Goal: Obtain resource: Download file/media

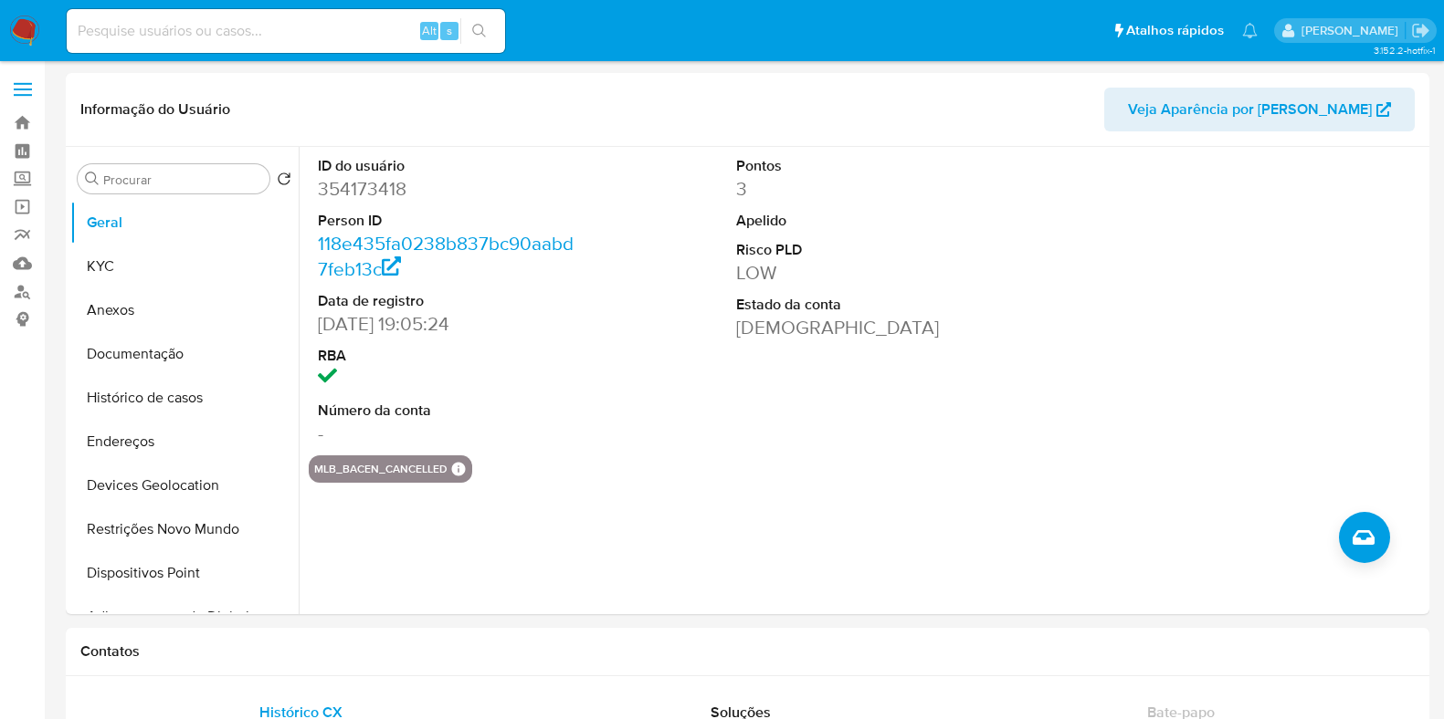
select select "10"
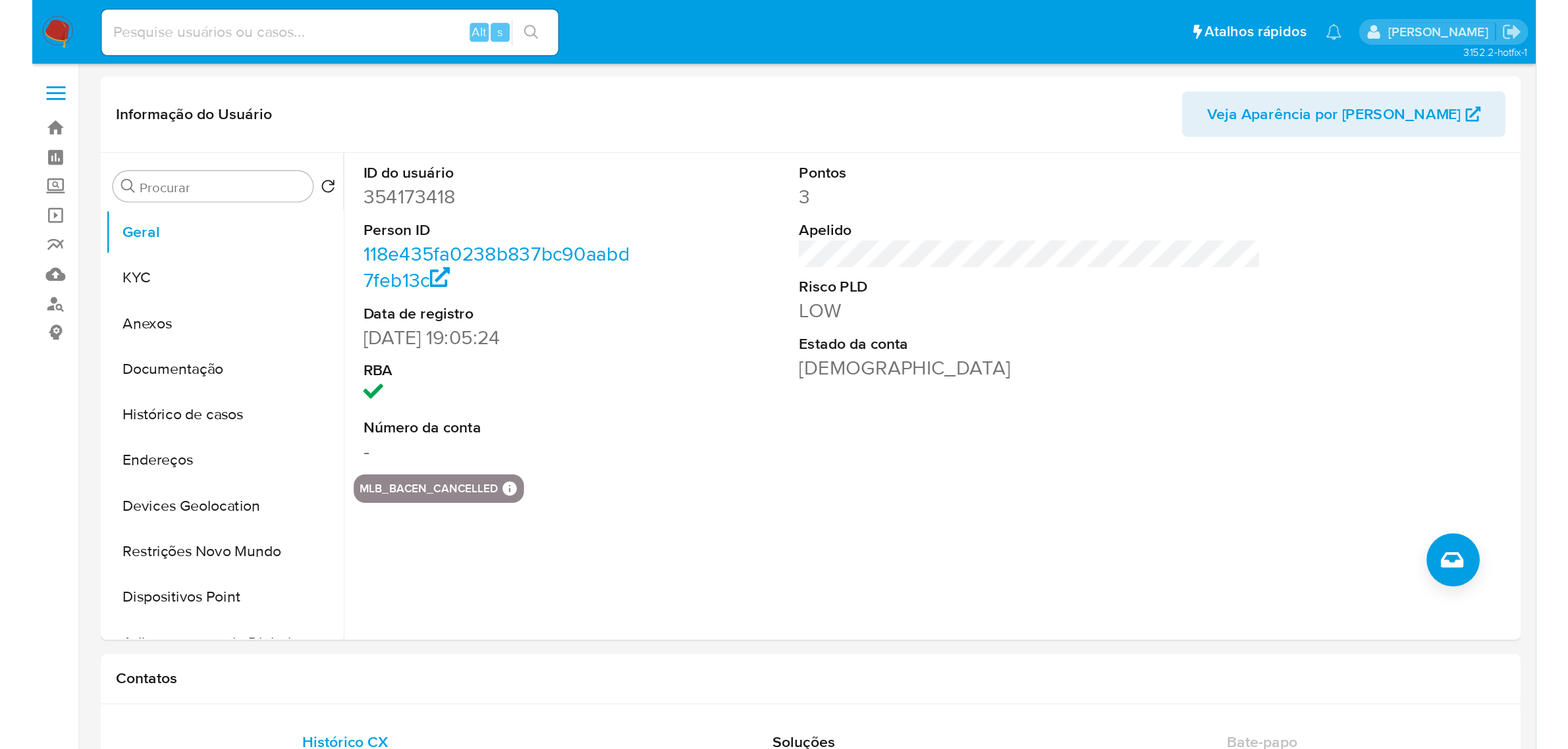
scroll to position [1360, 0]
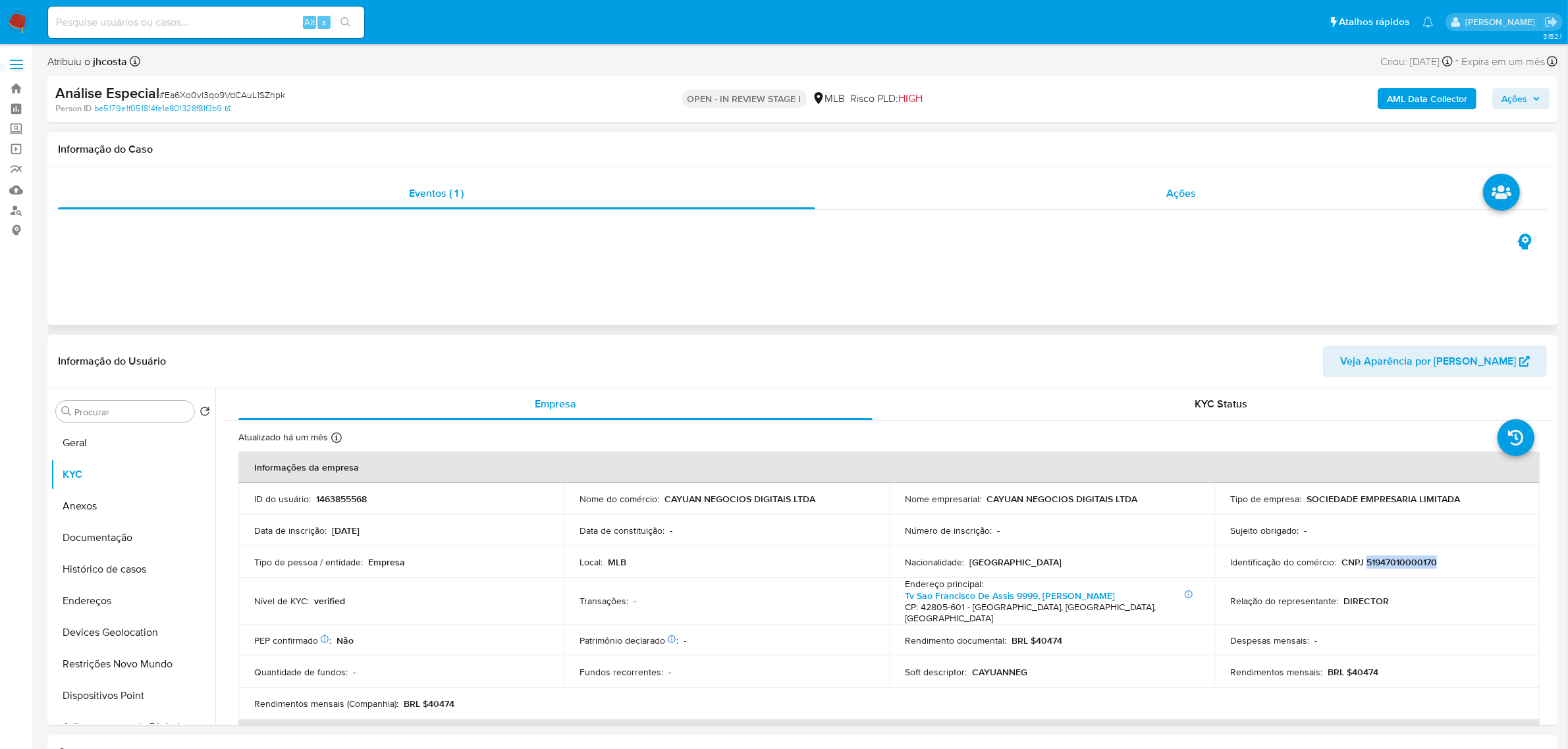
click at [1195, 182] on div "Ações" at bounding box center [1181, 194] width 732 height 32
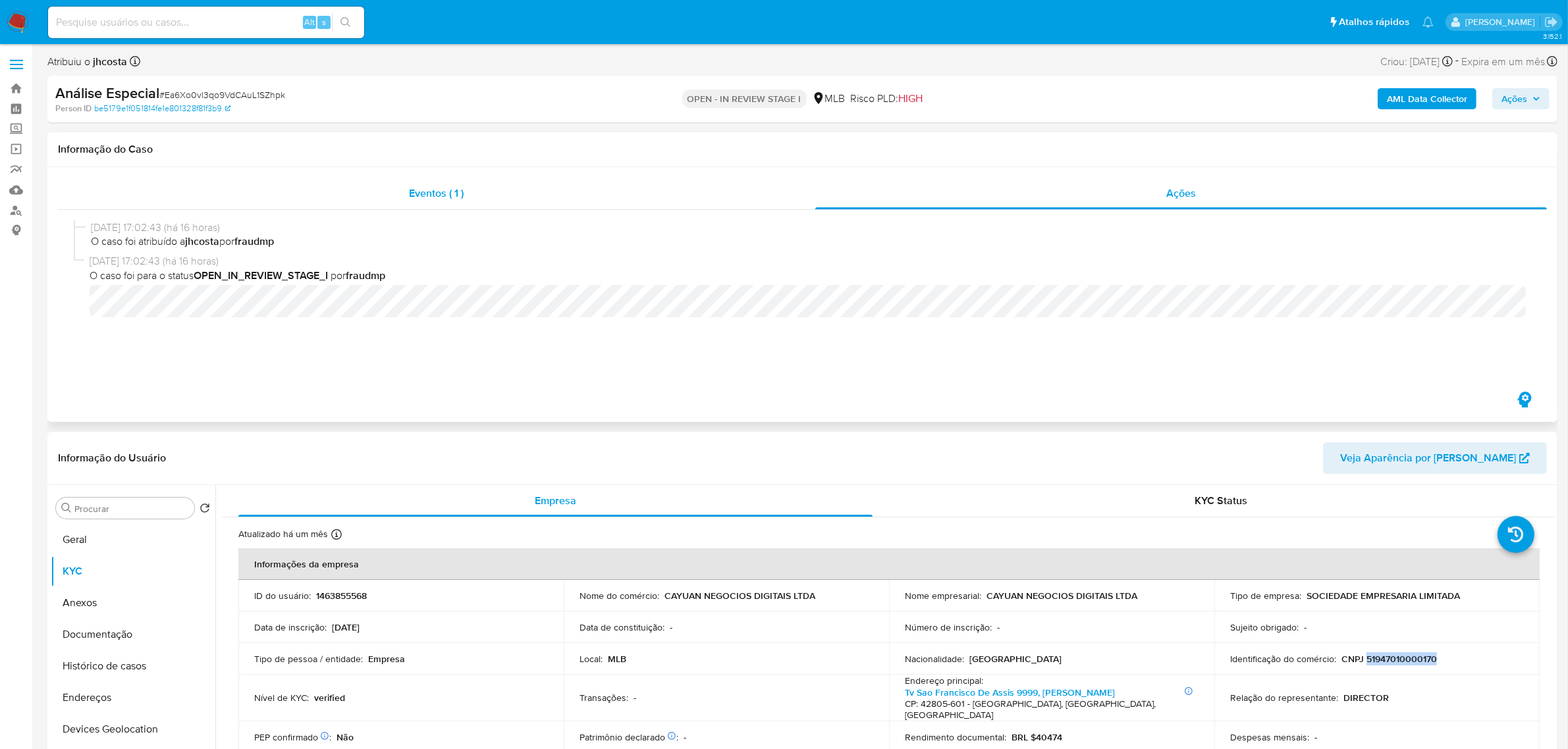
click at [421, 190] on span "Eventos ( 1 )" at bounding box center [436, 192] width 55 height 15
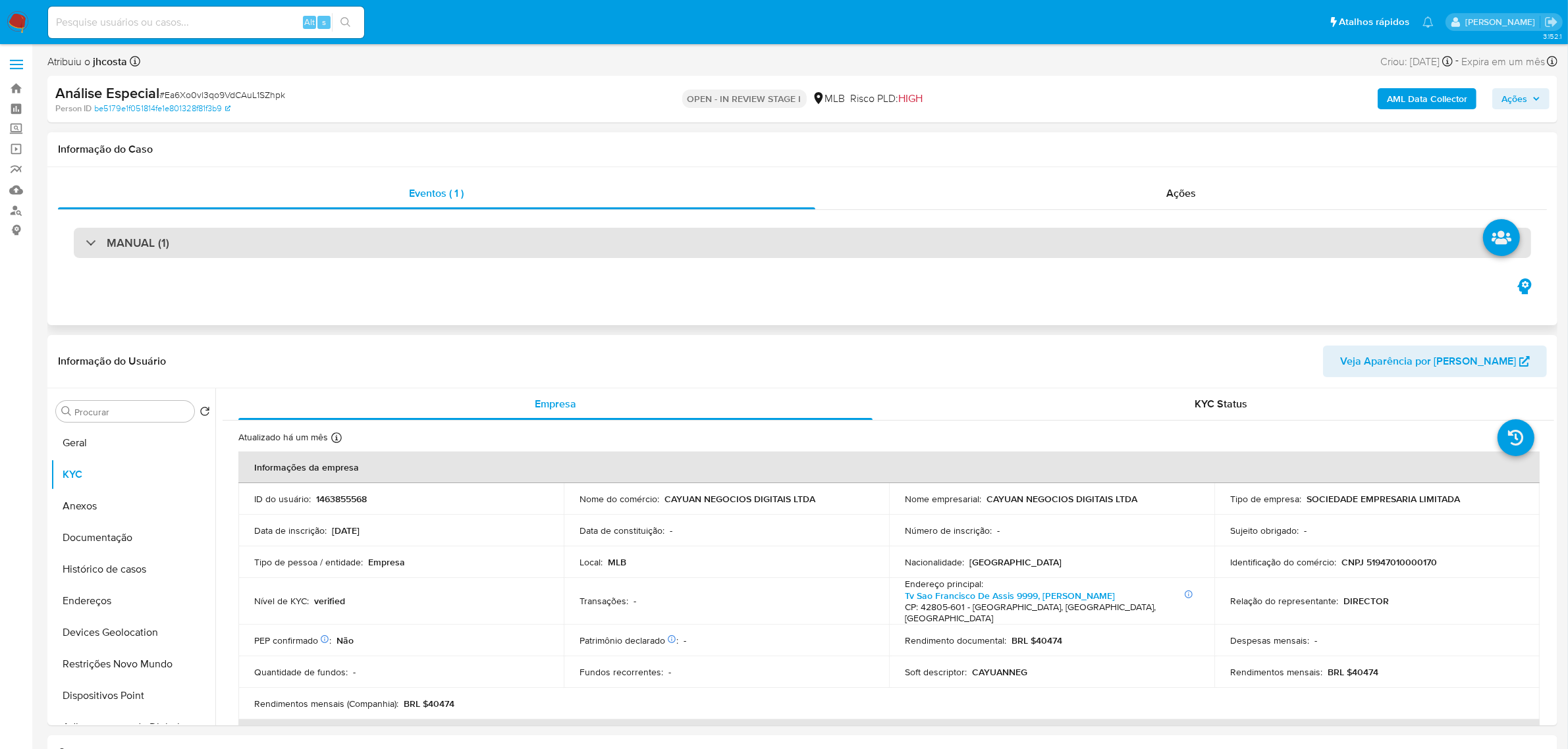
click at [364, 258] on div "MANUAL (1)" at bounding box center [802, 243] width 1458 height 30
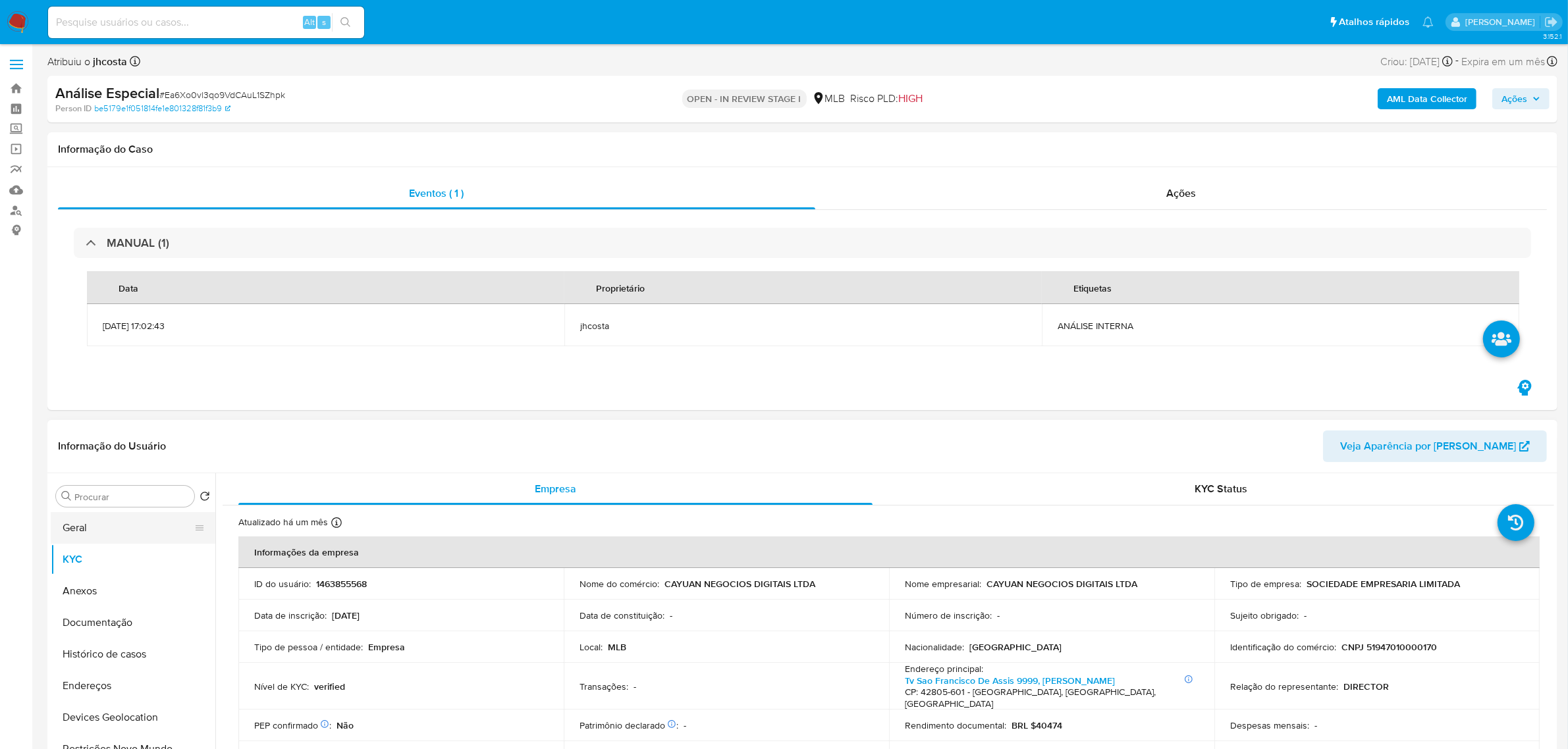
click at [117, 518] on button "Geral" at bounding box center [128, 528] width 154 height 32
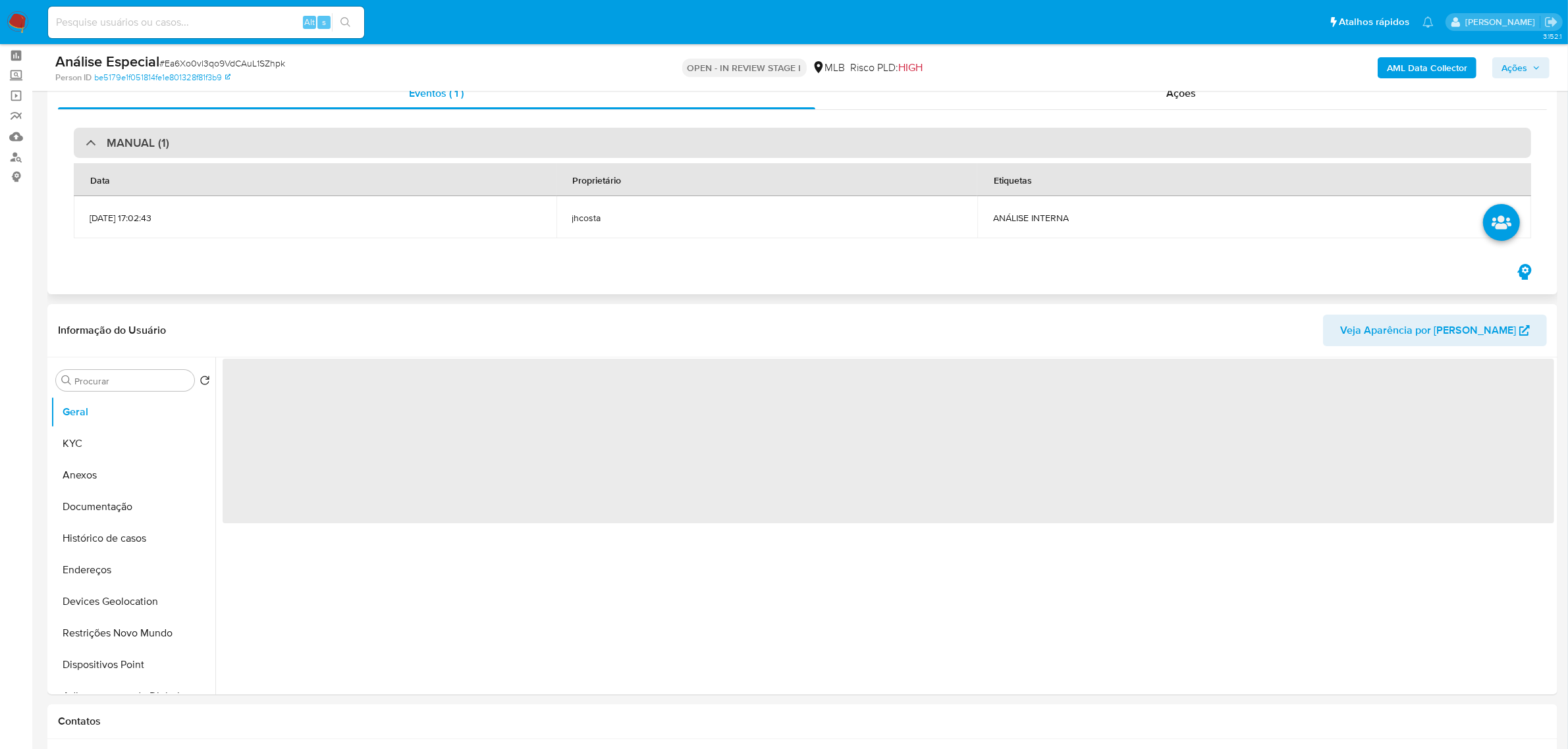
scroll to position [82, 0]
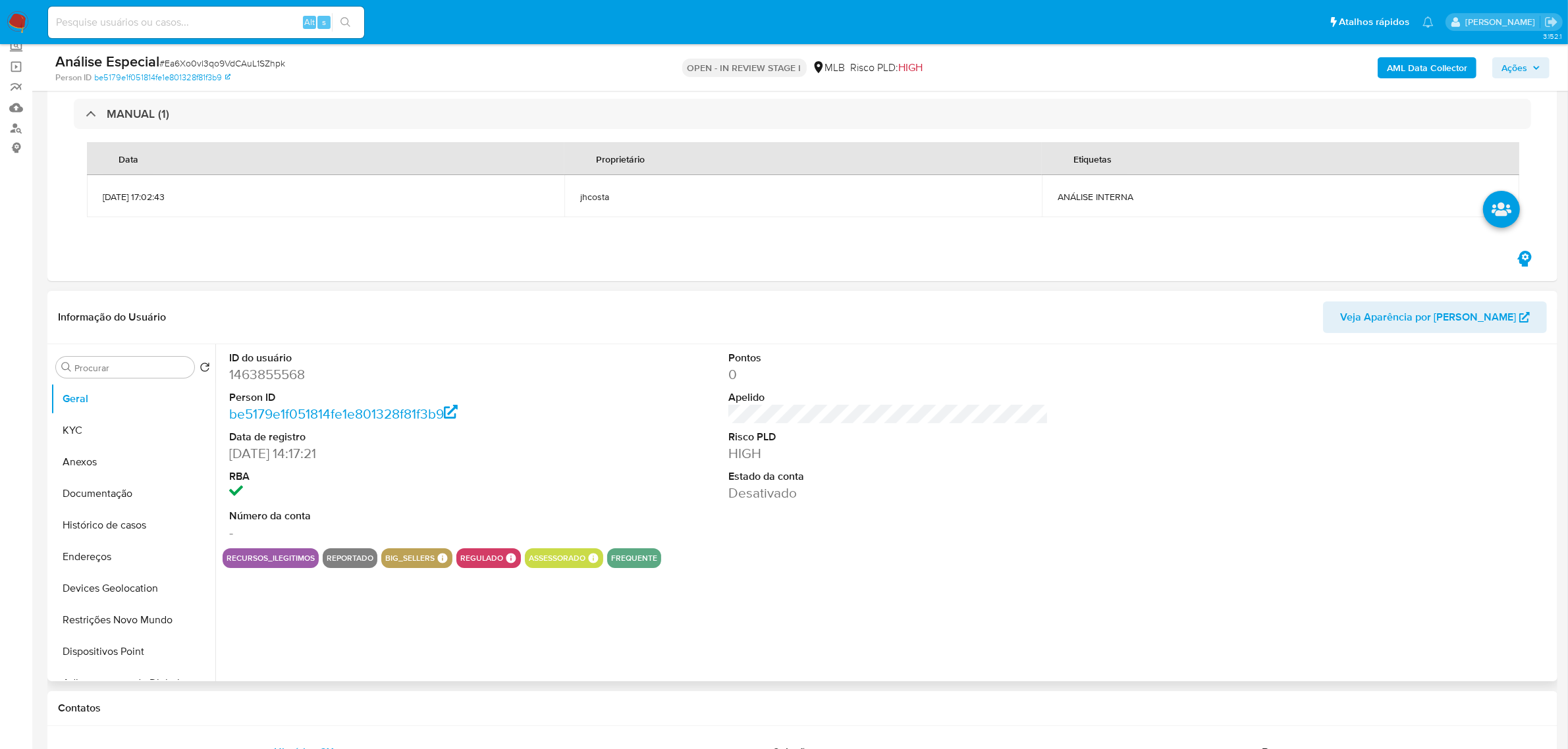
click at [288, 379] on dd "1463855568" at bounding box center [389, 375] width 320 height 19
copy dd "1463855568"
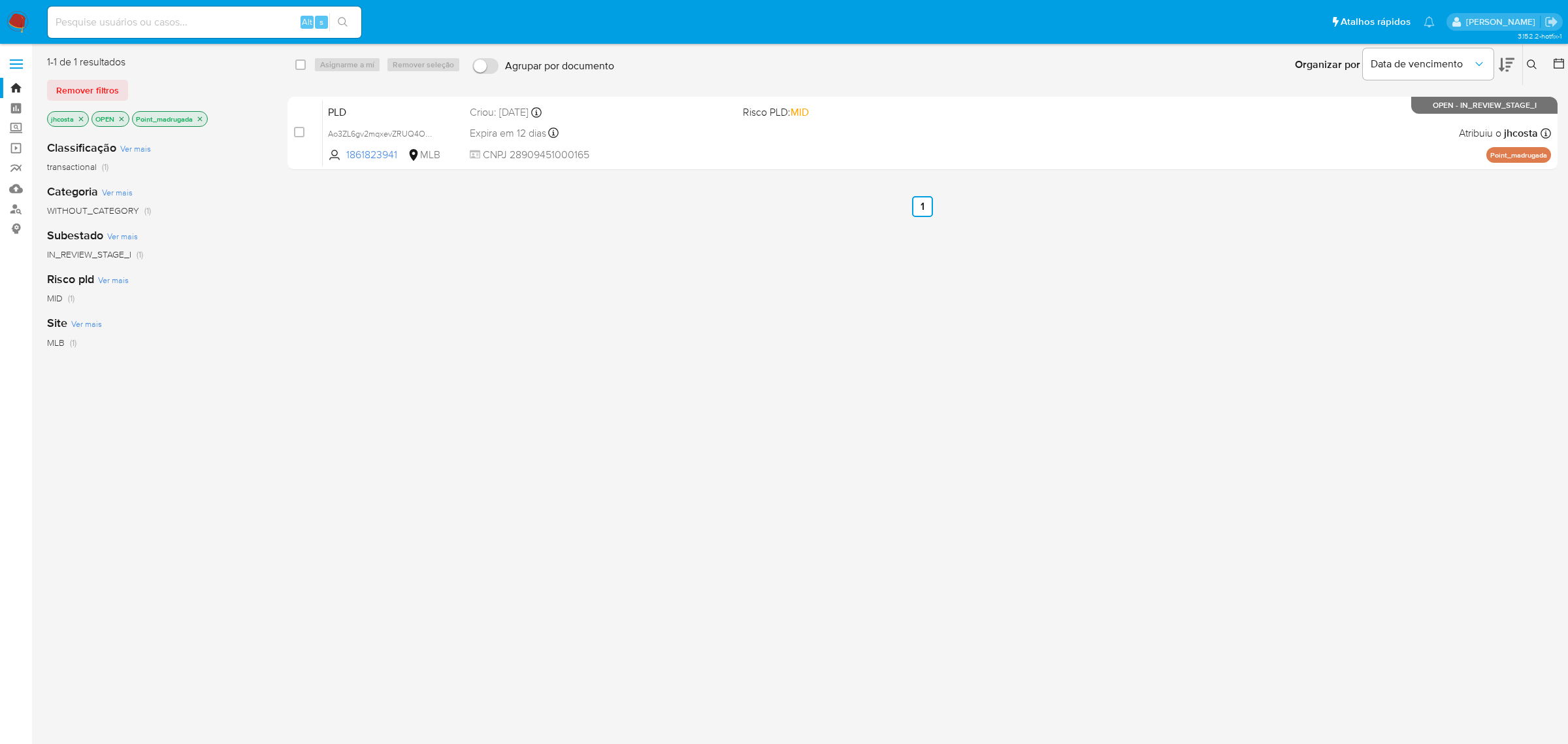
click at [200, 120] on icon "close-filter" at bounding box center [200, 119] width 8 height 8
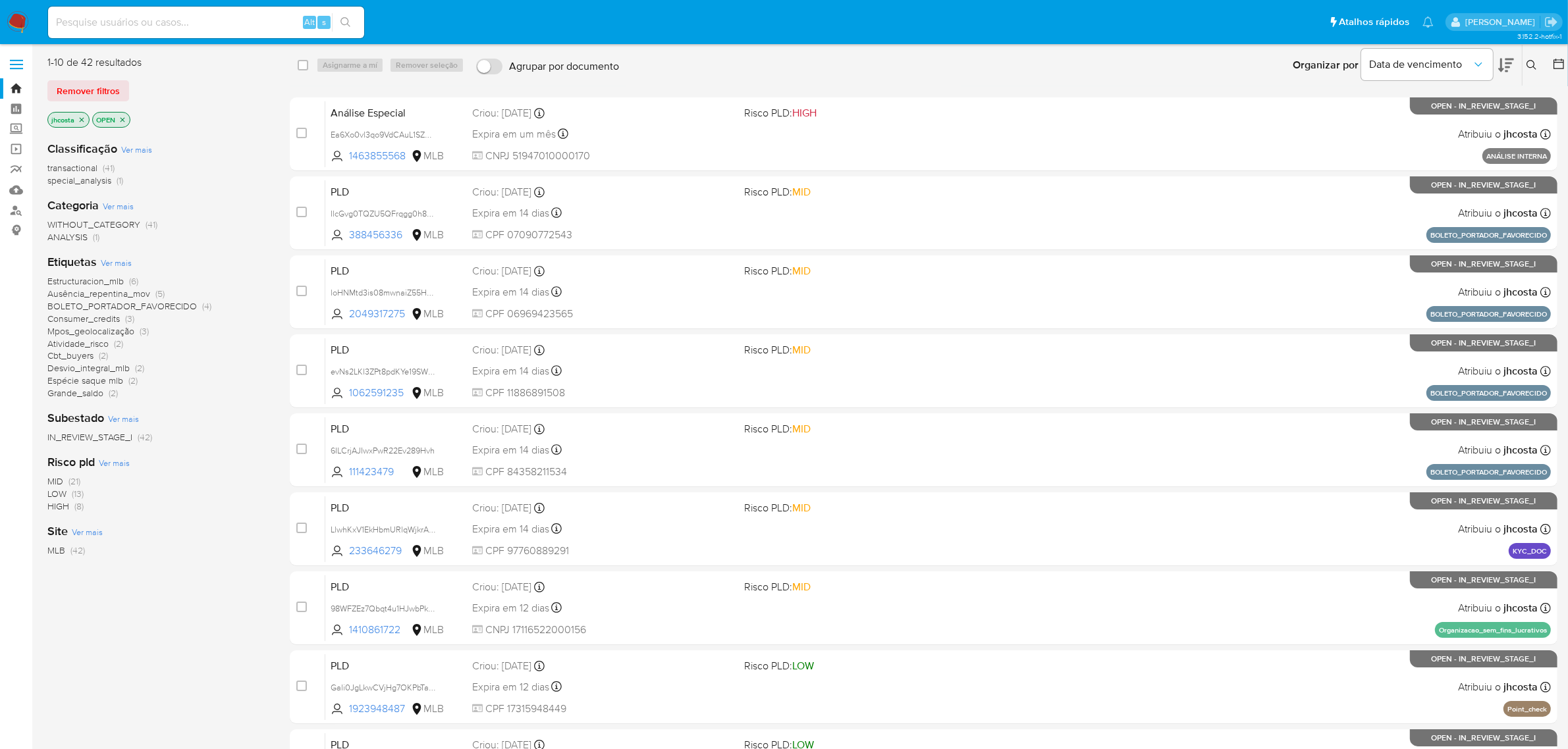
click at [83, 118] on icon "close-filter" at bounding box center [82, 120] width 4 height 4
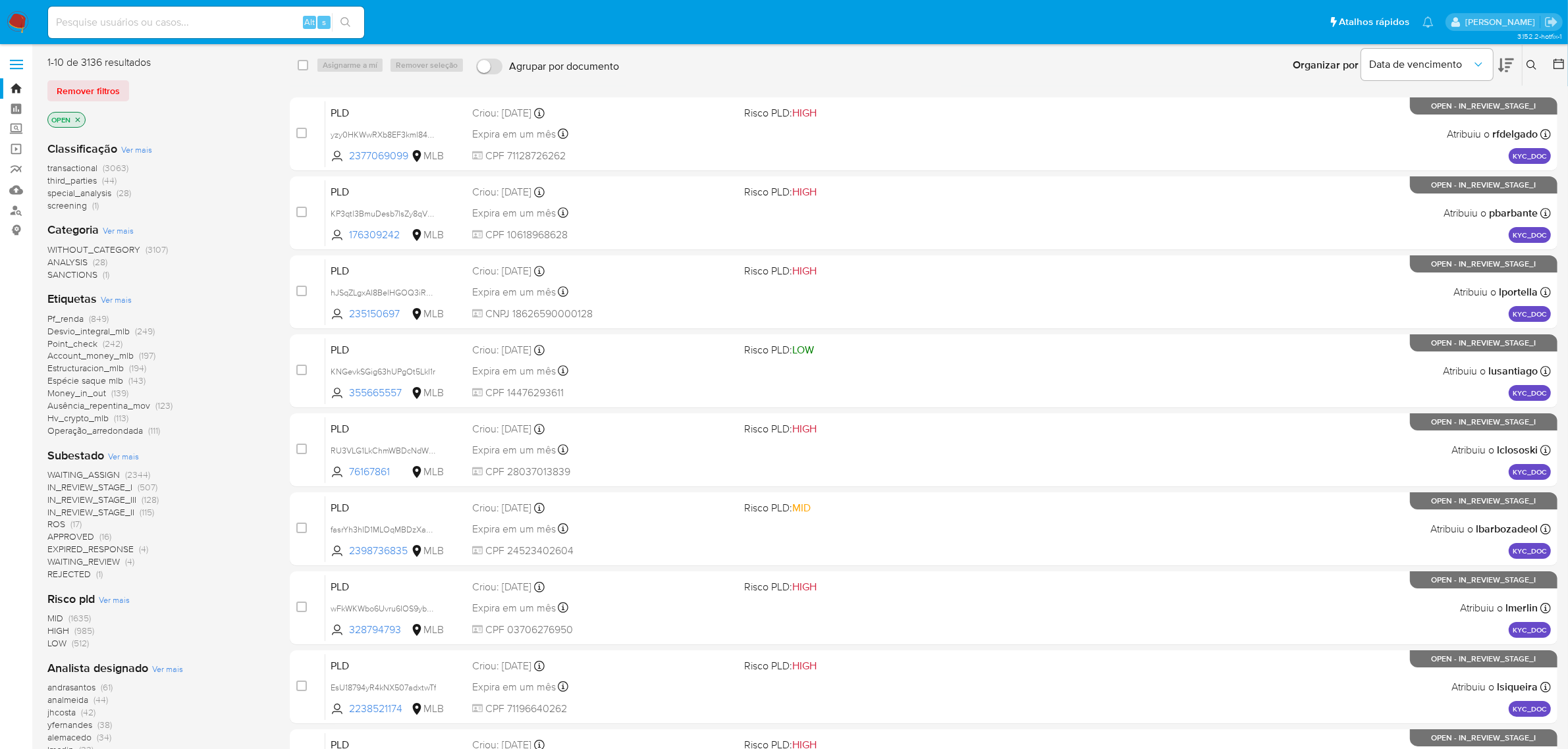
click at [21, 19] on img at bounding box center [17, 22] width 22 height 22
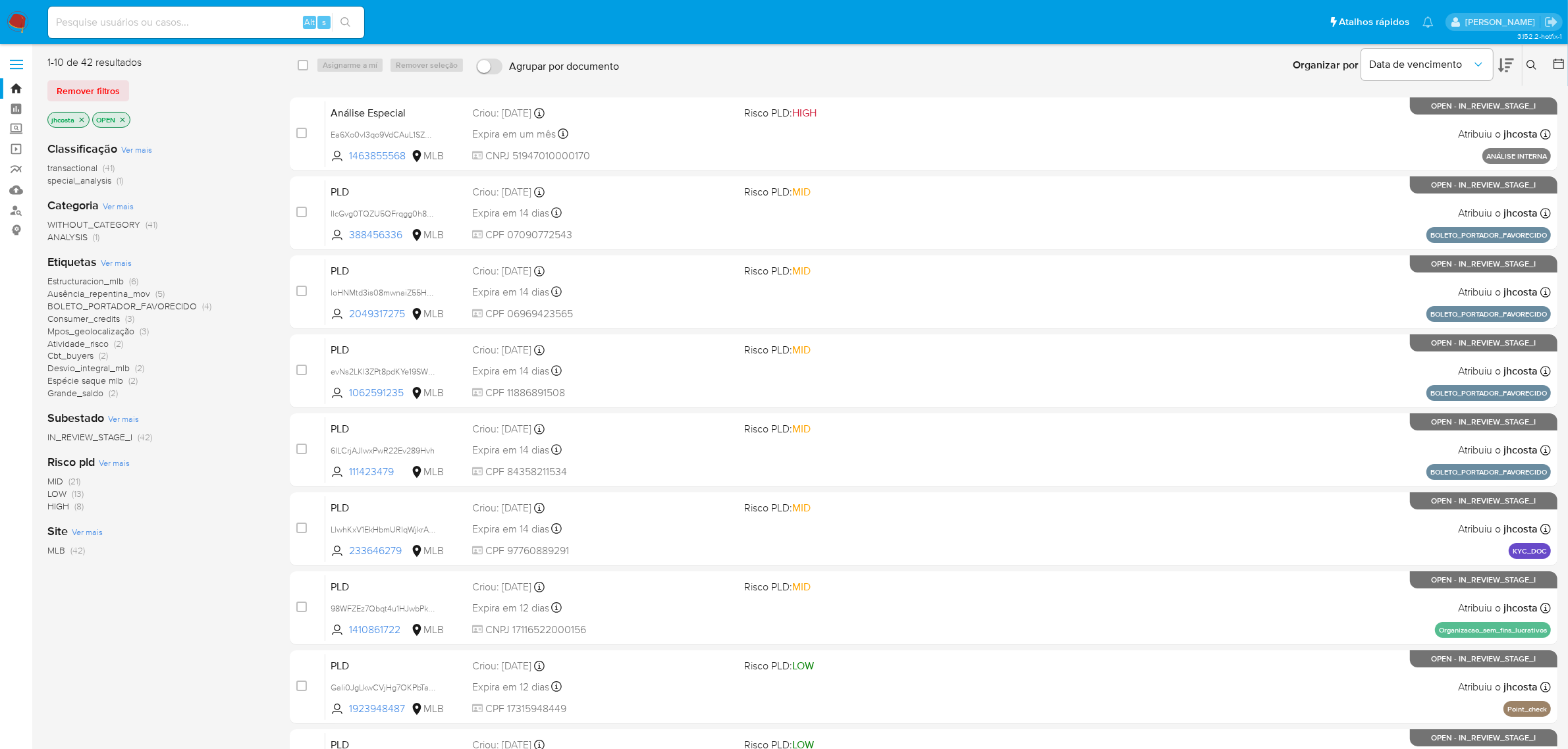
click at [122, 282] on span "Estructuracion_mlb" at bounding box center [86, 281] width 76 height 13
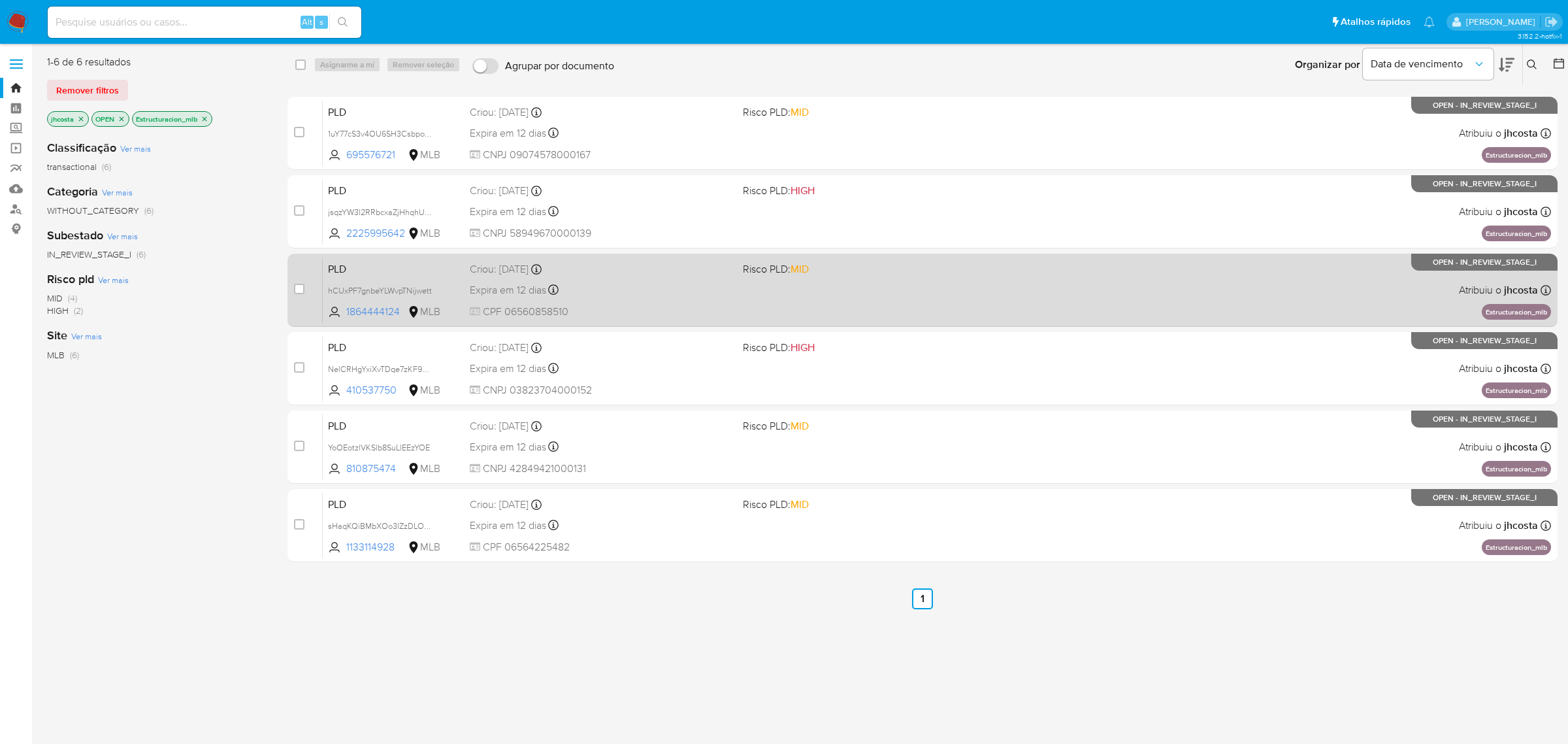
click at [613, 281] on div "Expira em 12 dias Expira em 26/08/2025 00:49:28" at bounding box center [600, 290] width 263 height 18
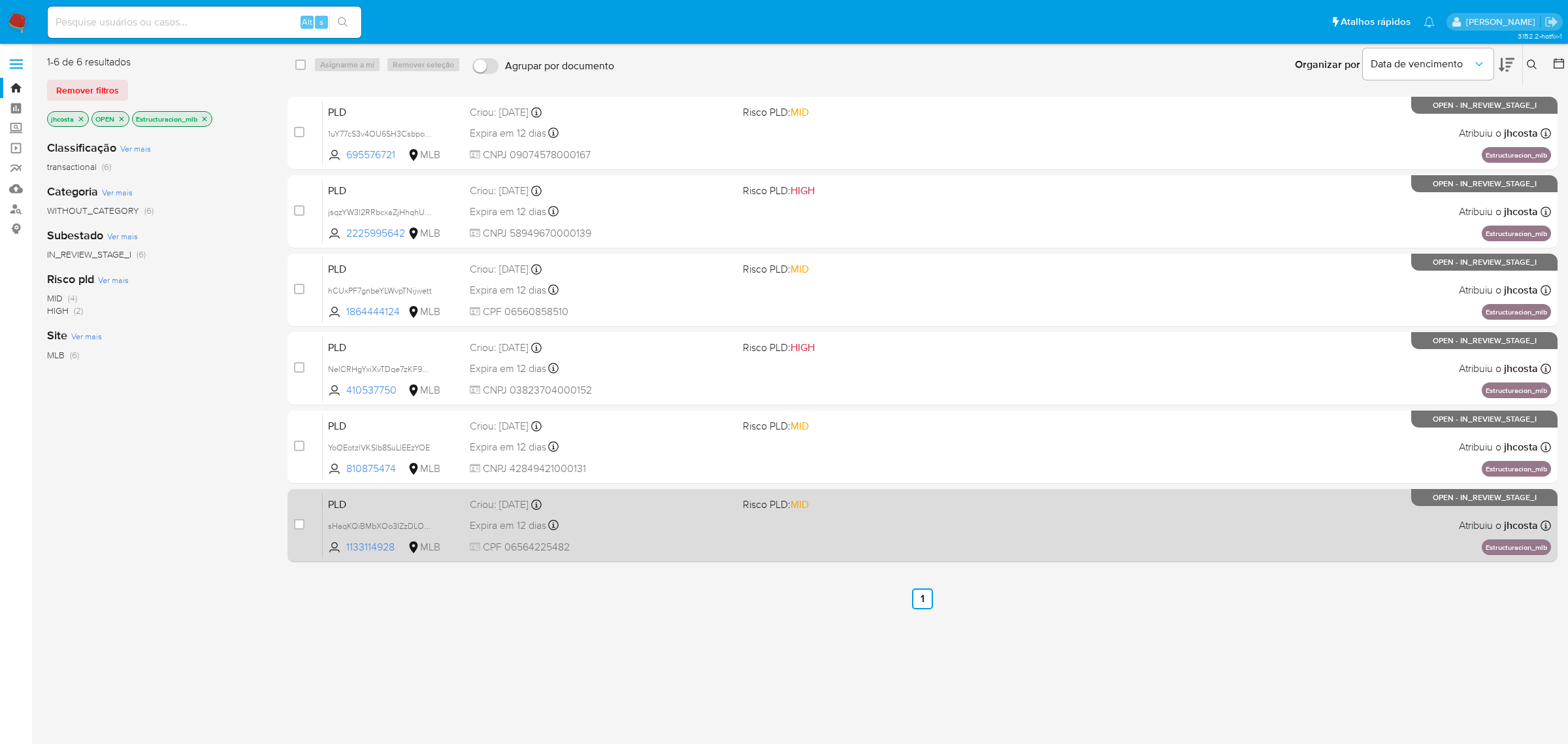
click at [631, 531] on div "Expira em 12 dias Expira em 26/08/2025 00:49:13" at bounding box center [600, 525] width 263 height 18
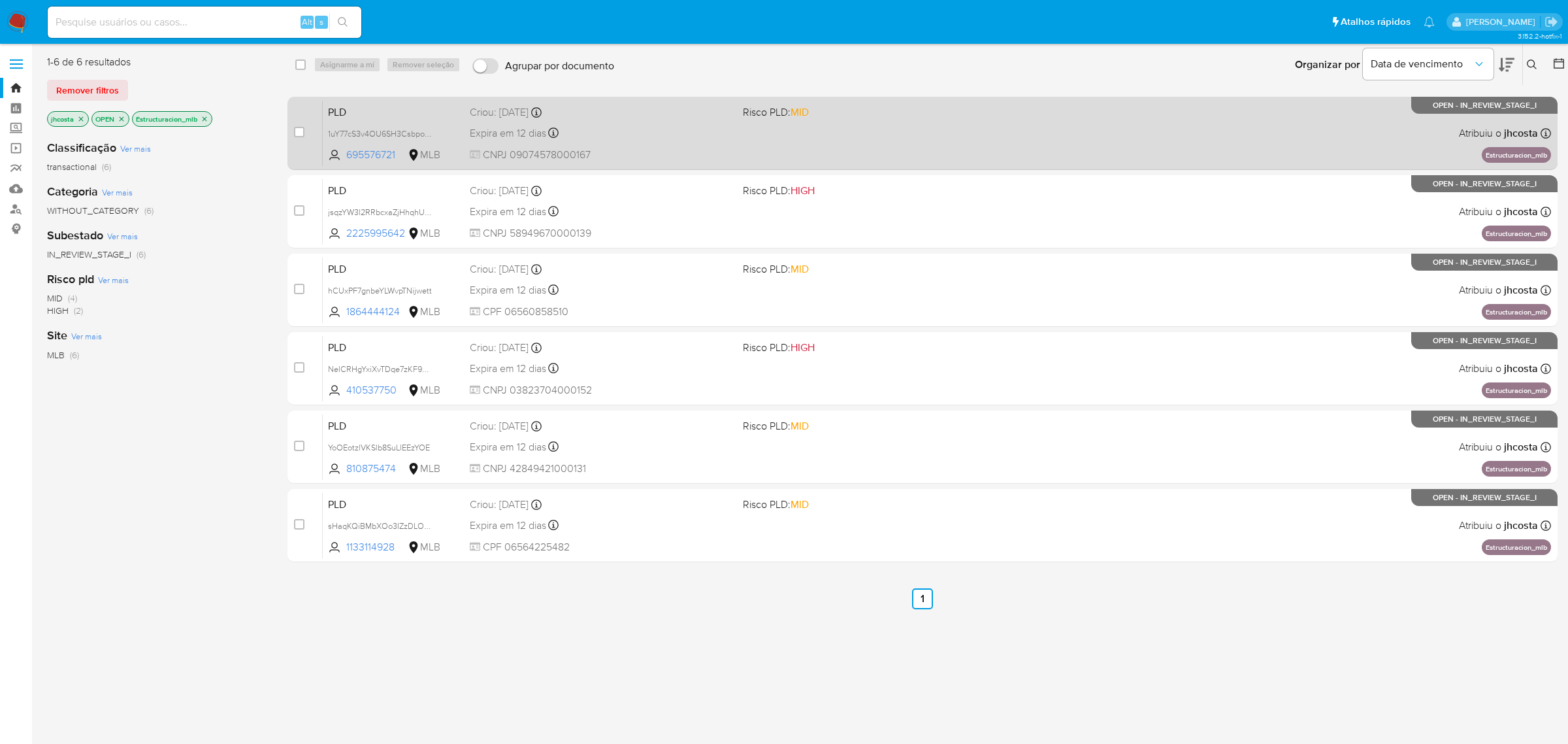
click at [626, 154] on span "CNPJ 09074578000167" at bounding box center [600, 155] width 263 height 14
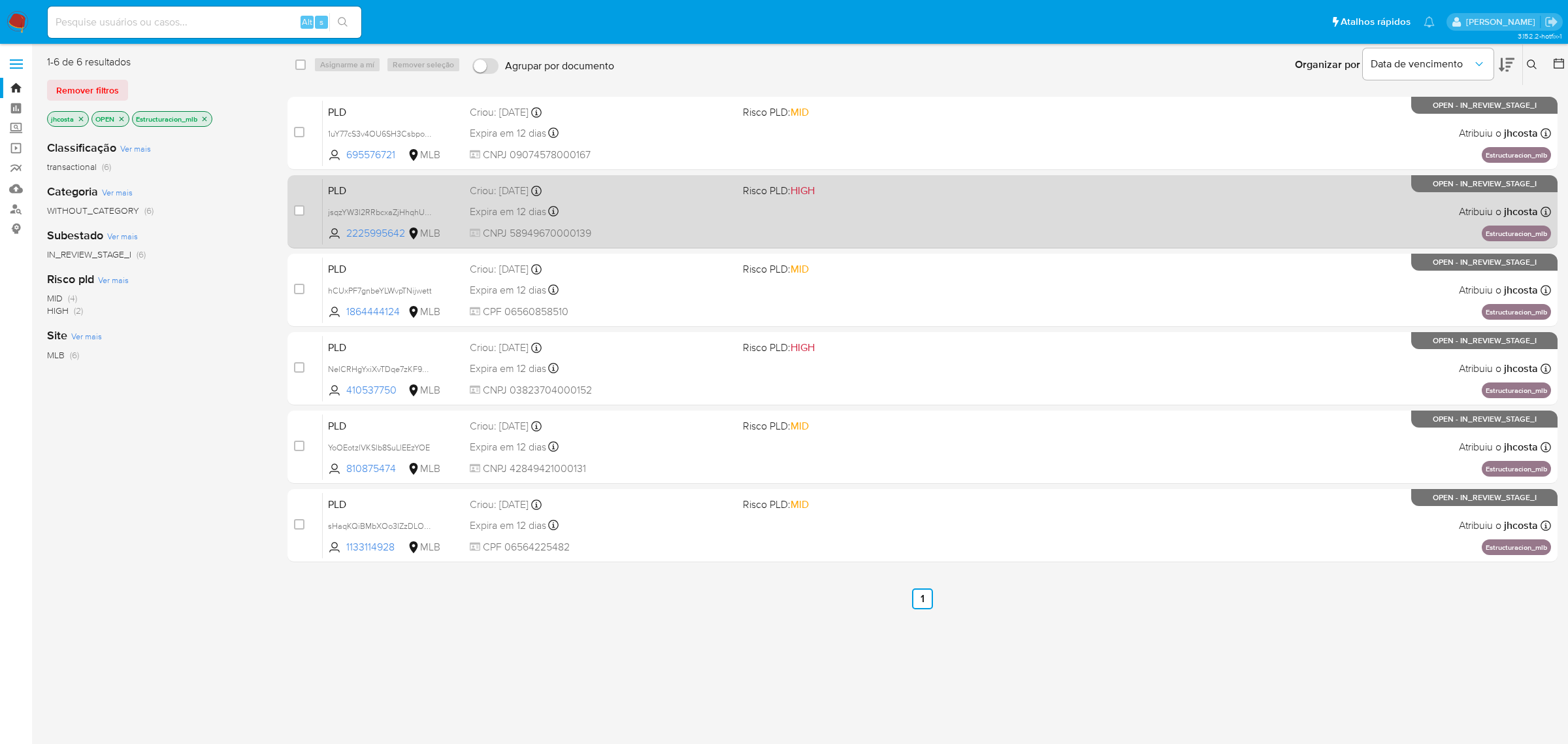
click at [601, 214] on div "Expira em 12 dias Expira em 26/08/2025 00:50:05" at bounding box center [600, 211] width 263 height 18
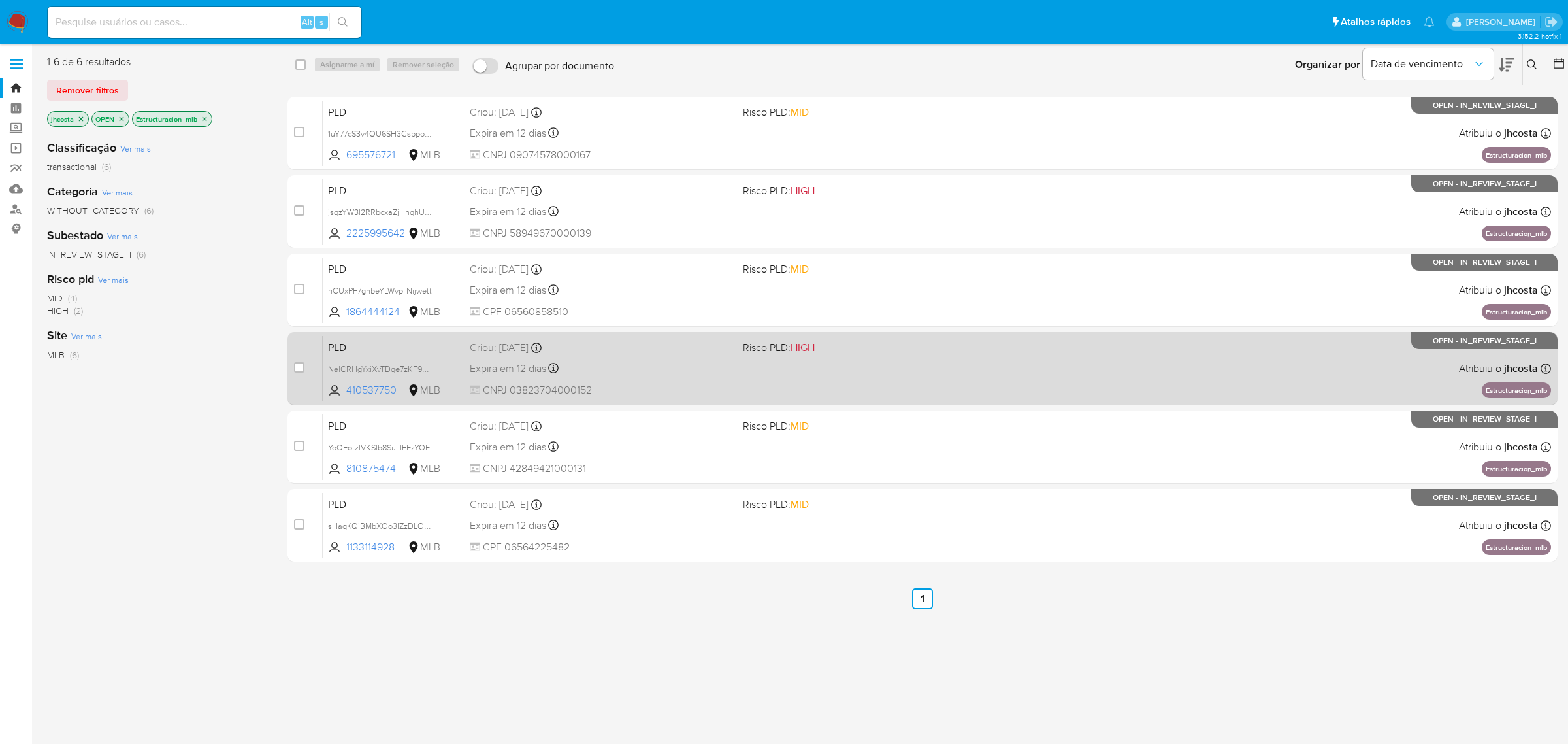
click at [685, 383] on span "CNPJ 03823704000152" at bounding box center [600, 390] width 263 height 14
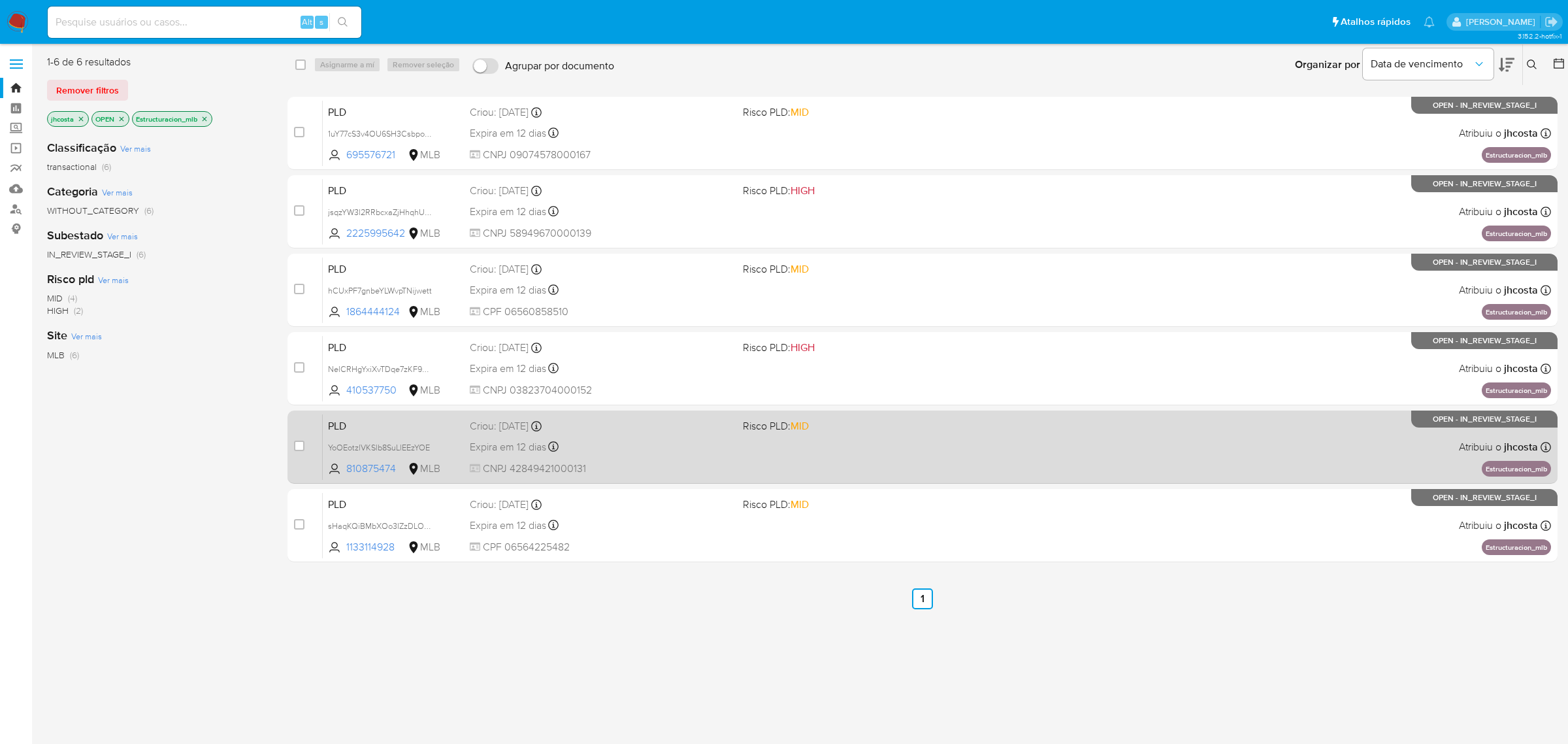
click at [660, 438] on div "Expira em 12 dias Expira em 26/08/2025 00:49:15" at bounding box center [600, 447] width 263 height 18
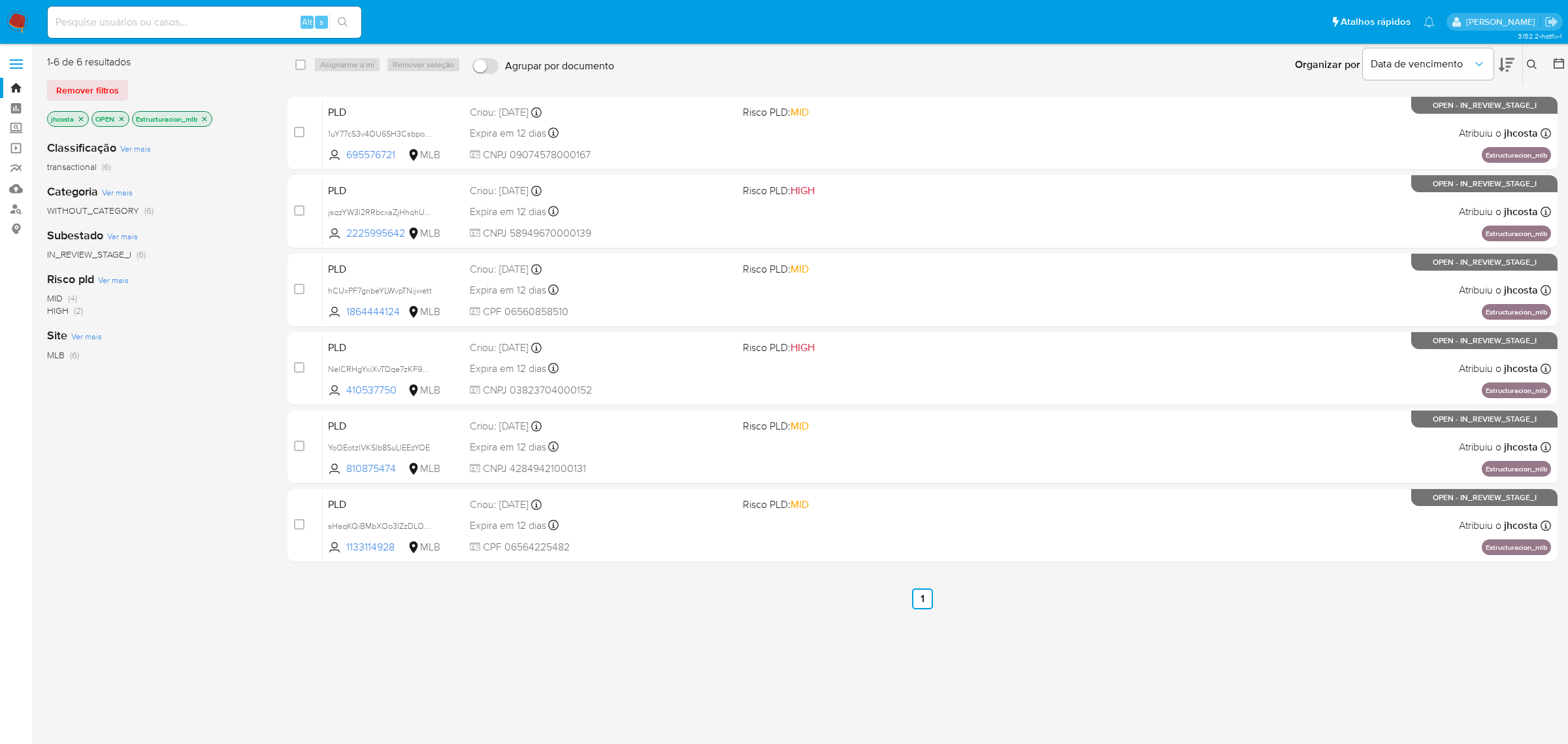
click at [208, 118] on icon "close-filter" at bounding box center [204, 119] width 8 height 8
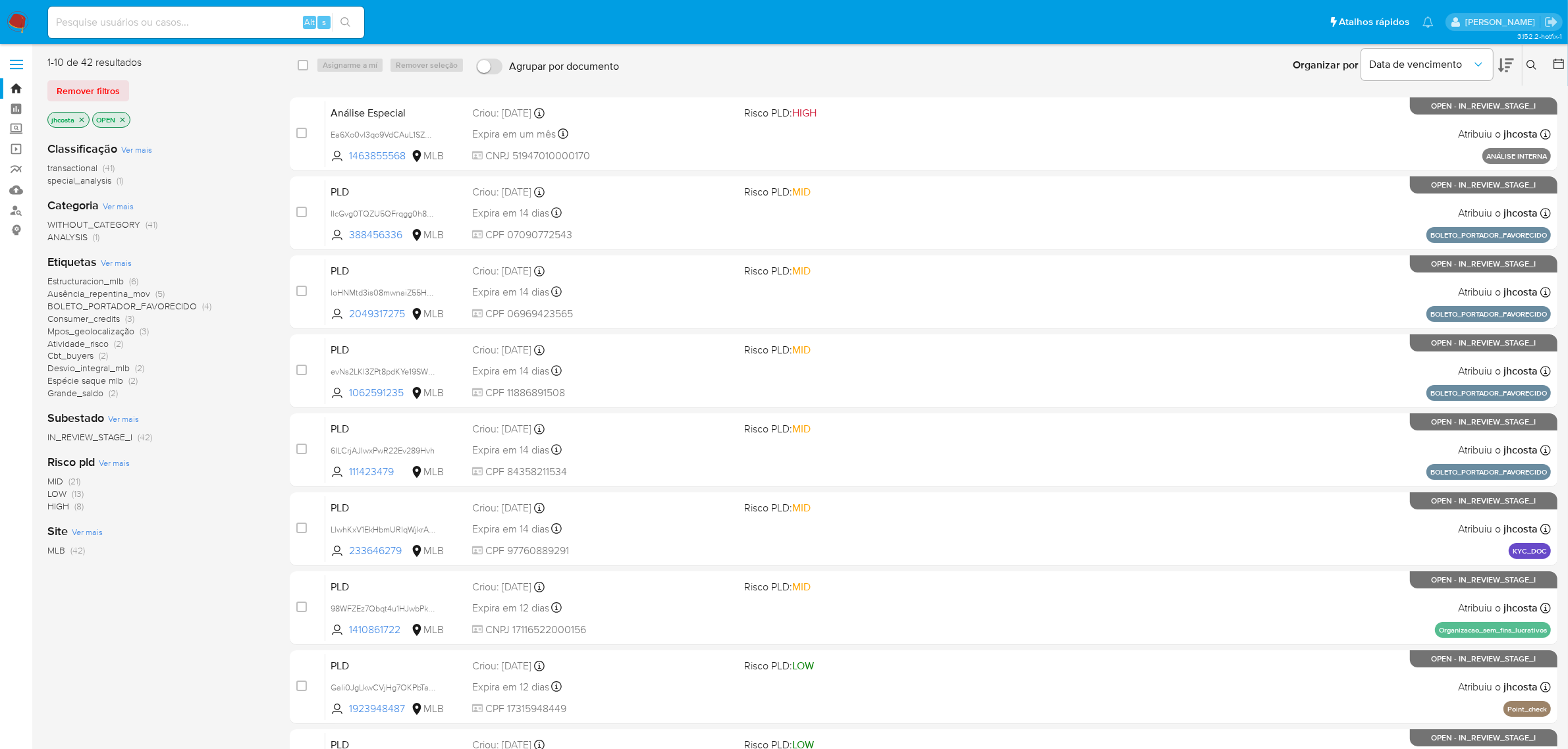
click at [114, 382] on span "Espécie saque mlb" at bounding box center [85, 381] width 76 height 13
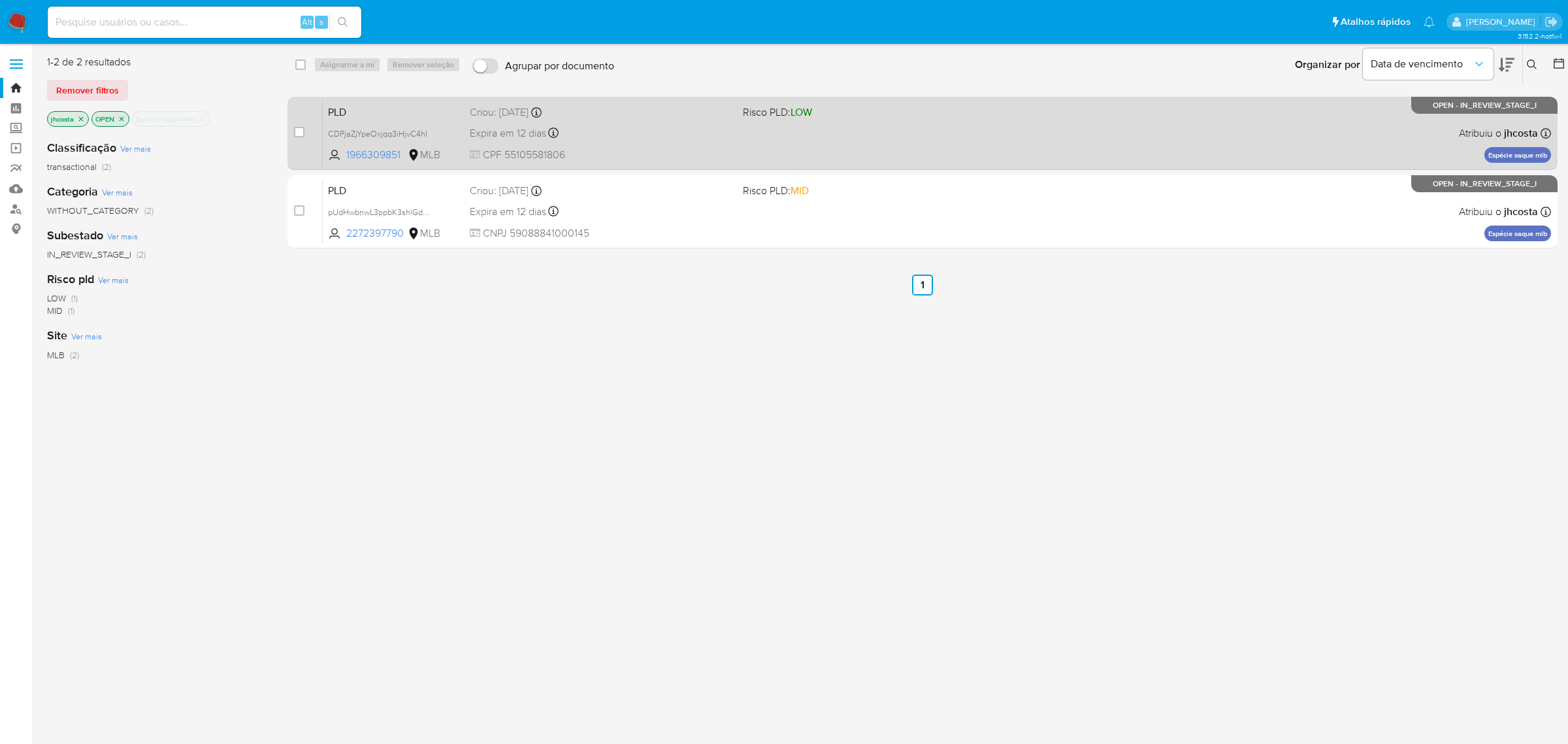
click at [697, 126] on div "Expira em 12 dias Expira em 26/08/2025 01:09:11" at bounding box center [600, 132] width 263 height 18
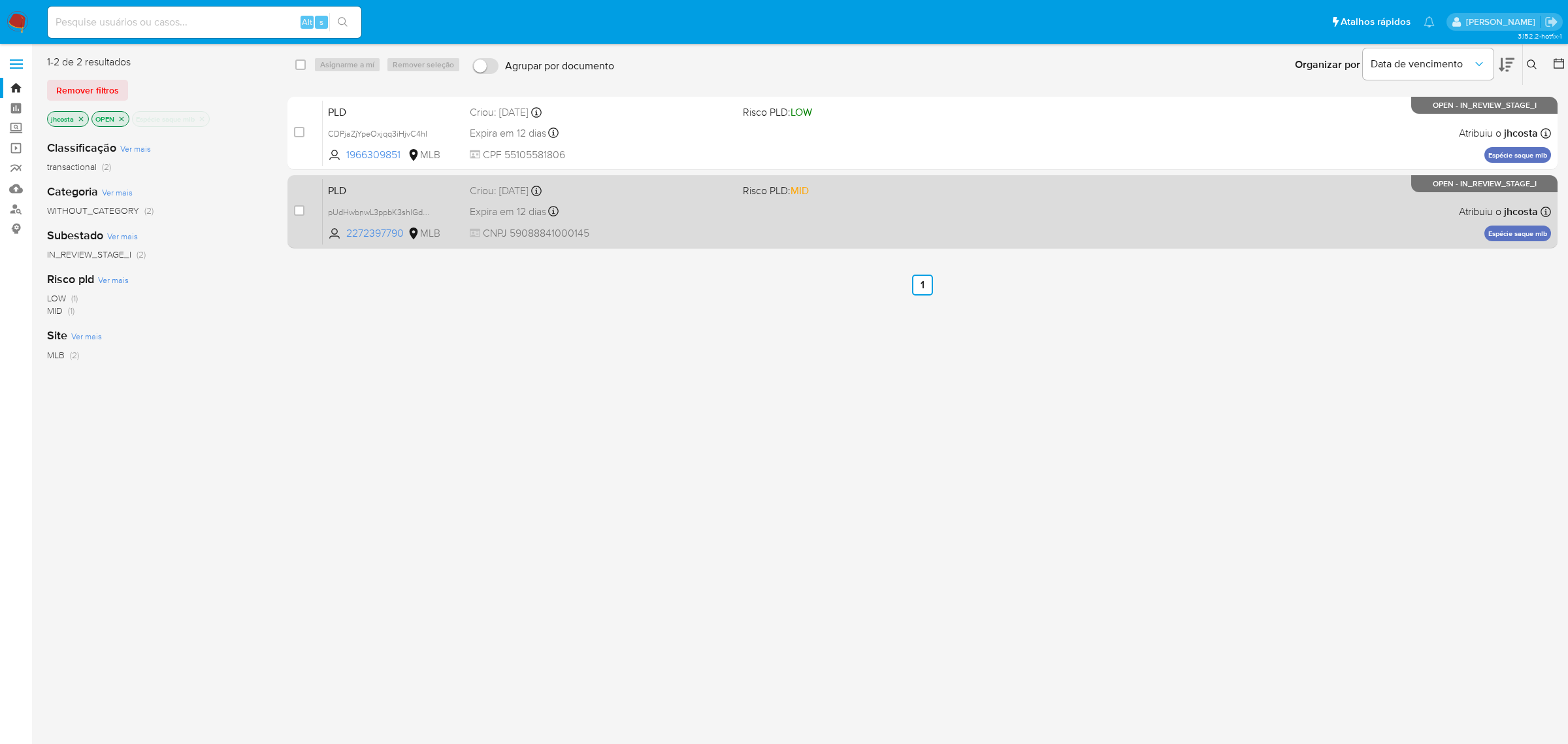
click at [683, 207] on div "Expira em 12 dias Expira em 26/08/2025 01:03:02" at bounding box center [600, 211] width 263 height 18
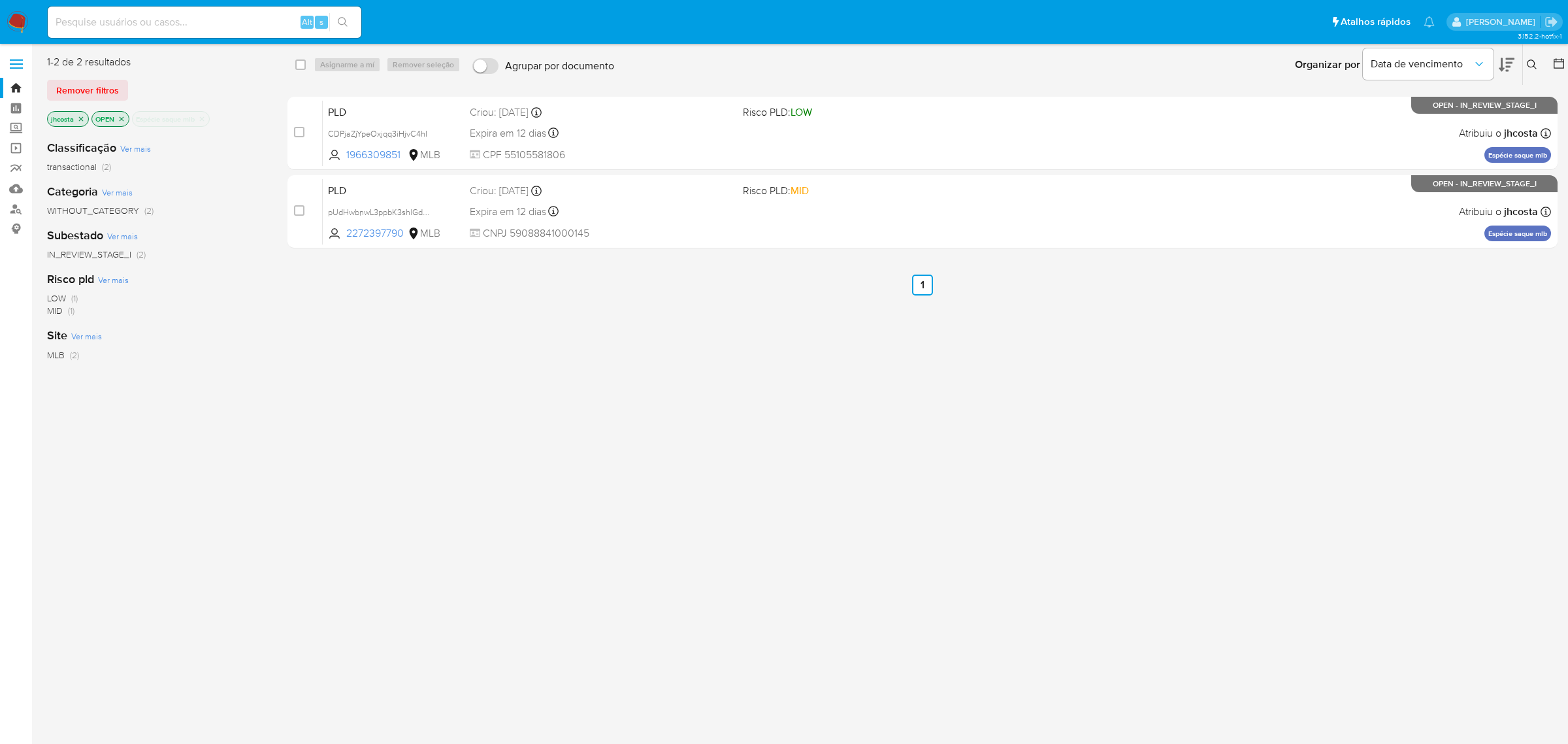
click at [203, 117] on icon "close-filter" at bounding box center [202, 119] width 4 height 4
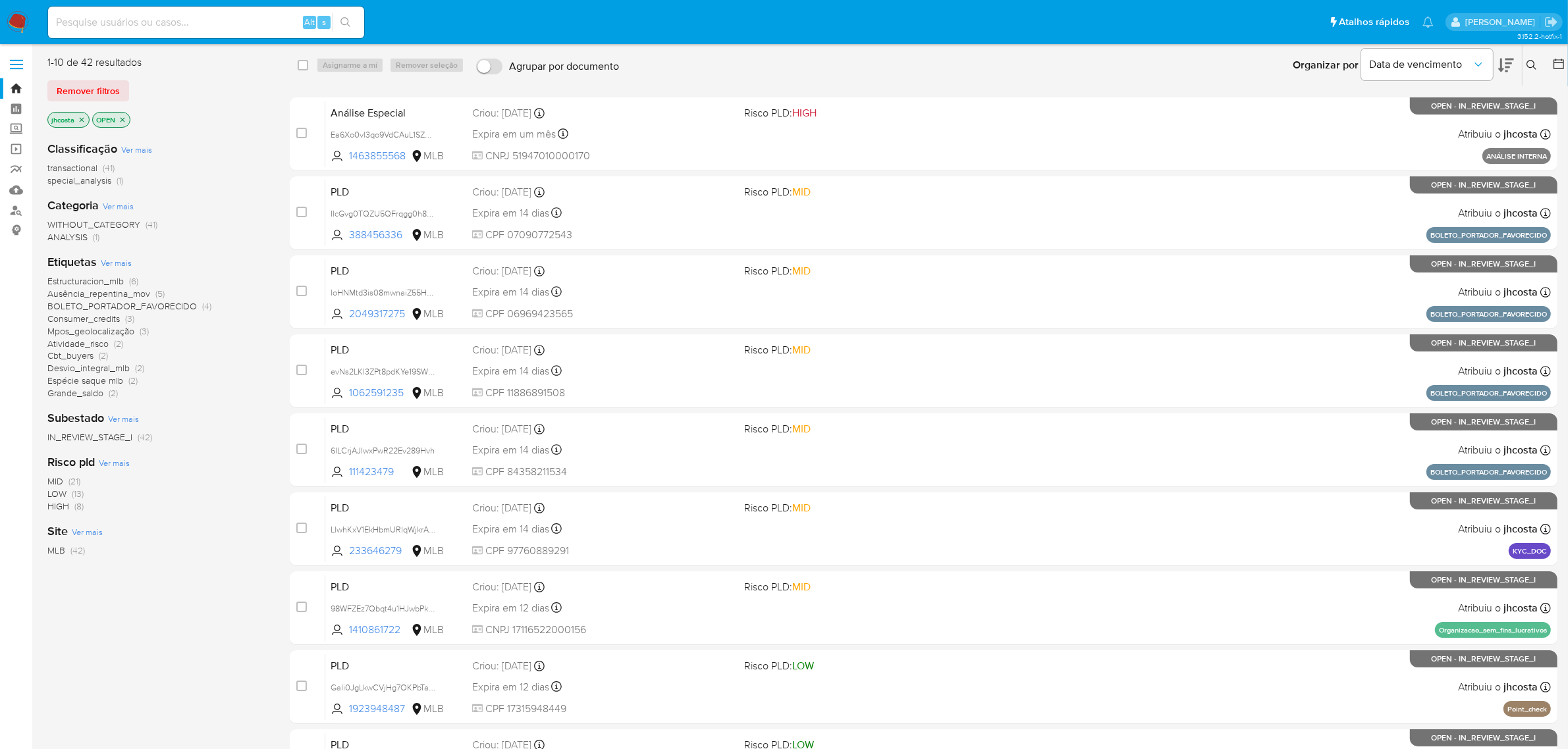
click at [107, 294] on span "Ausência_repentina_mov" at bounding box center [99, 293] width 102 height 13
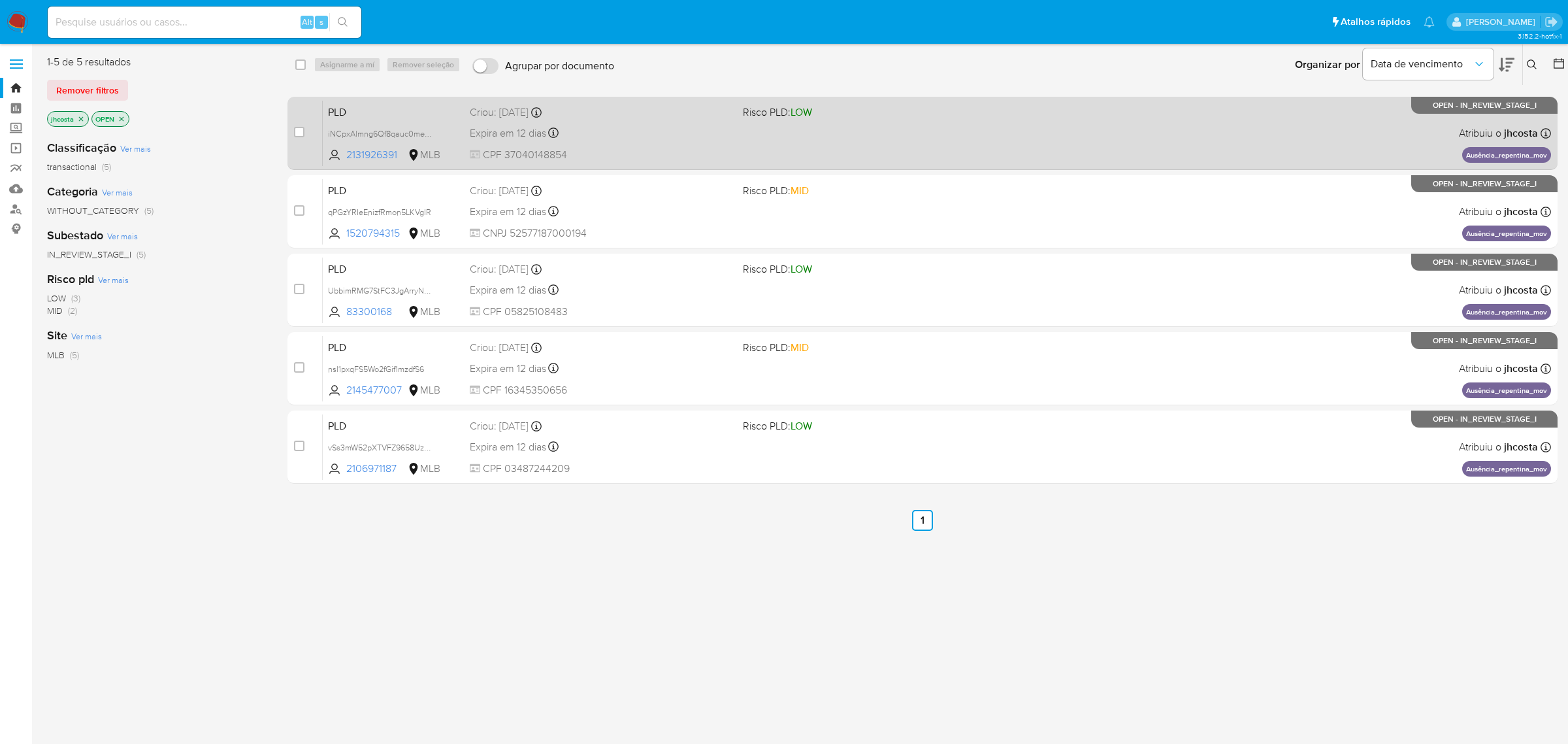
click at [693, 154] on span "CPF 37040148854" at bounding box center [600, 155] width 263 height 14
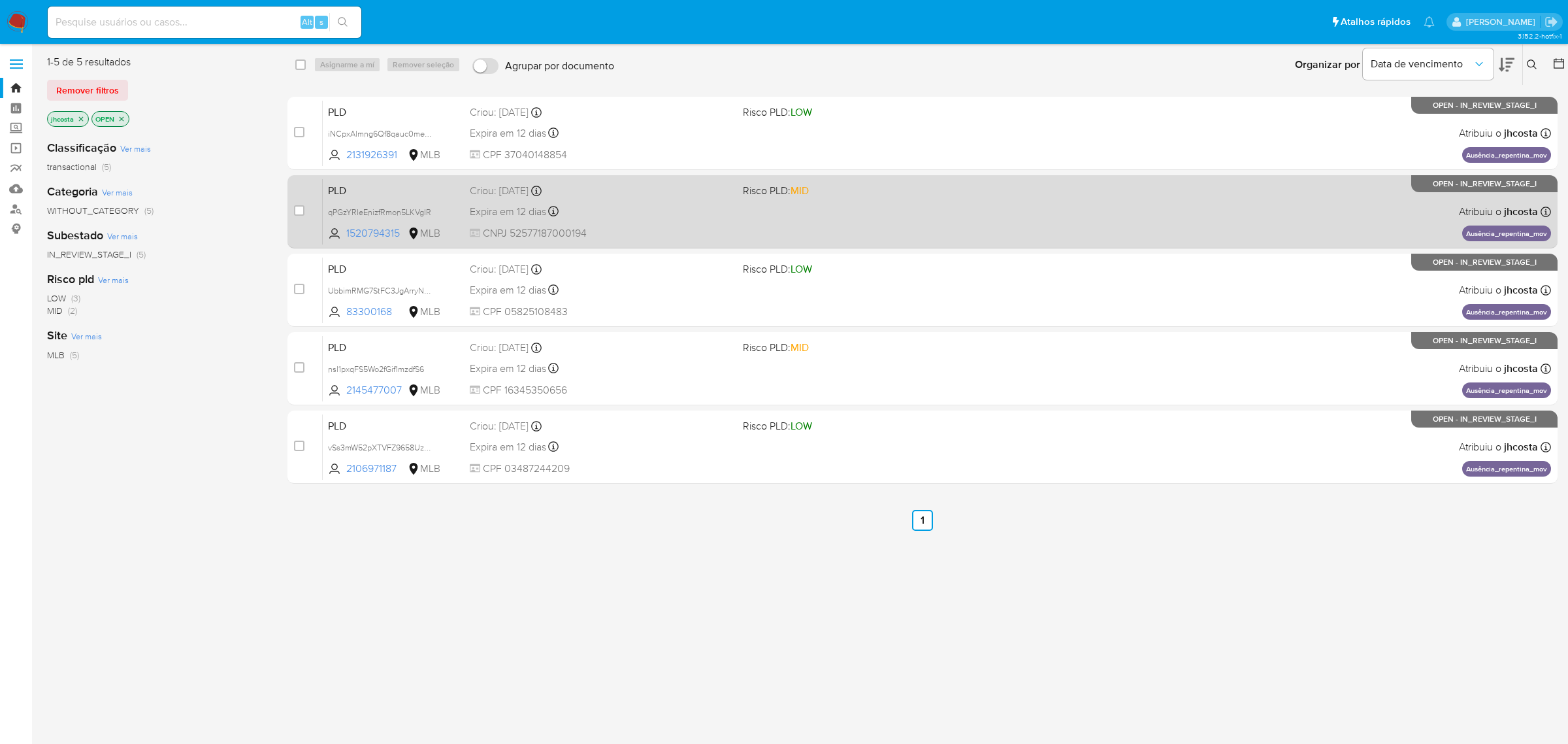
click at [589, 211] on div "Expira em 12 dias Expira em 26/08/2025 00:57:58" at bounding box center [600, 211] width 263 height 18
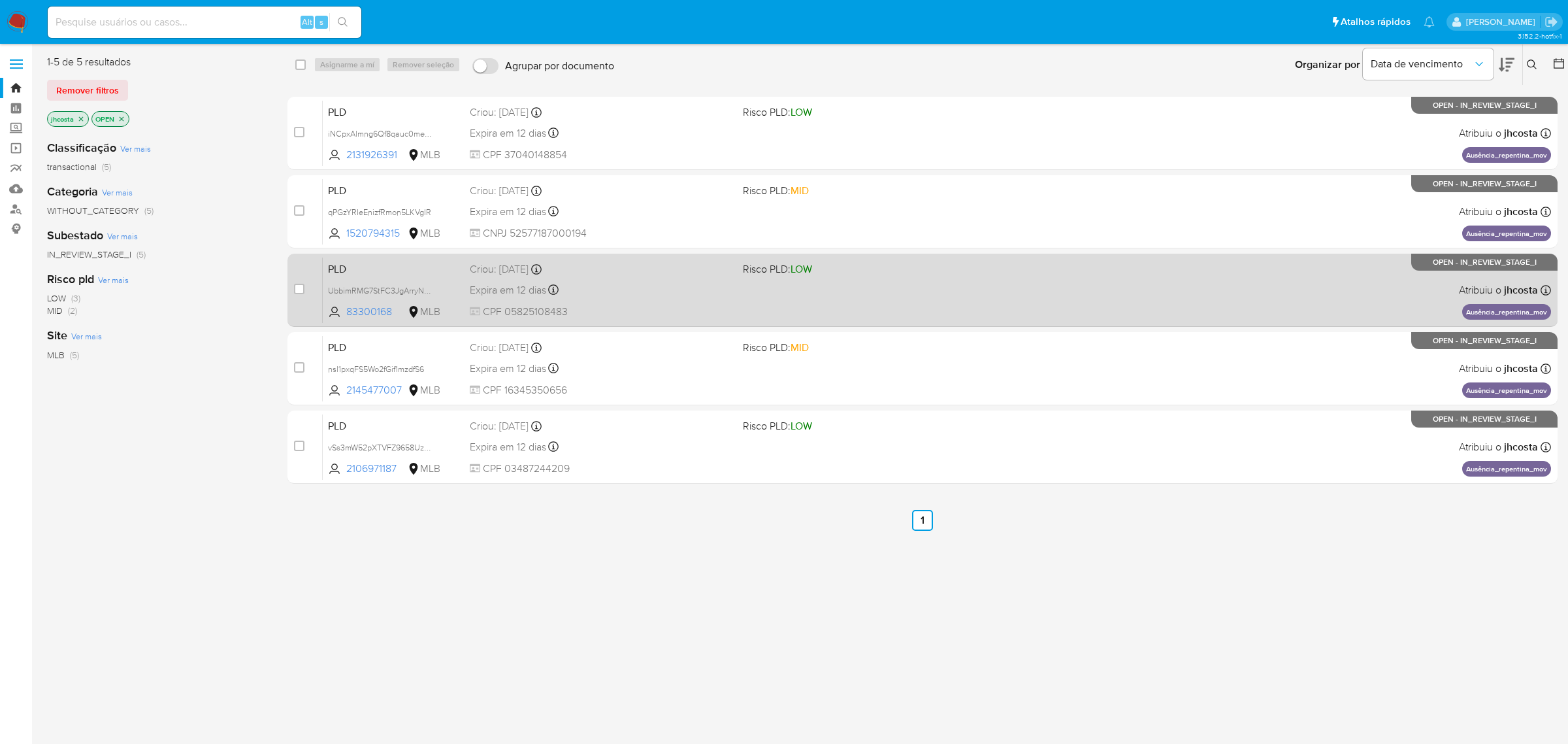
click at [576, 289] on div "Expira em 12 dias Expira em 26/08/2025 00:57:55" at bounding box center [600, 290] width 263 height 18
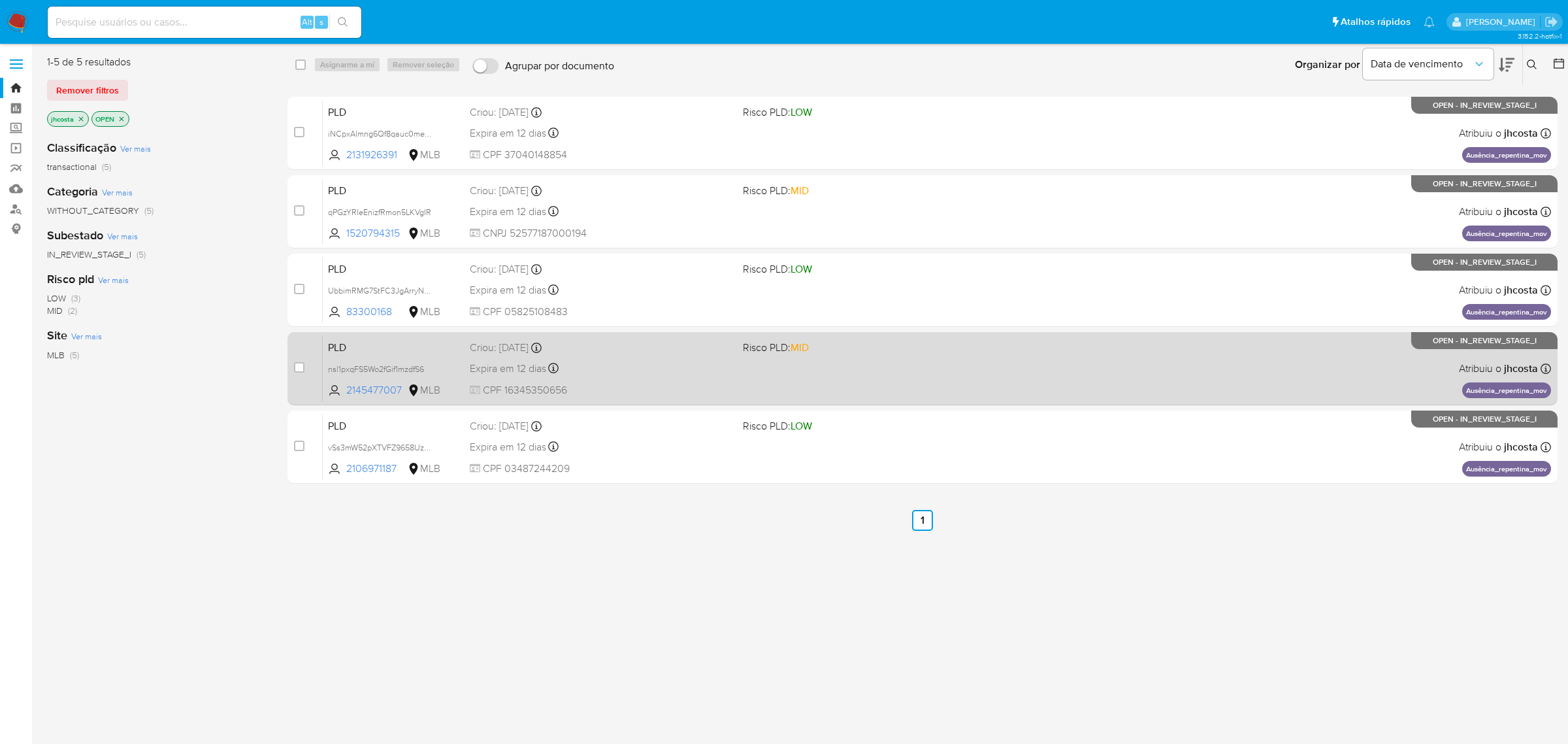
click at [613, 351] on div "Criou: 12/07/2025 Criou: 12/07/2025 00:51:21" at bounding box center [600, 348] width 263 height 14
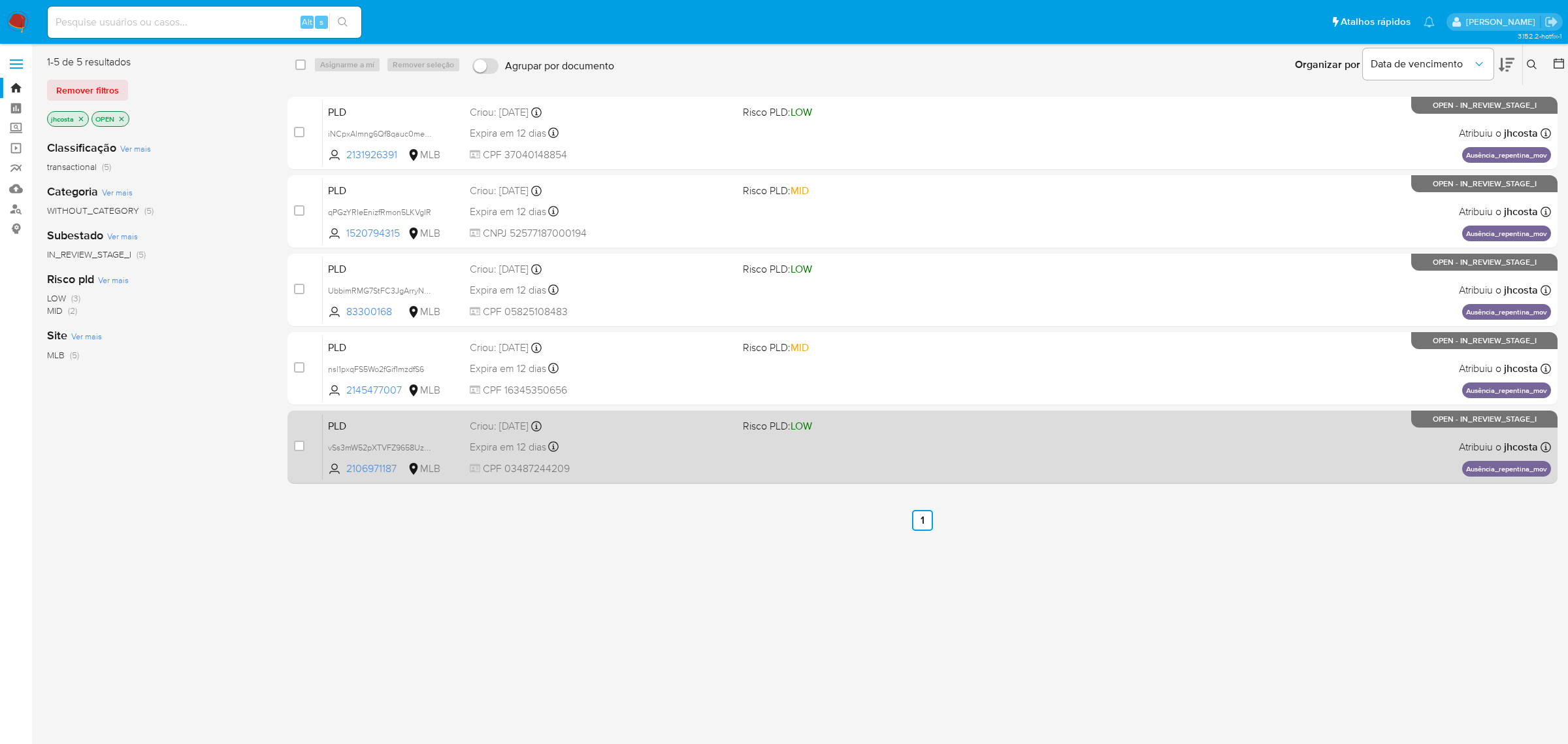
click at [600, 463] on span "CPF 03487244209" at bounding box center [600, 469] width 263 height 14
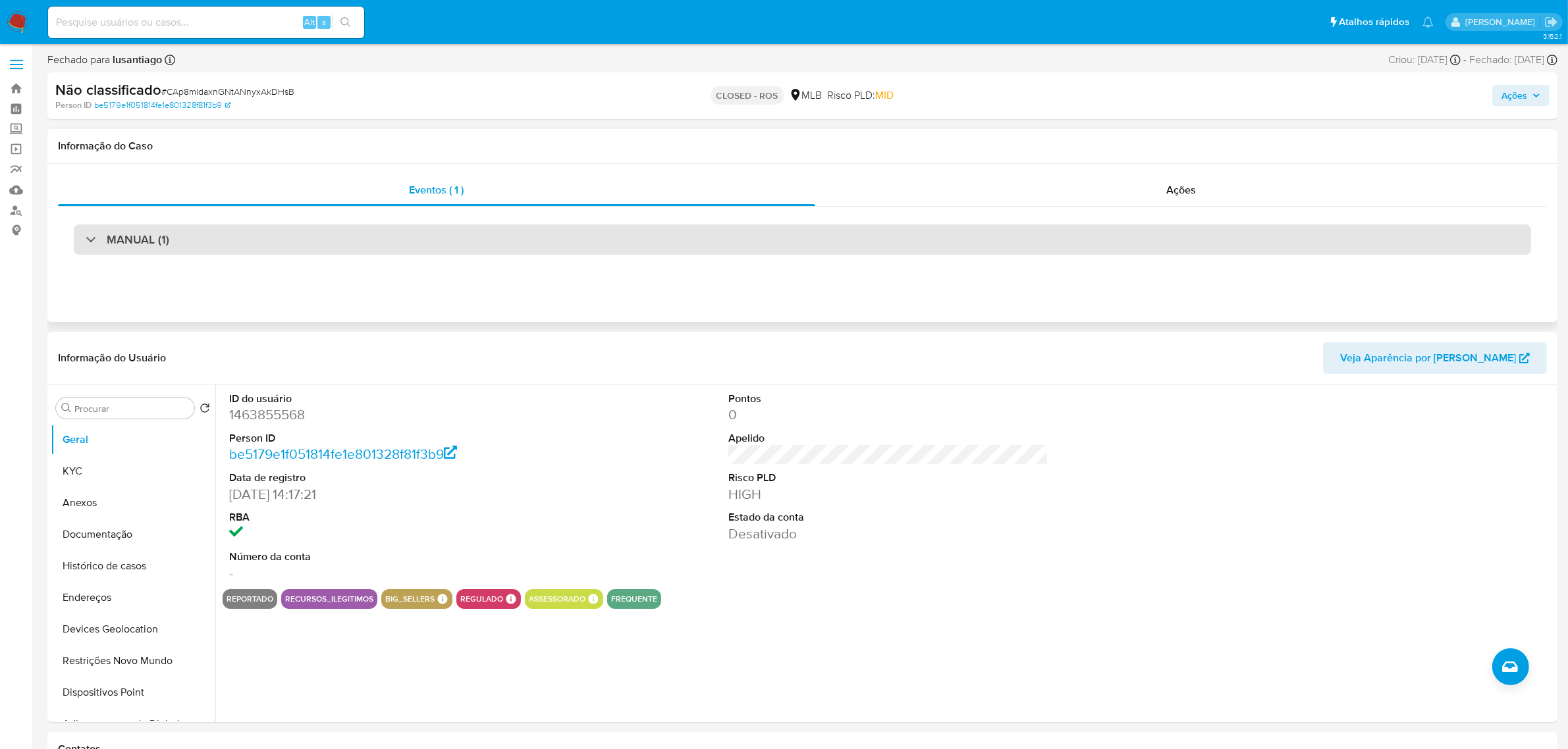
click at [320, 231] on div "MANUAL (1)" at bounding box center [802, 239] width 1458 height 30
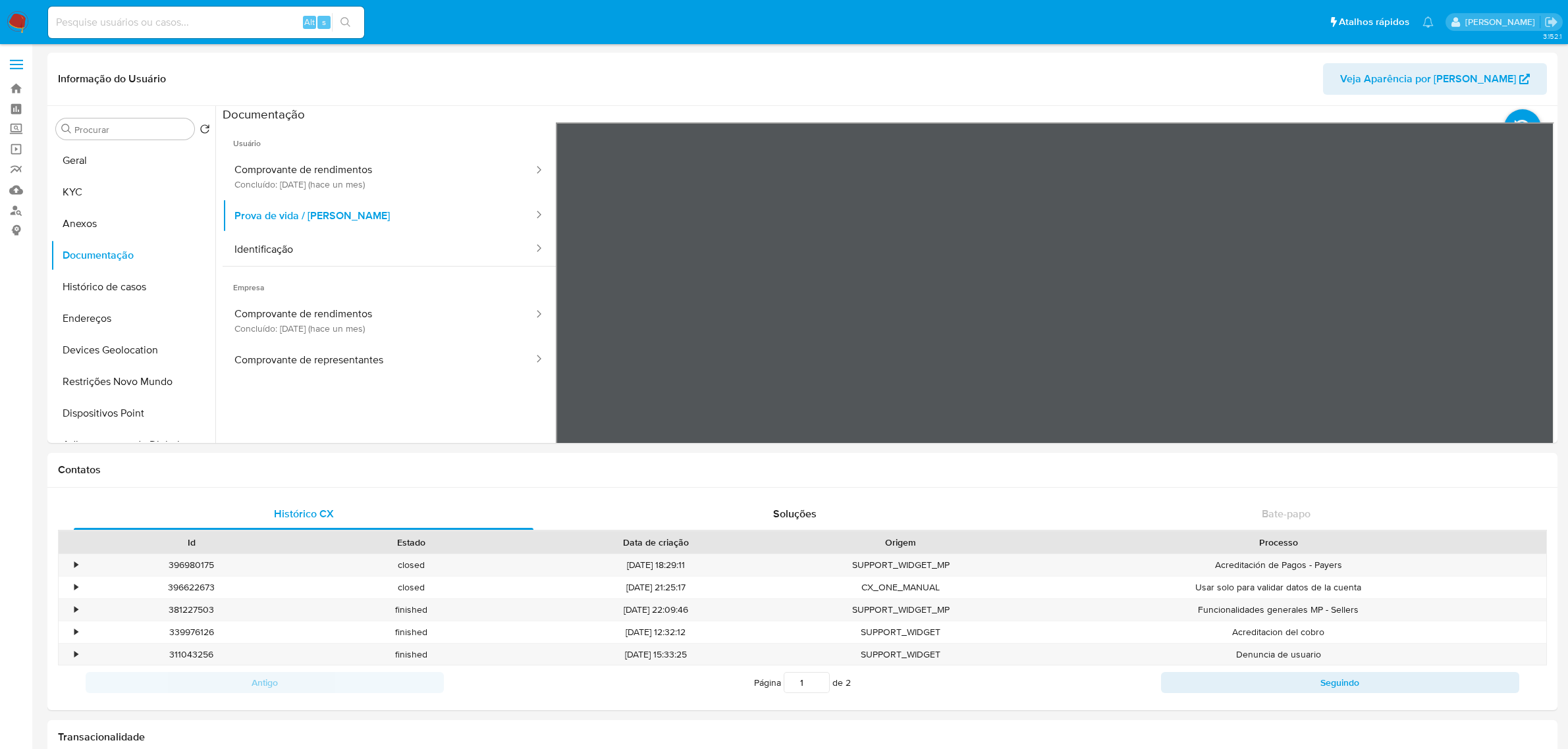
select select "10"
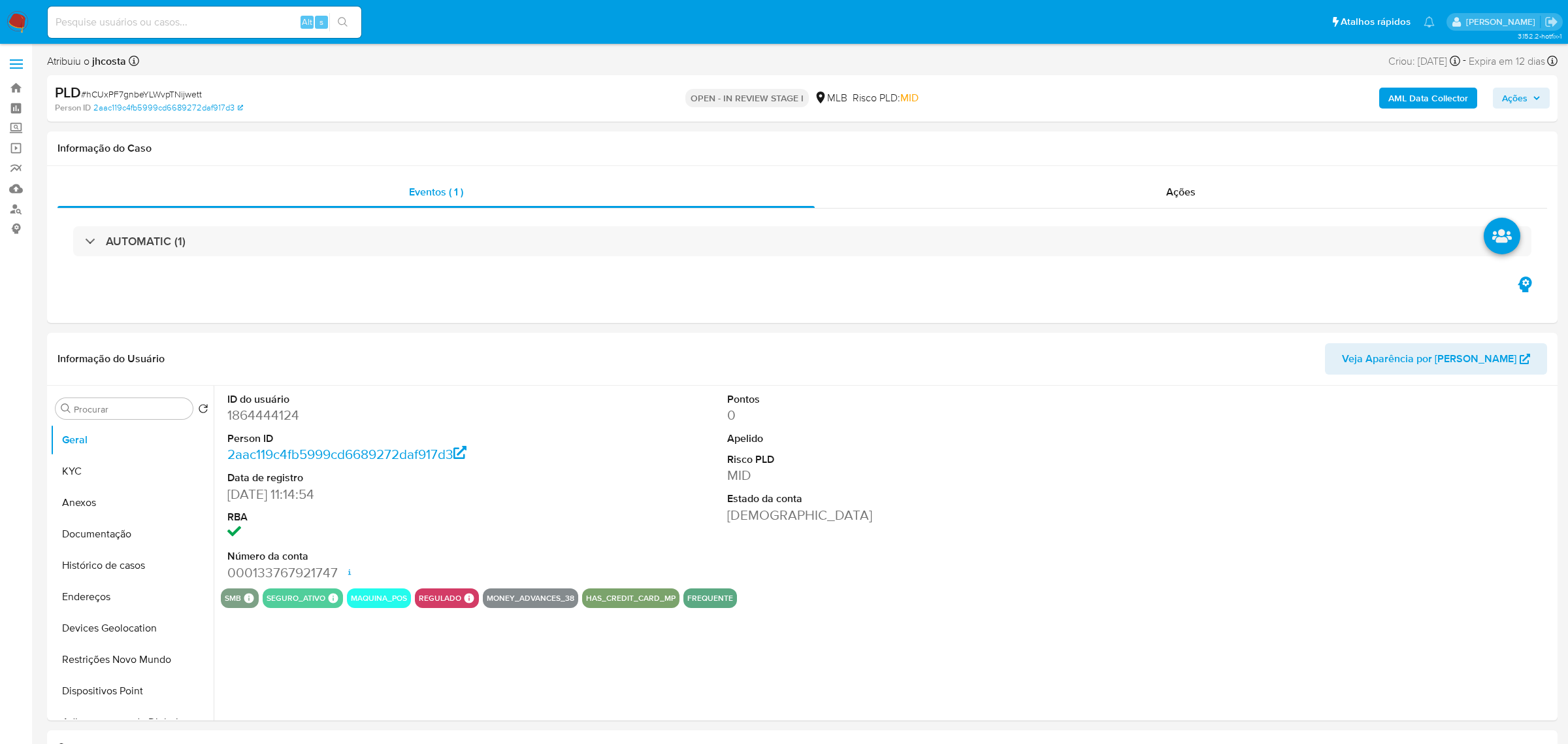
select select "10"
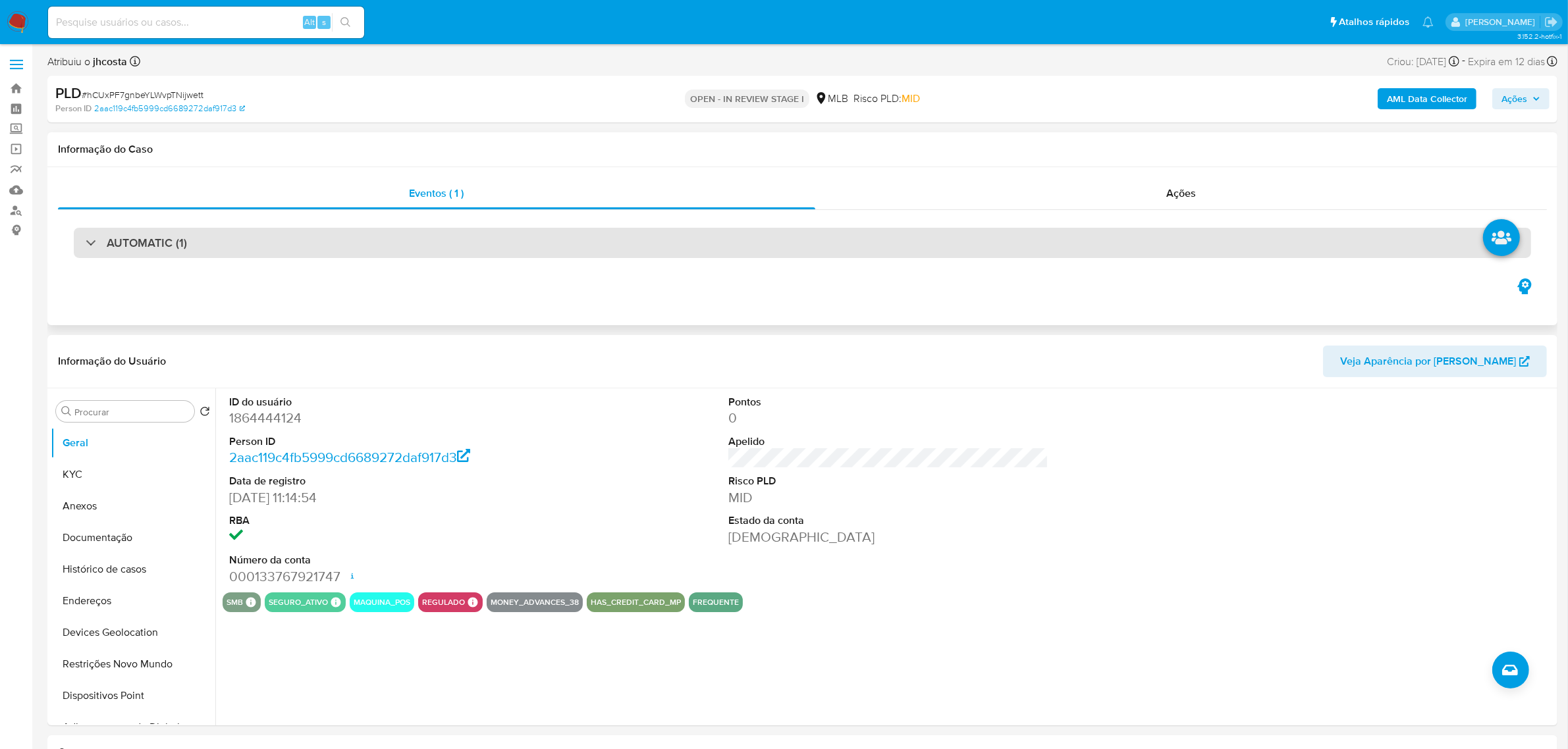
click at [436, 246] on div "AUTOMATIC (1)" at bounding box center [802, 243] width 1458 height 30
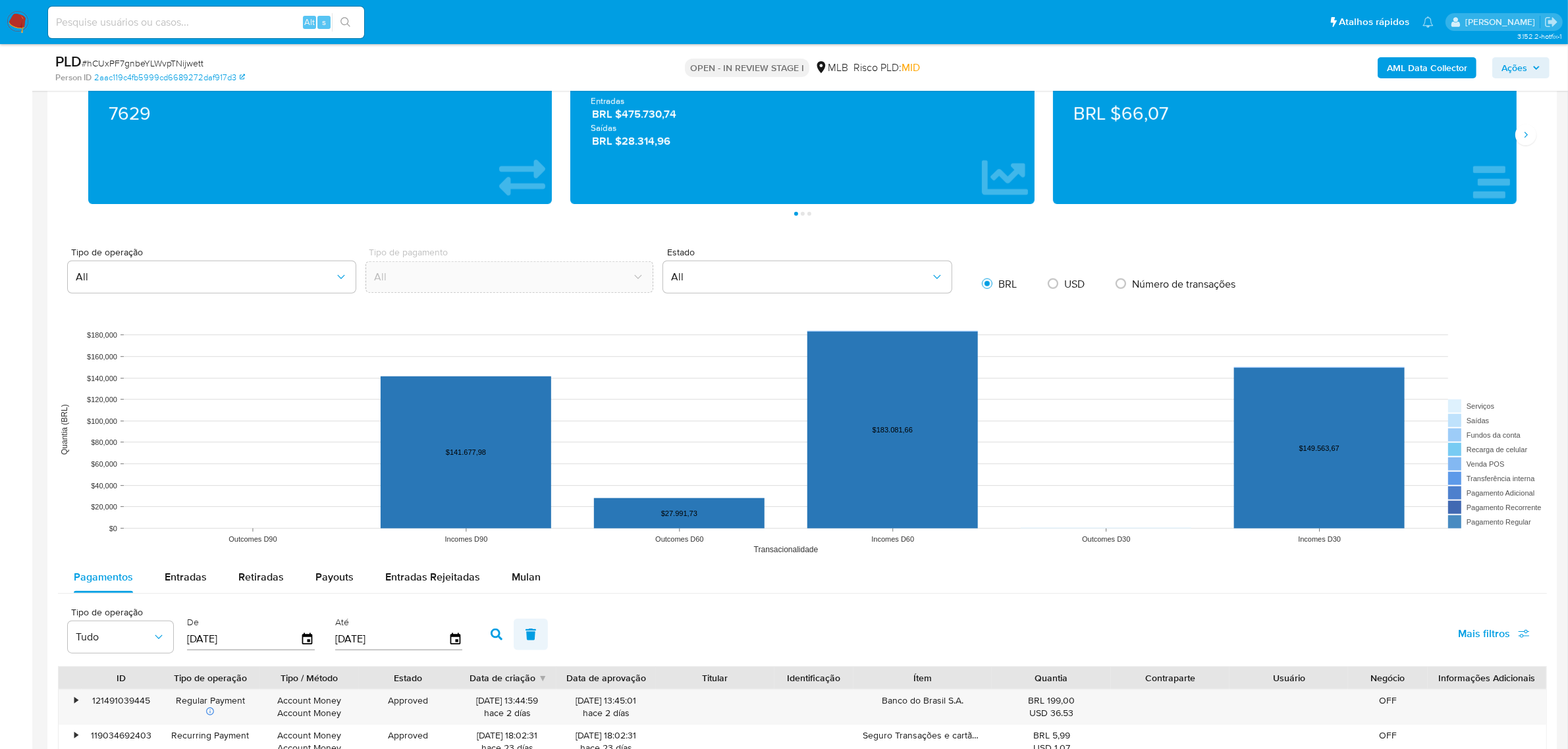
scroll to position [1564, 0]
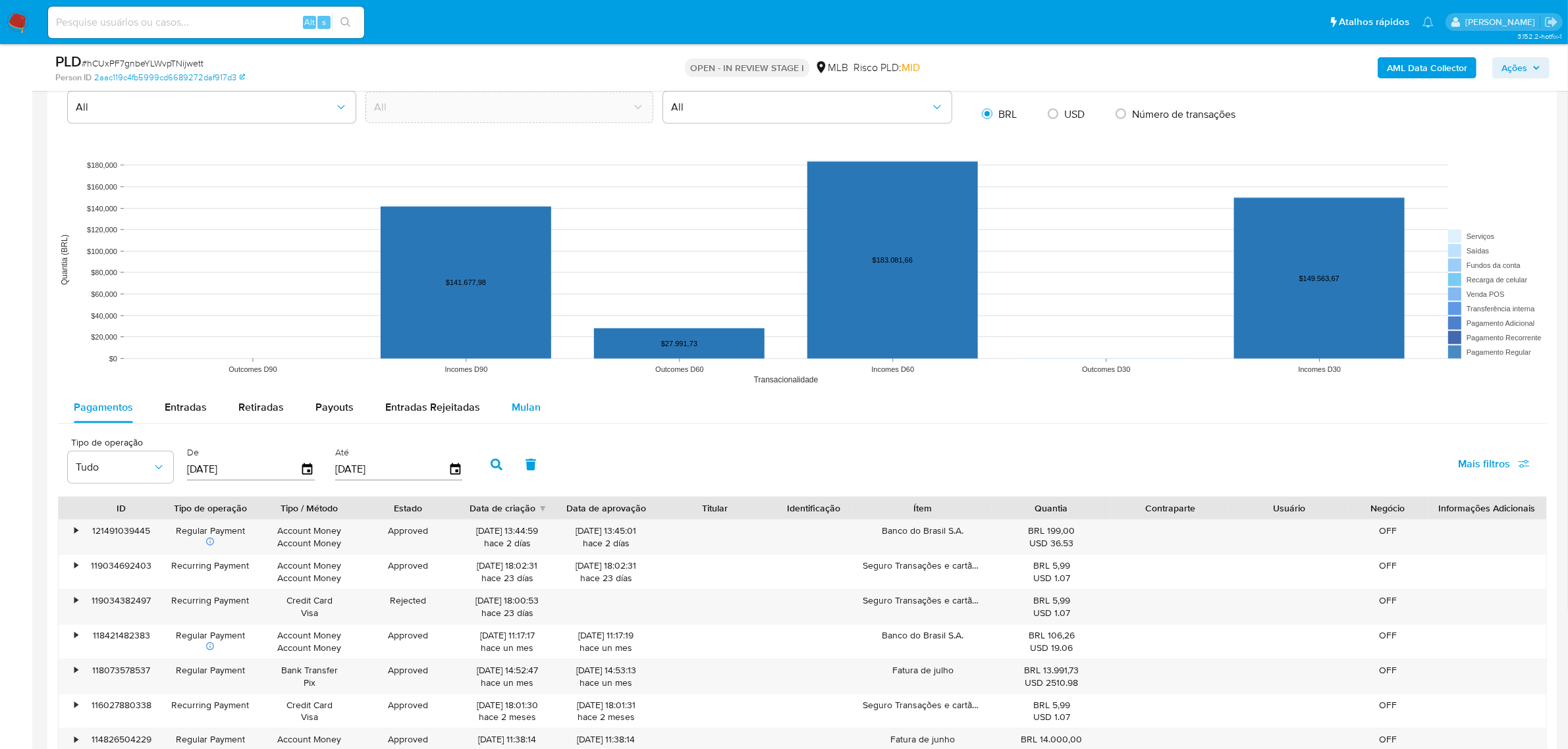
click at [524, 407] on span "Mulan" at bounding box center [526, 407] width 29 height 15
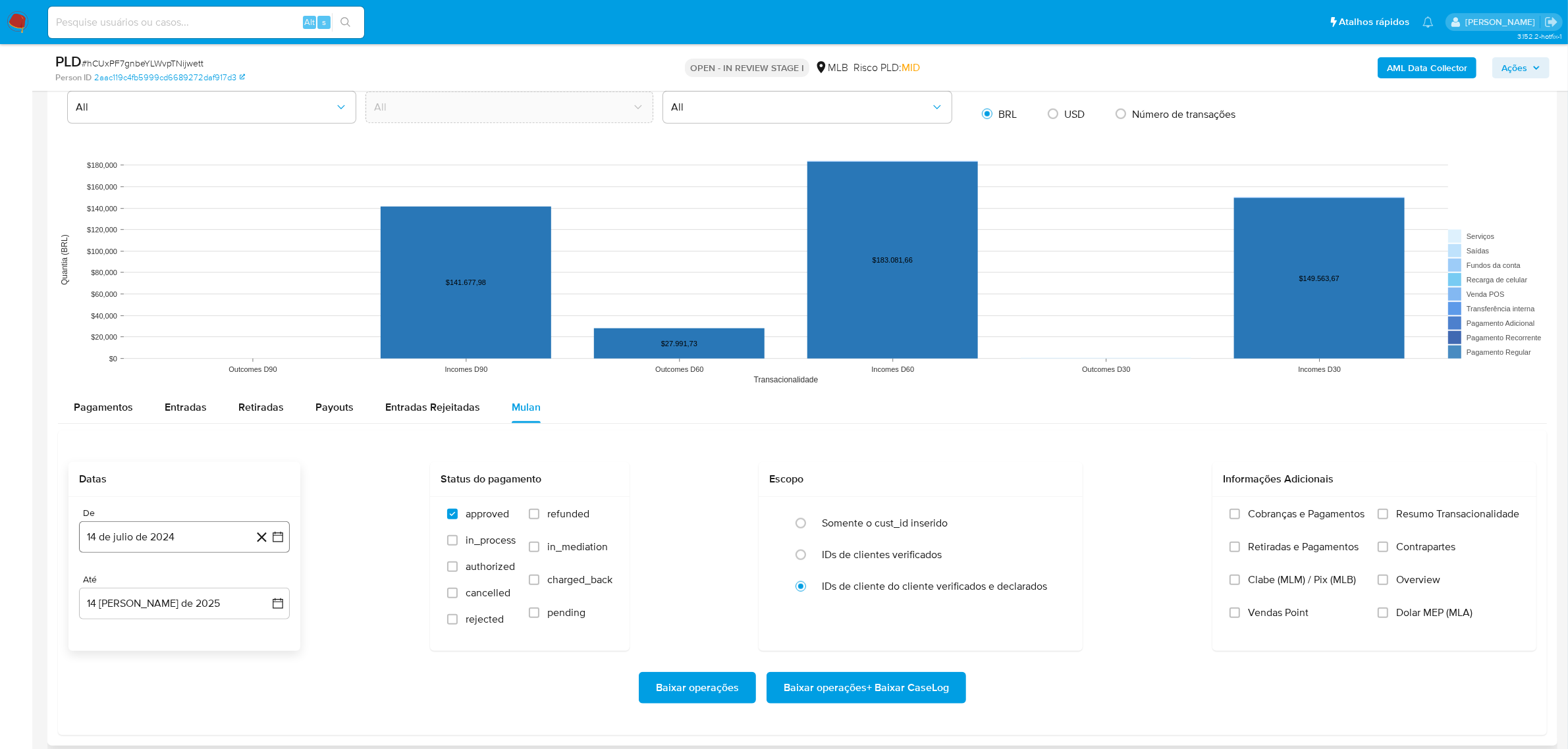
click at [188, 531] on button "14 de julio de 2024" at bounding box center [185, 537] width 211 height 32
click at [265, 340] on icon "Mes siguiente" at bounding box center [266, 337] width 16 height 16
click at [204, 333] on span "agosto 2024" at bounding box center [177, 337] width 60 height 13
click at [263, 326] on icon "Año siguiente" at bounding box center [263, 322] width 16 height 16
click at [245, 413] on button "jun" at bounding box center [239, 407] width 37 height 21
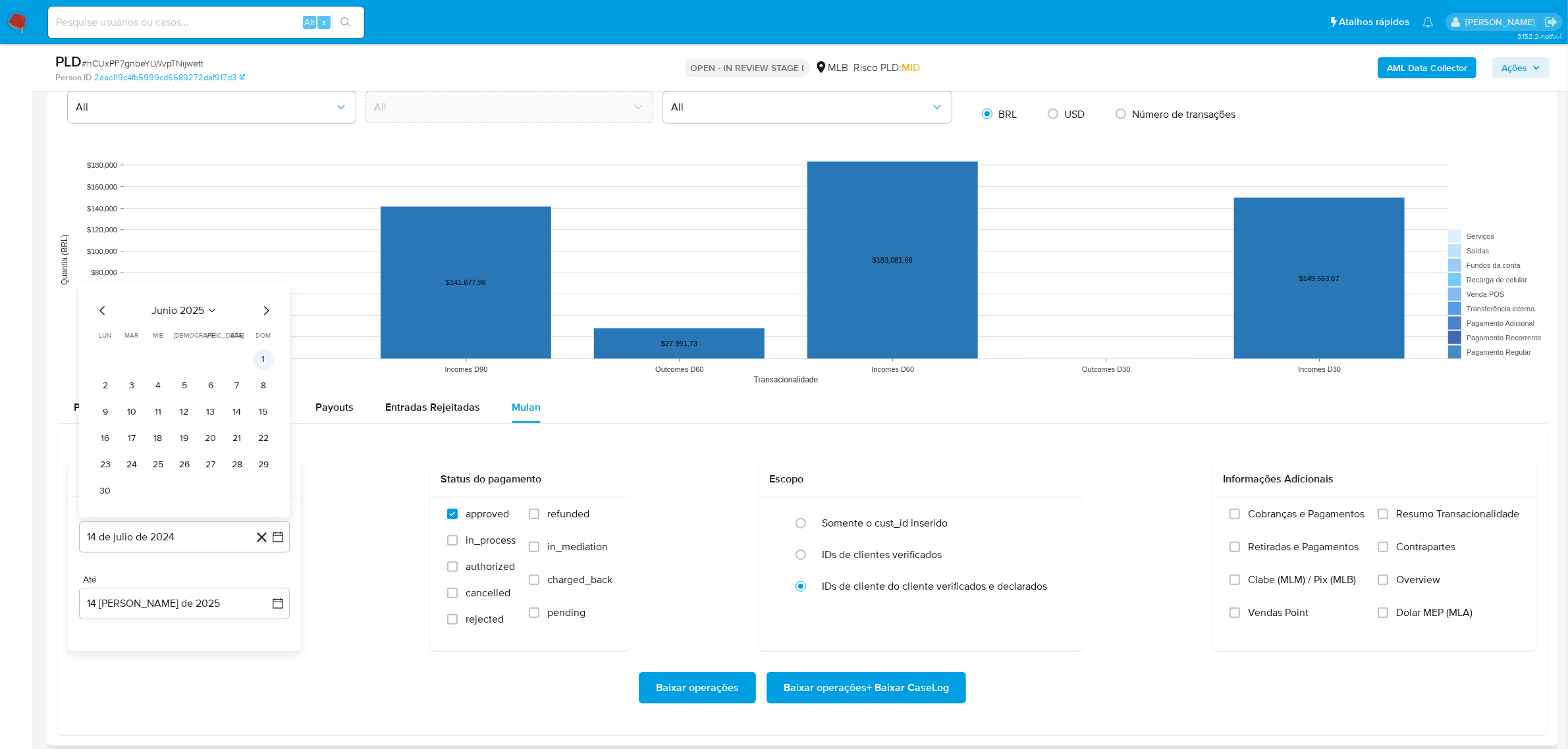
click at [262, 354] on button "1" at bounding box center [263, 359] width 21 height 21
click at [1444, 515] on span "Resumo Transacionalidade" at bounding box center [1458, 514] width 123 height 13
click at [1388, 515] on input "Resumo Transacionalidade" at bounding box center [1383, 514] width 11 height 11
click at [919, 682] on span "Baixar operações + Baixar CaseLog" at bounding box center [866, 688] width 165 height 29
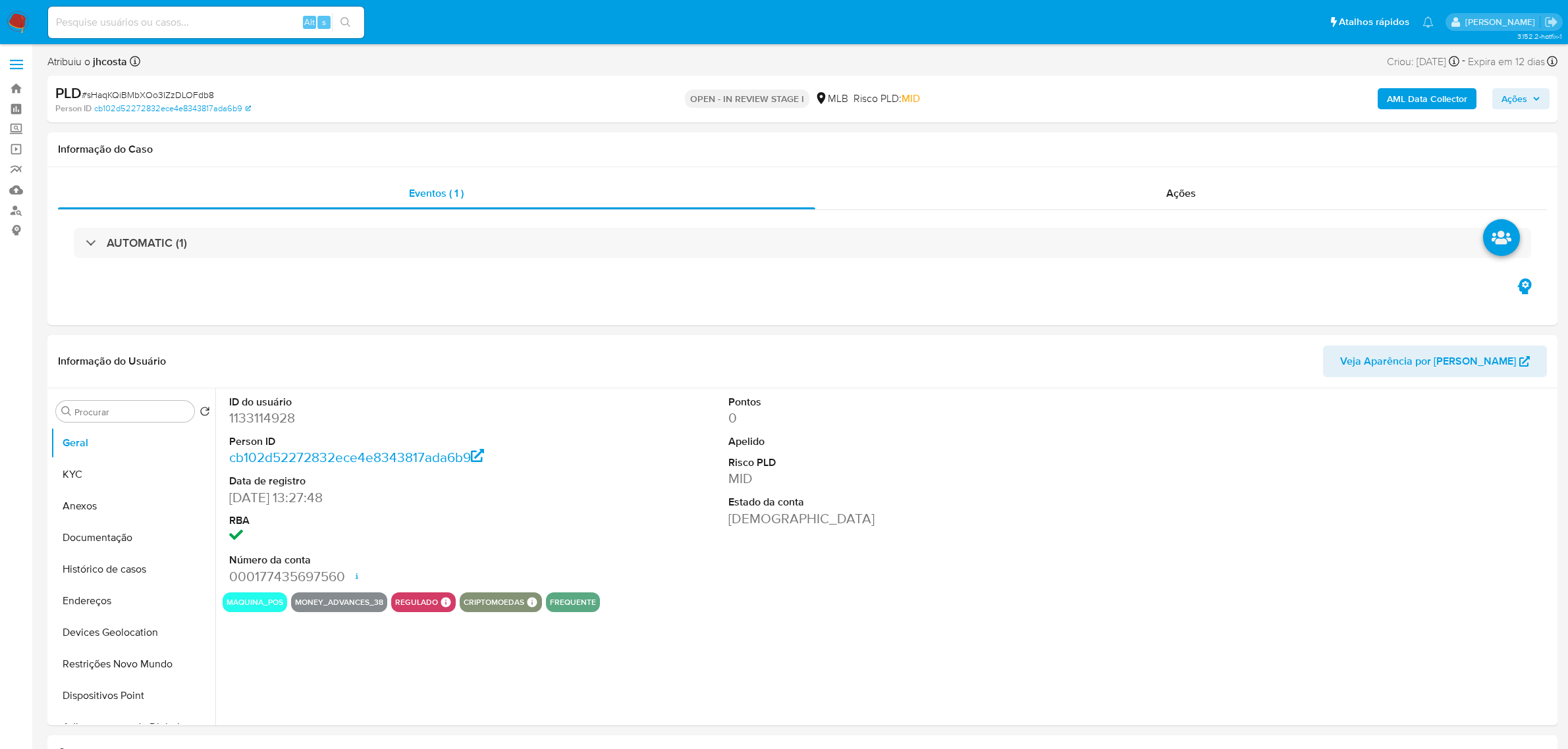
select select "10"
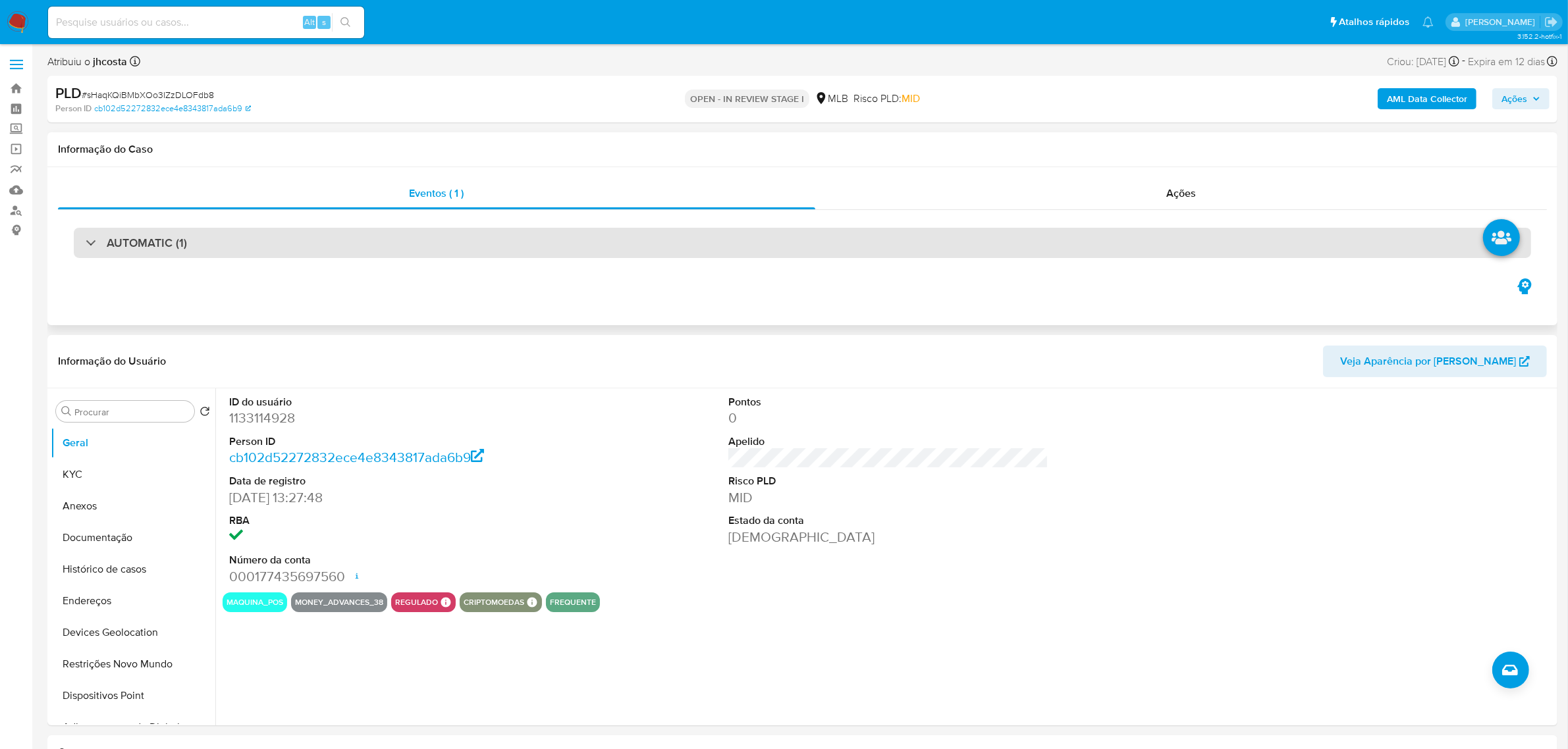
click at [298, 231] on div "AUTOMATIC (1)" at bounding box center [802, 243] width 1458 height 30
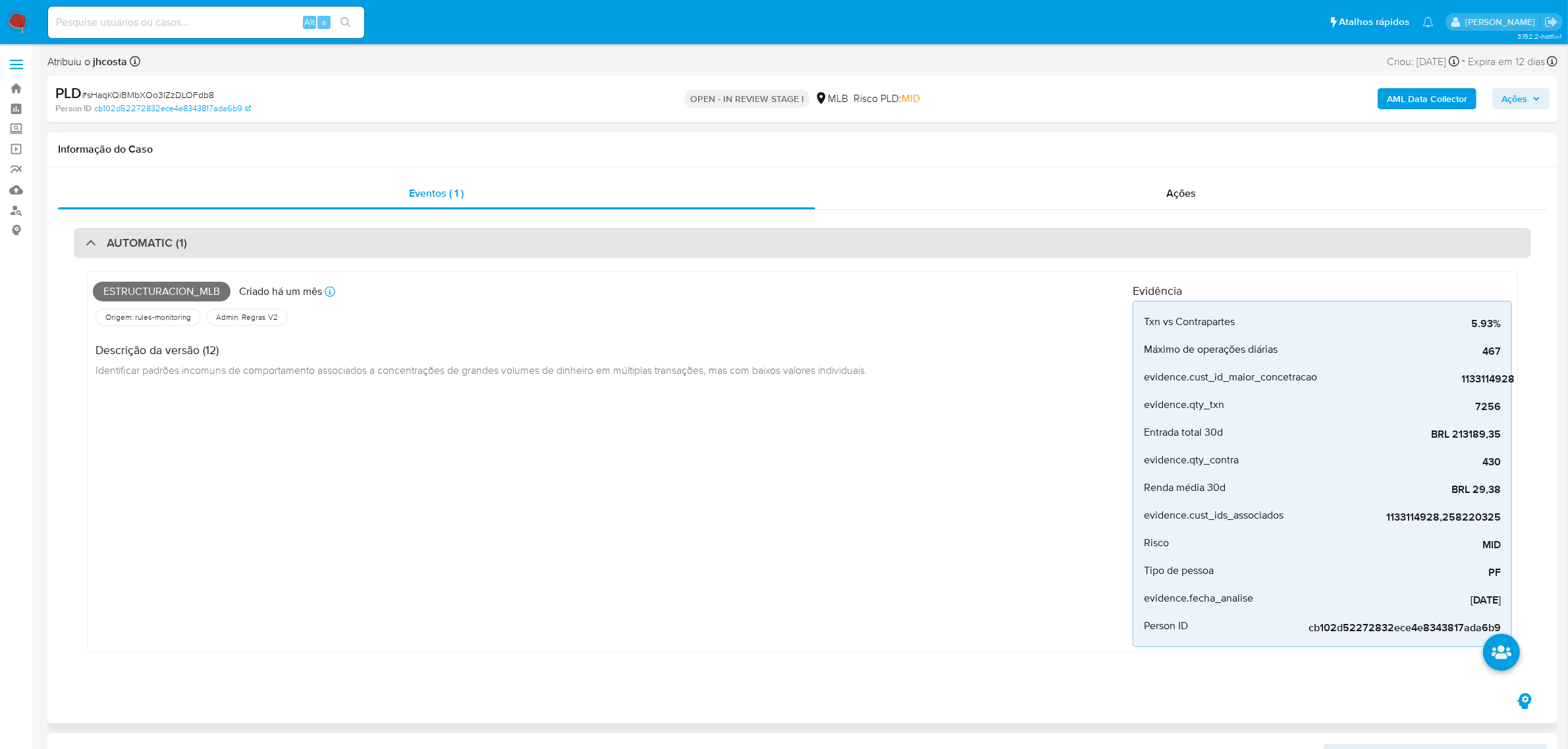
click at [296, 231] on div "AUTOMATIC (1)" at bounding box center [802, 243] width 1458 height 30
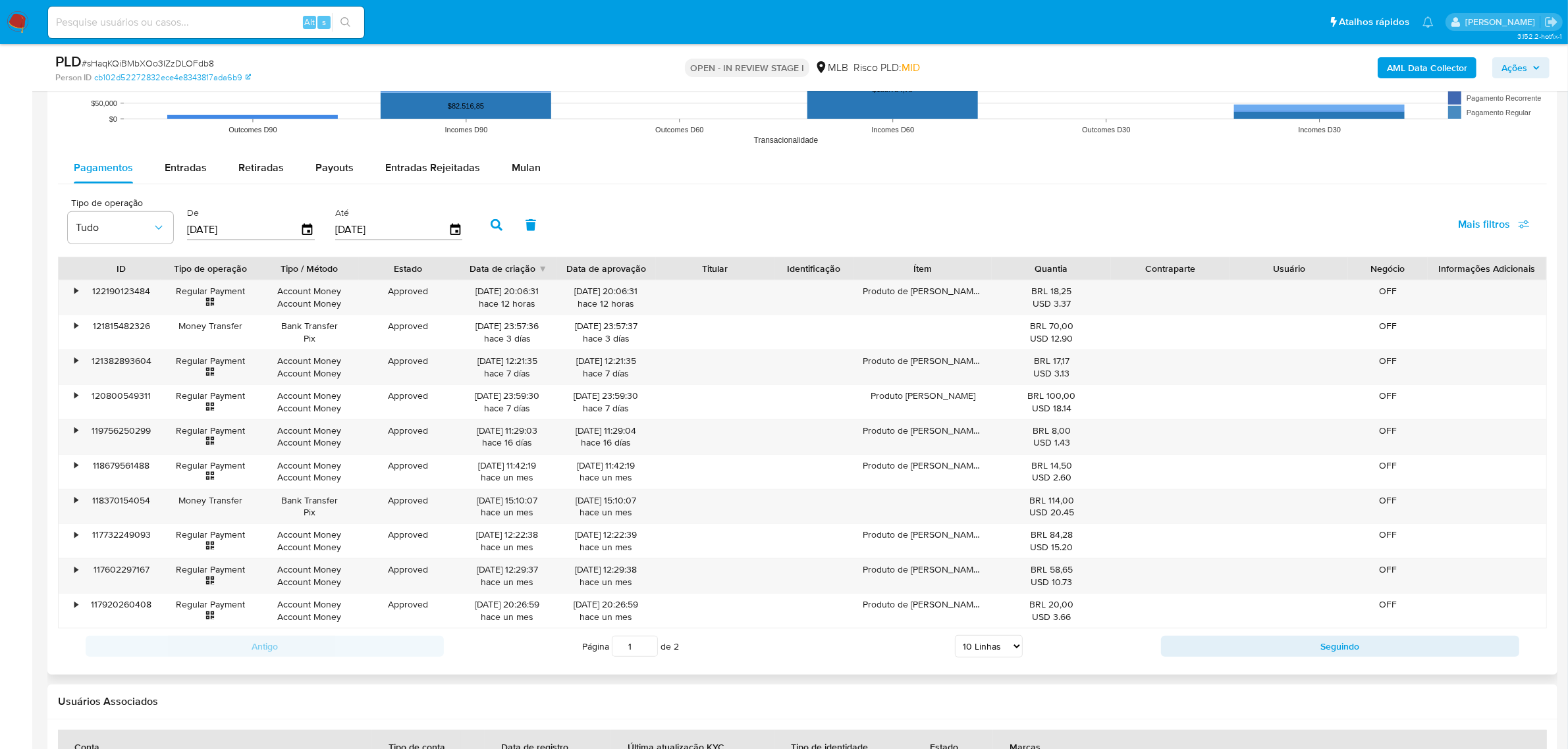
scroll to position [1234, 0]
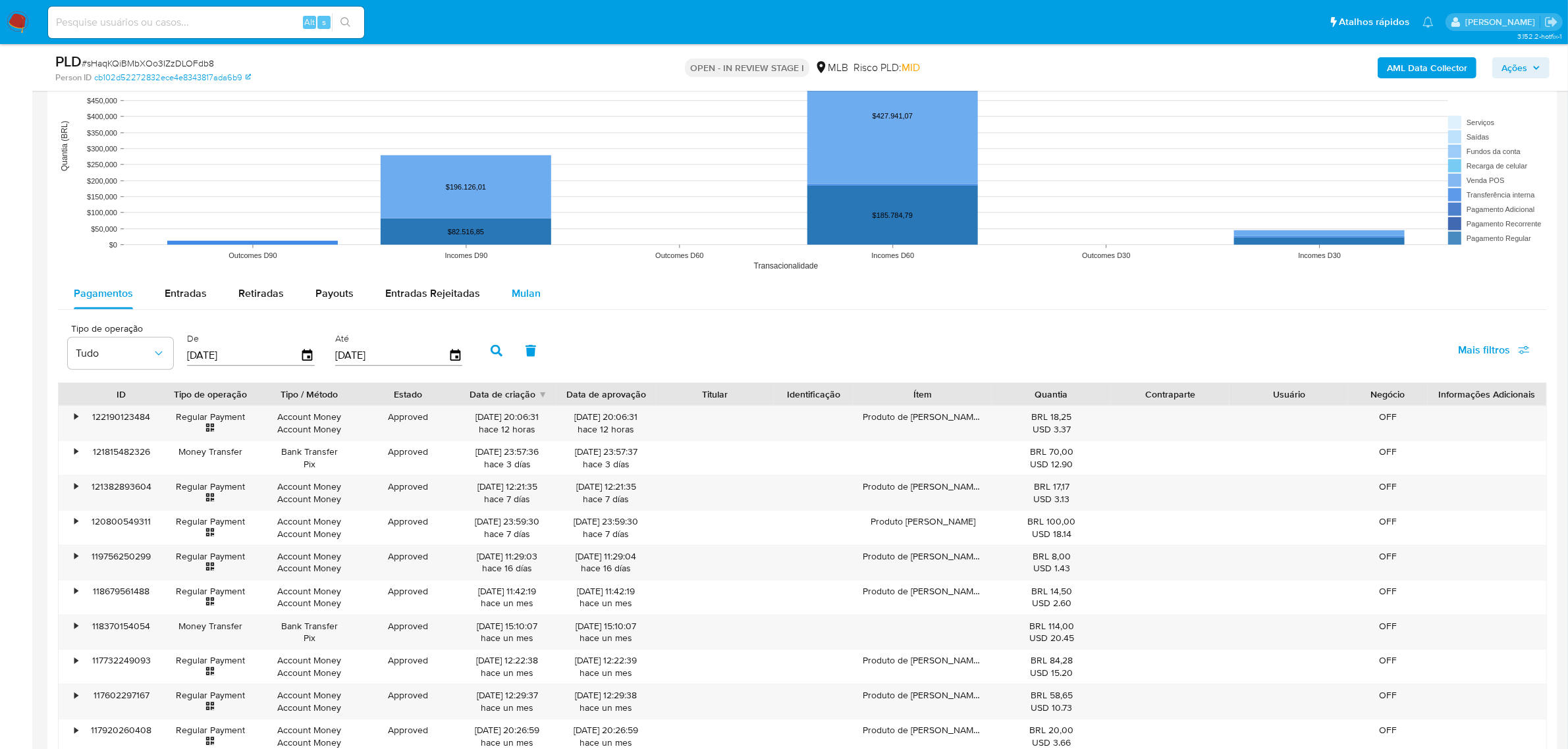
click at [531, 288] on span "Mulan" at bounding box center [526, 293] width 29 height 15
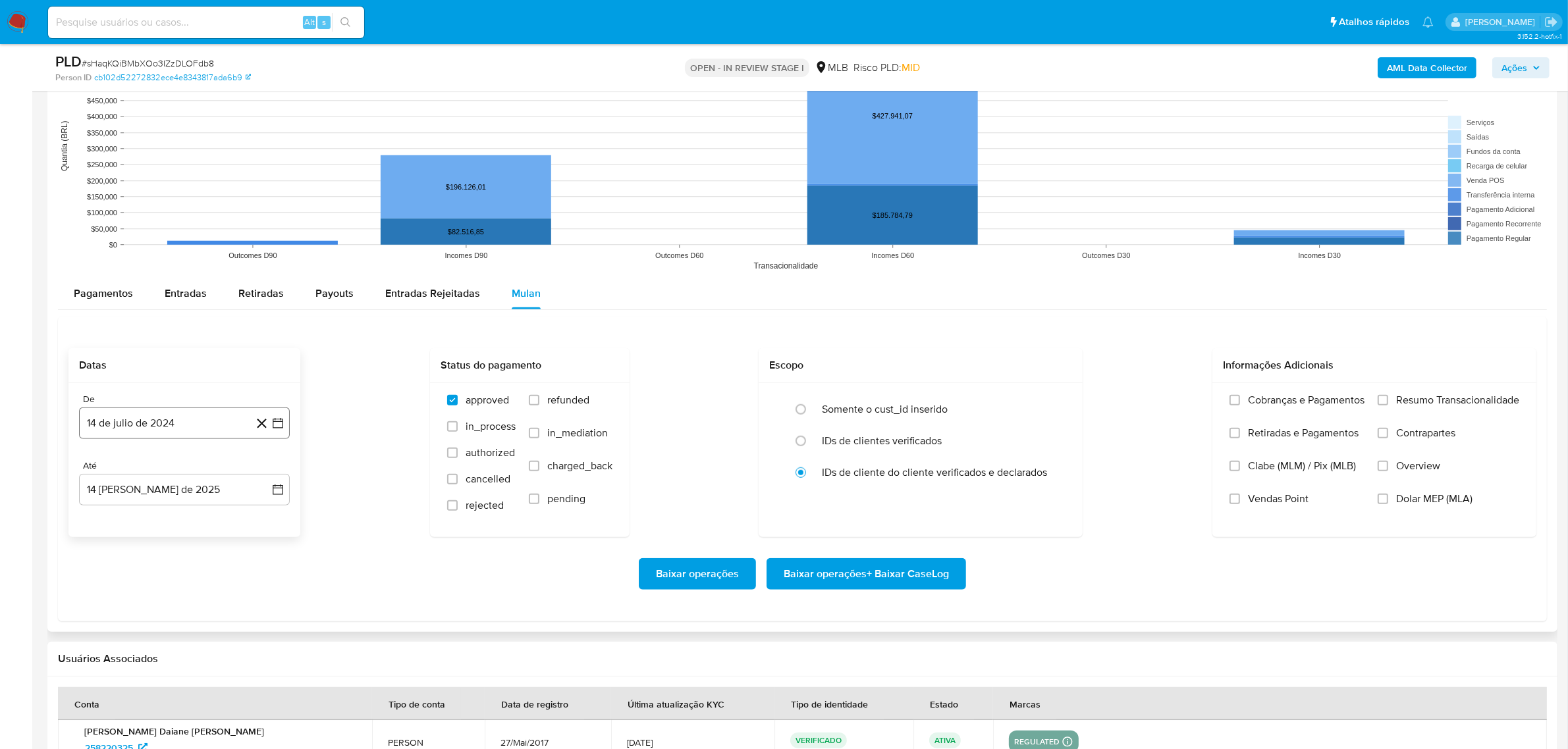
drag, startPoint x: 144, startPoint y: 419, endPoint x: 180, endPoint y: 438, distance: 40.7
click at [144, 417] on button "14 de julio de 2024" at bounding box center [185, 423] width 211 height 32
click at [190, 463] on div "julio 2024 julio 2024 lun lunes mar martes mié miércoles jue jueves vie viernes…" at bounding box center [185, 546] width 211 height 208
click at [203, 473] on button "julio 2024" at bounding box center [185, 471] width 63 height 13
drag, startPoint x: 261, startPoint y: 466, endPoint x: 278, endPoint y: 520, distance: 56.6
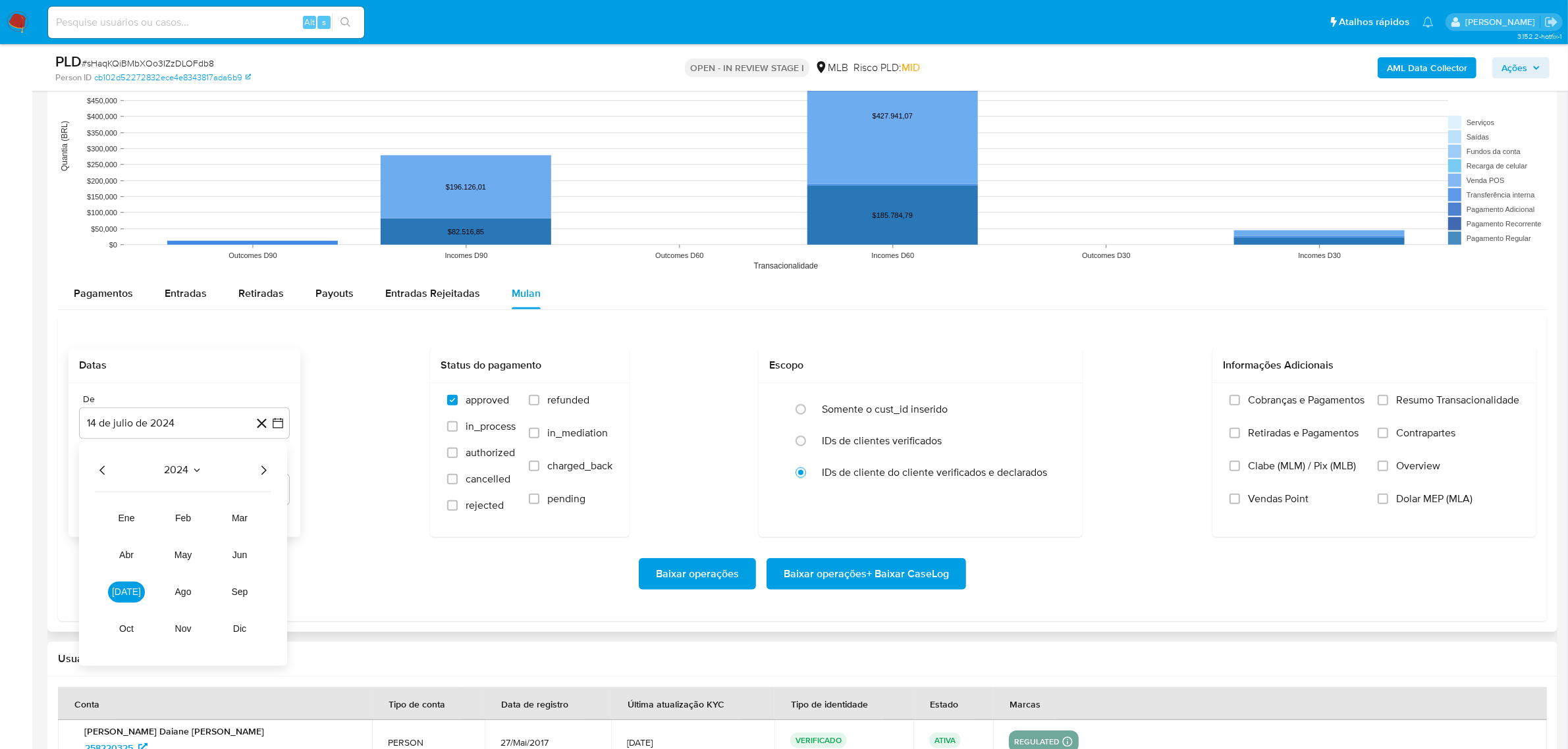
click at [261, 466] on icon "Año siguiente" at bounding box center [263, 471] width 16 height 16
click at [254, 551] on button "jun" at bounding box center [239, 555] width 37 height 21
click at [260, 518] on button "1" at bounding box center [263, 519] width 21 height 21
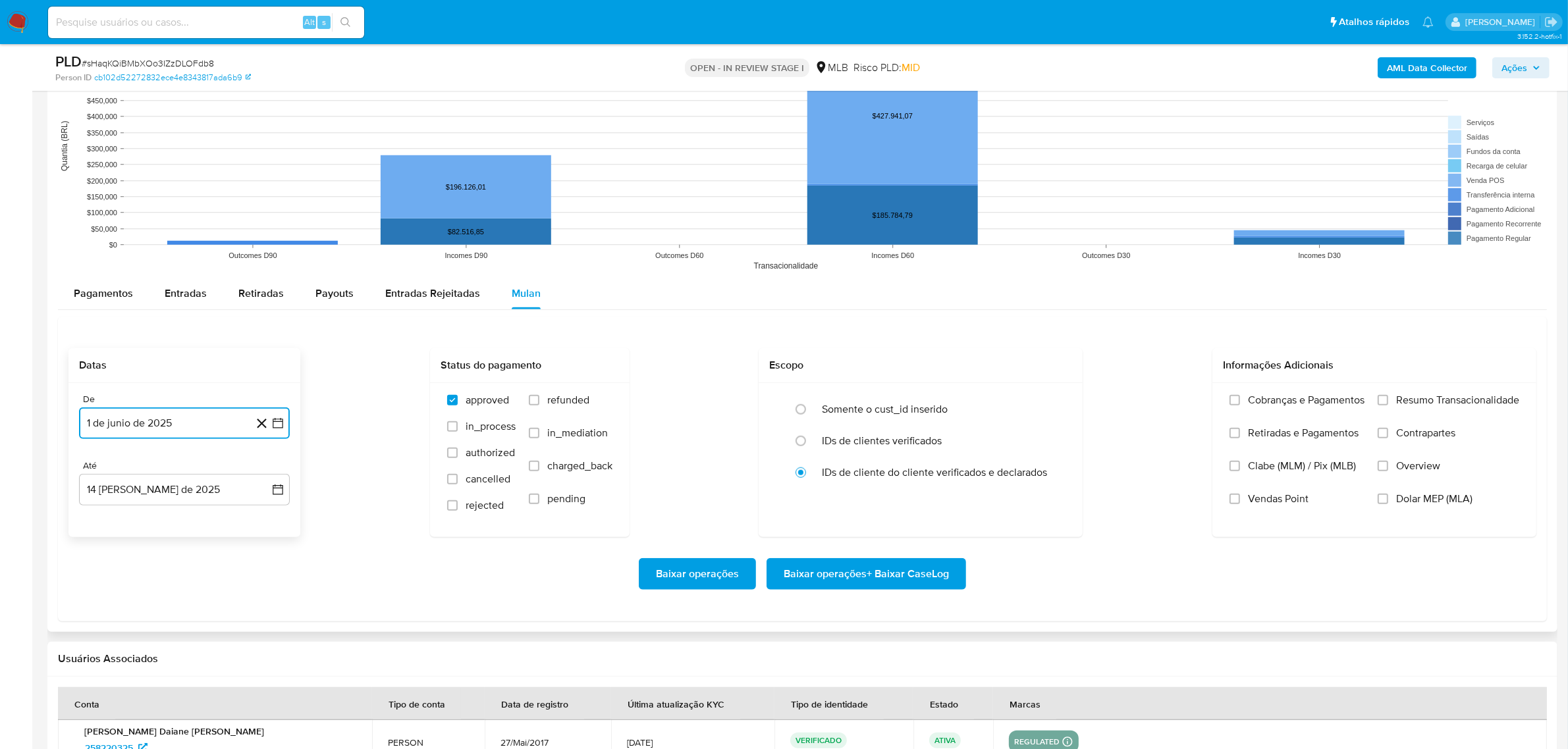
click at [200, 428] on button "1 de junio de 2025" at bounding box center [185, 423] width 211 height 32
click at [208, 472] on icon "Seleccionar mes y año" at bounding box center [212, 471] width 11 height 11
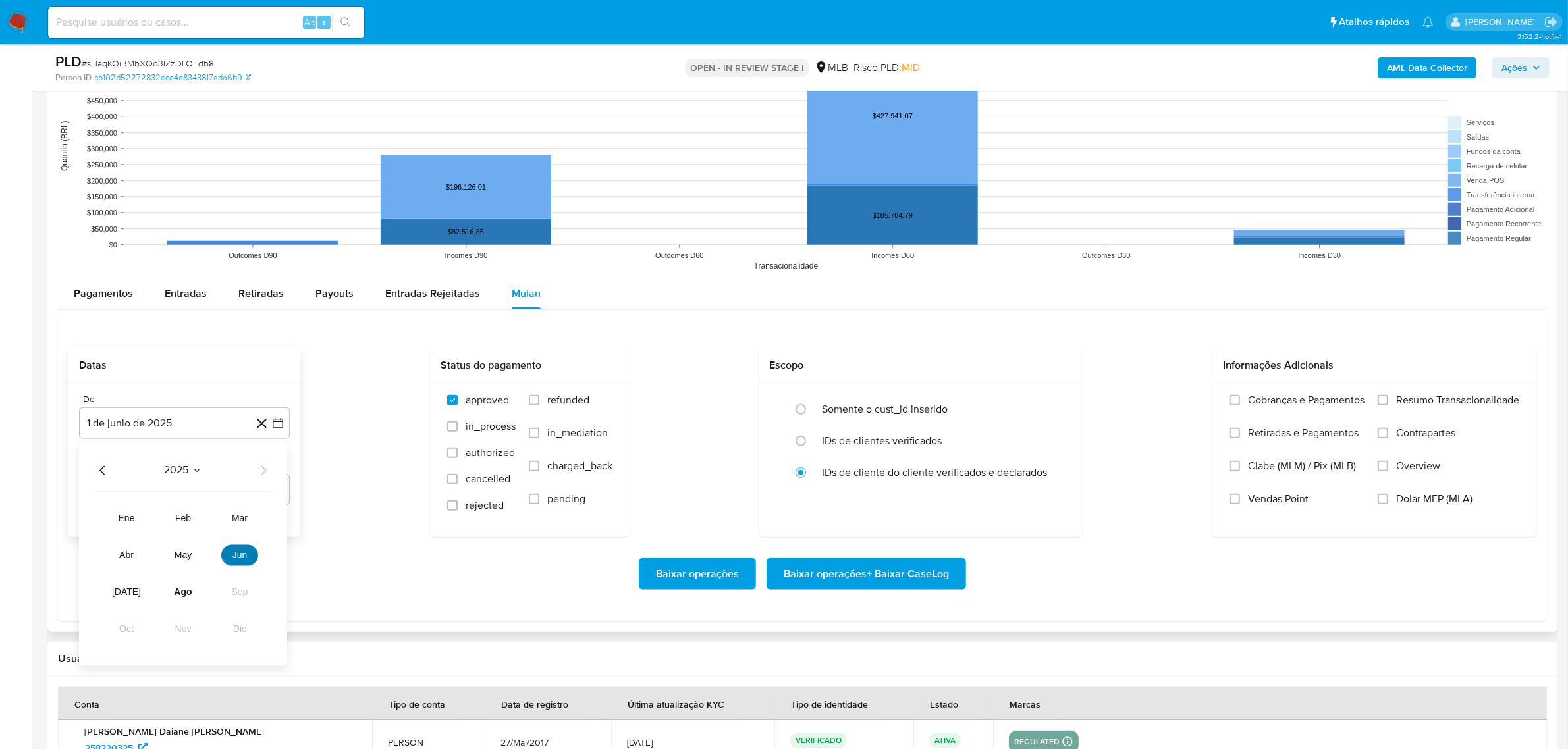
click at [245, 551] on span "jun" at bounding box center [239, 555] width 15 height 11
click at [261, 524] on button "1" at bounding box center [263, 519] width 21 height 21
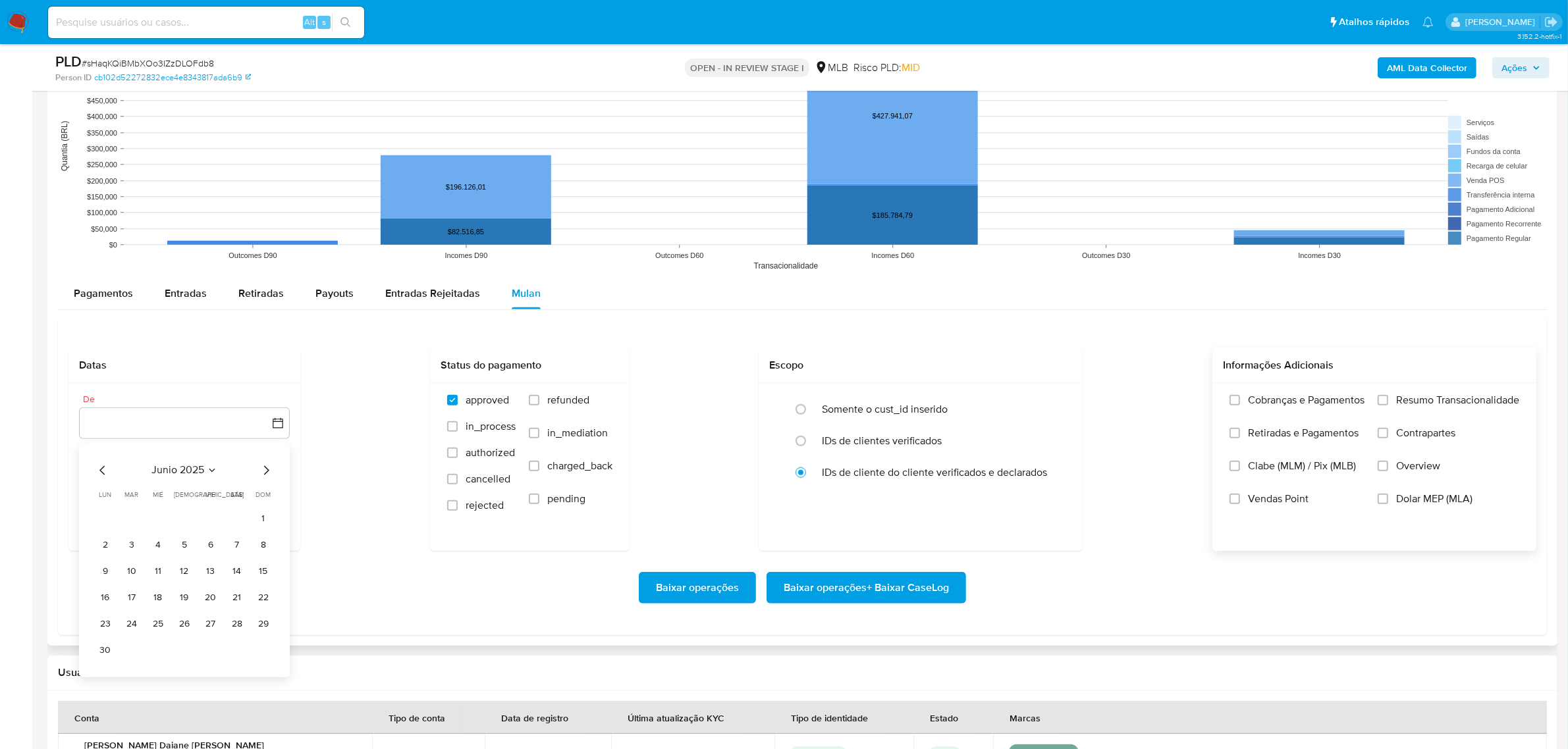
click at [1407, 406] on span "Resumo Transacionalidade" at bounding box center [1458, 400] width 123 height 13
click at [1388, 405] on input "Resumo Transacionalidade" at bounding box center [1383, 400] width 11 height 11
click at [883, 584] on span "Baixar operações + Baixar CaseLog" at bounding box center [866, 588] width 165 height 29
click at [866, 594] on span "Baixar operações + Baixar CaseLog" at bounding box center [866, 588] width 165 height 29
click at [216, 412] on button "button" at bounding box center [185, 423] width 211 height 32
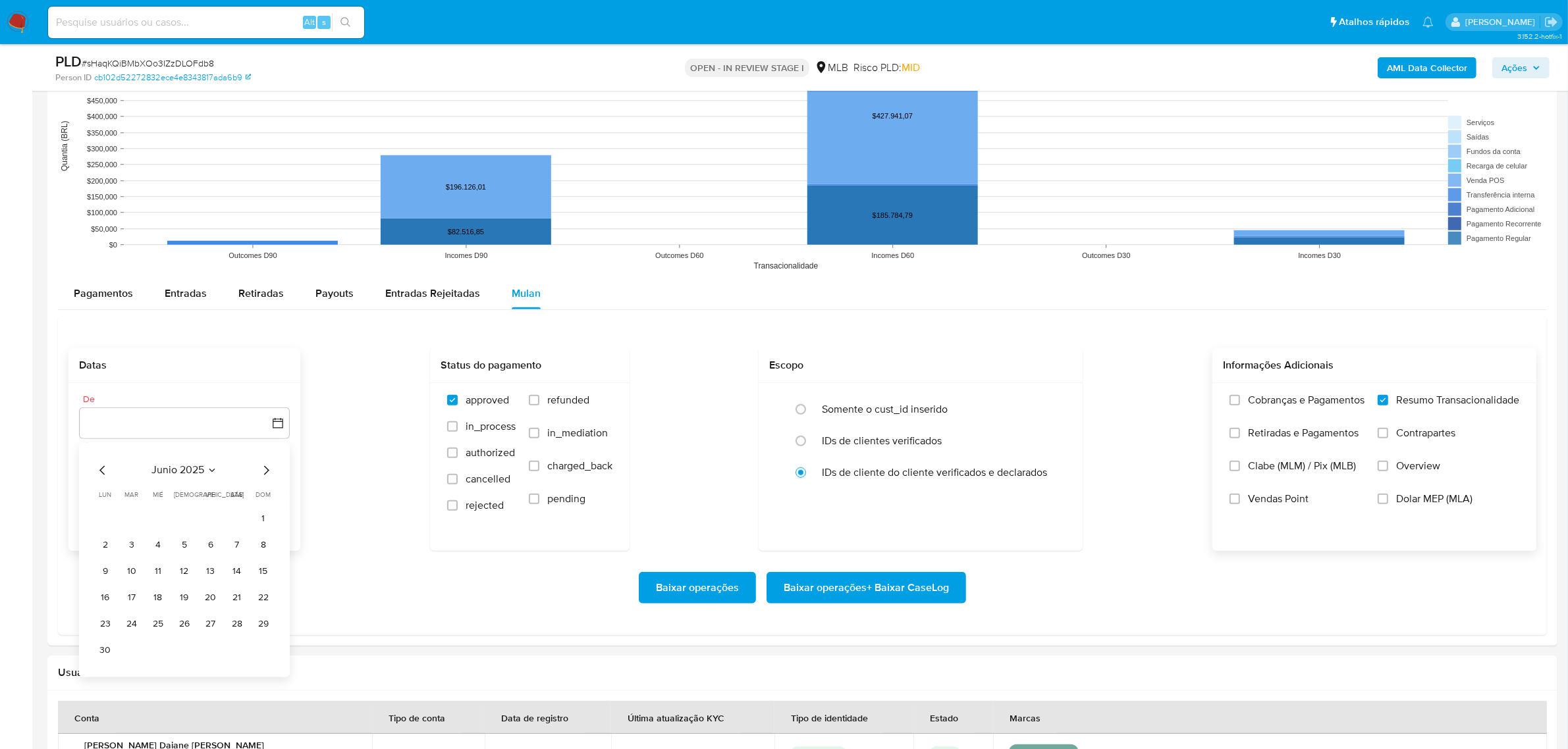
click at [208, 472] on icon "Seleccionar mes y año" at bounding box center [212, 471] width 11 height 11
click at [239, 557] on span "jun" at bounding box center [239, 555] width 15 height 11
click at [267, 520] on button "1" at bounding box center [263, 519] width 21 height 21
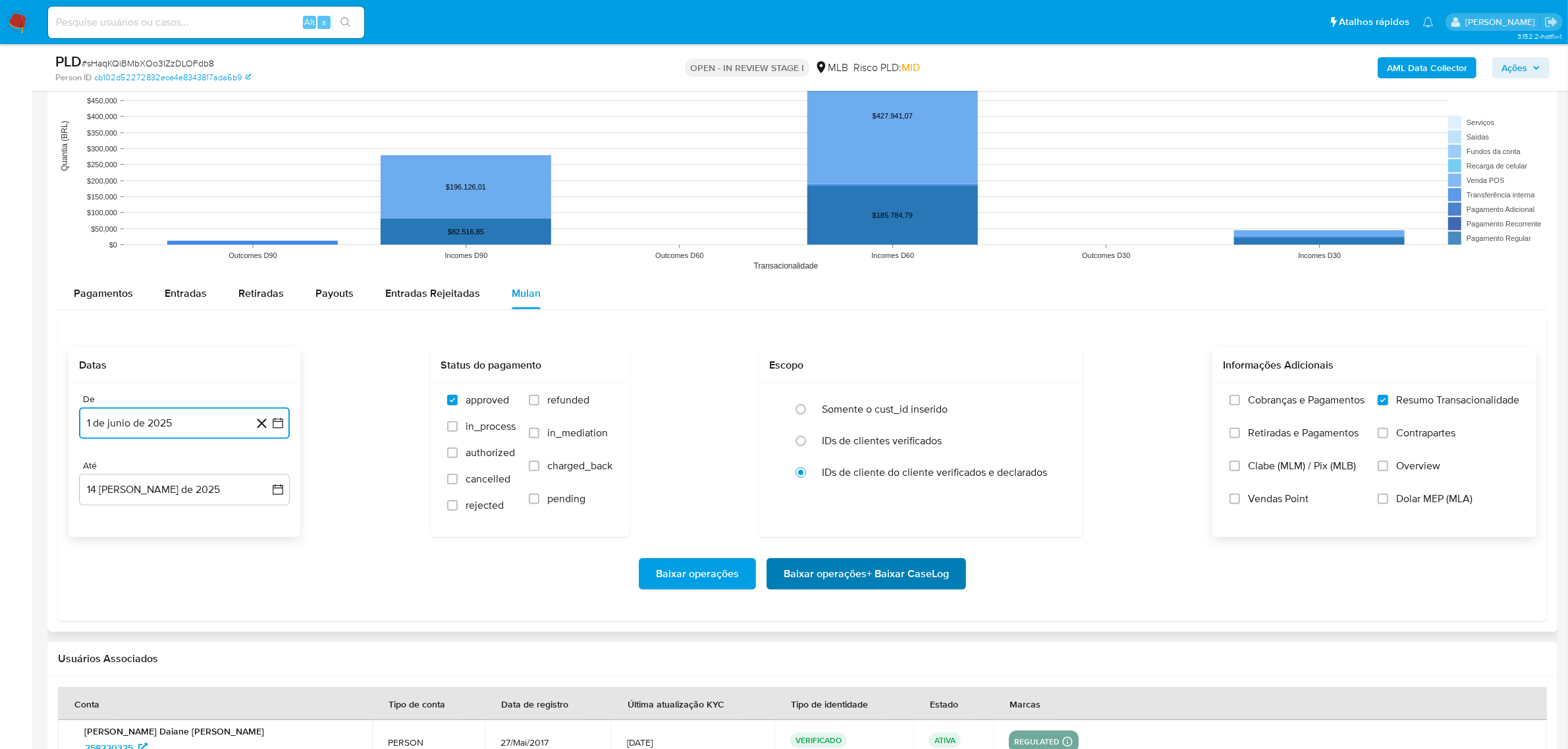
click at [870, 583] on span "Baixar operações + Baixar CaseLog" at bounding box center [866, 574] width 165 height 29
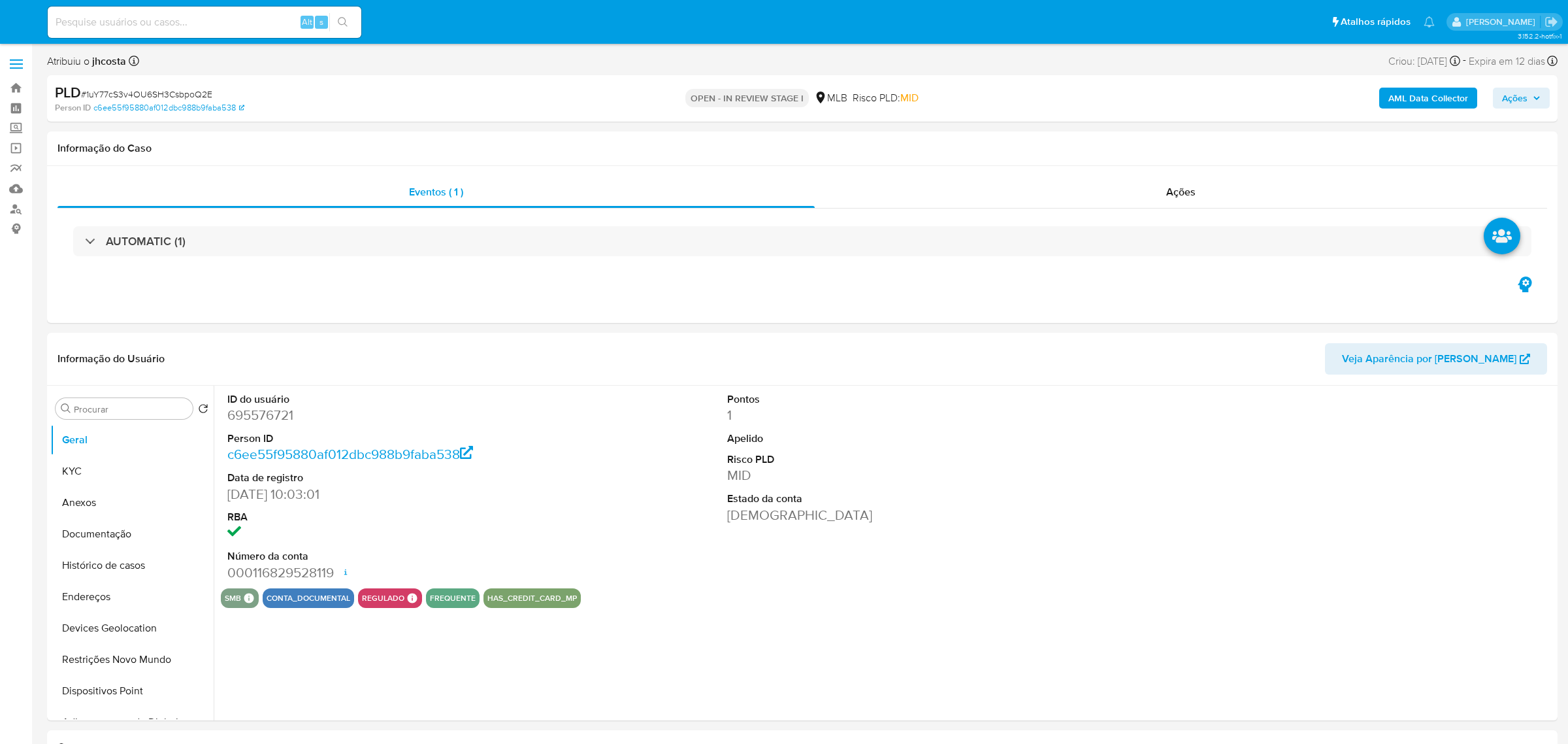
select select "10"
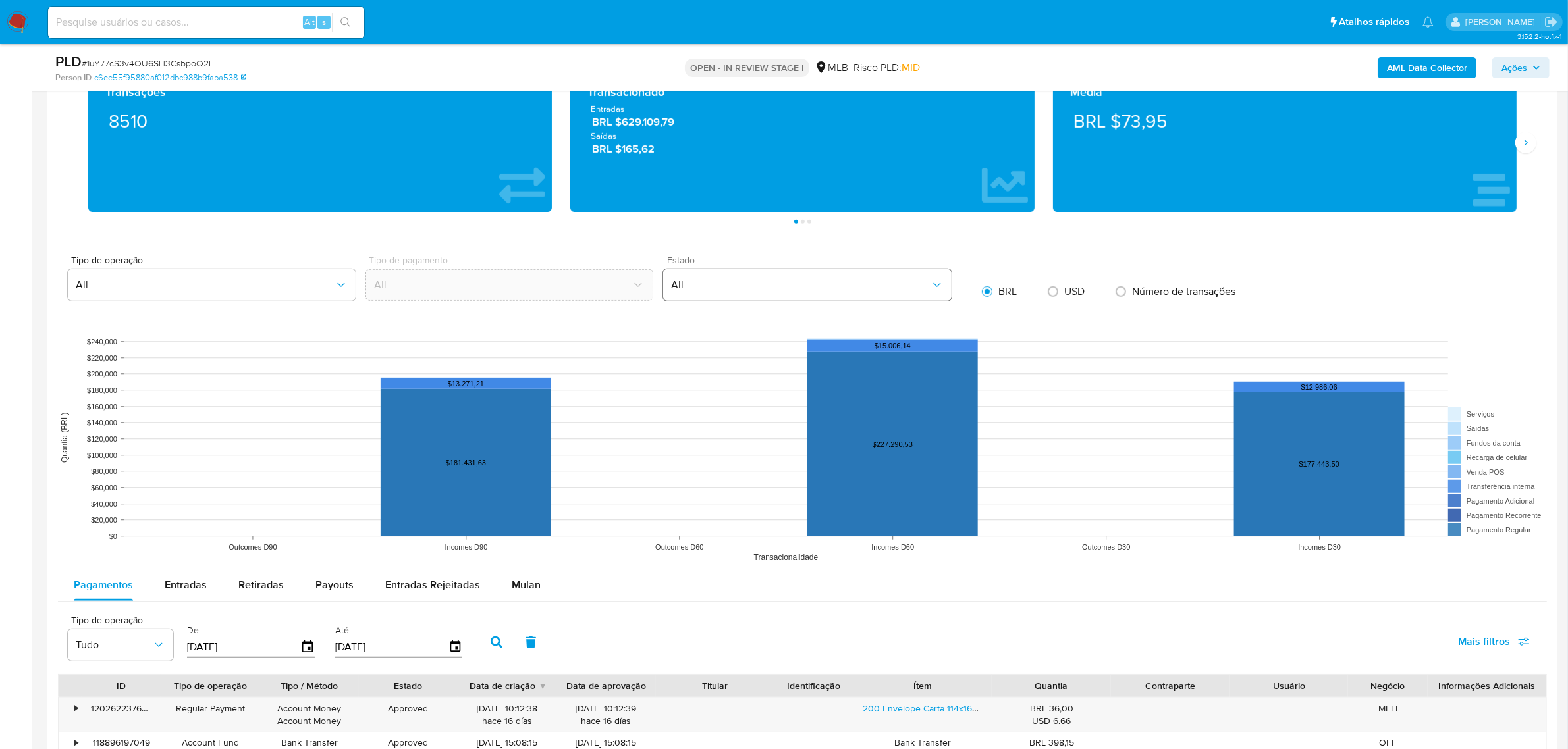
scroll to position [1316, 0]
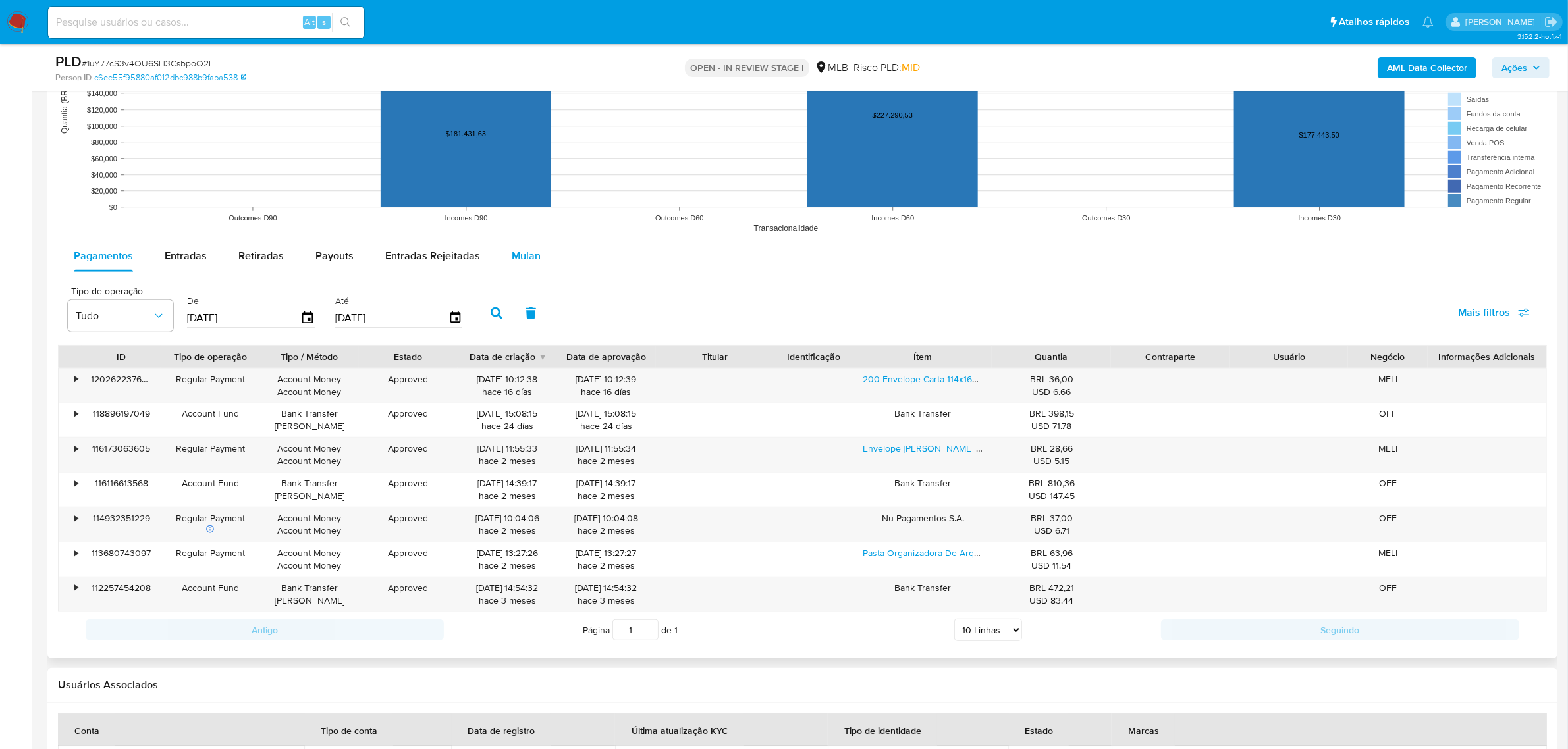
click at [521, 259] on span "Mulan" at bounding box center [526, 255] width 29 height 15
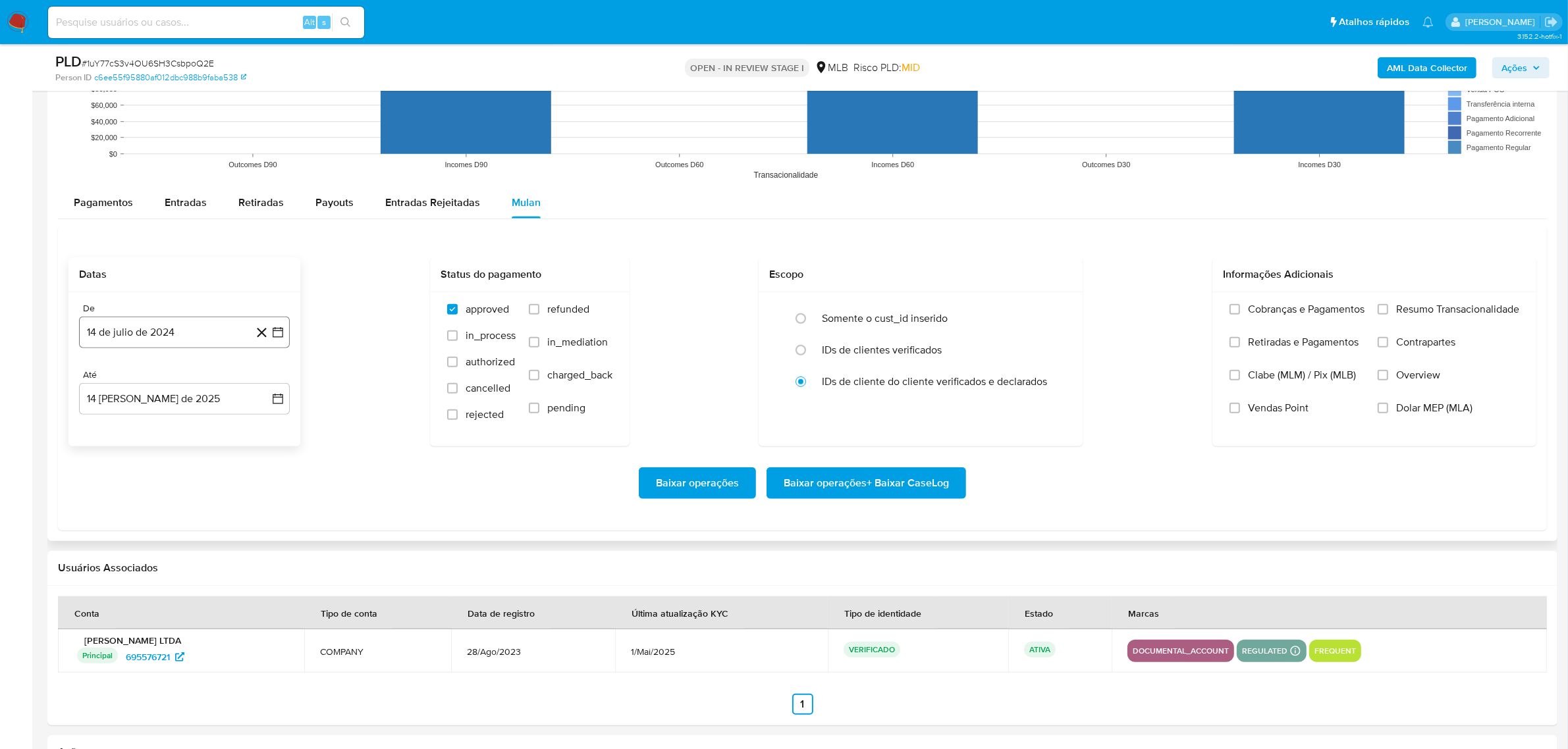
scroll to position [1399, 0]
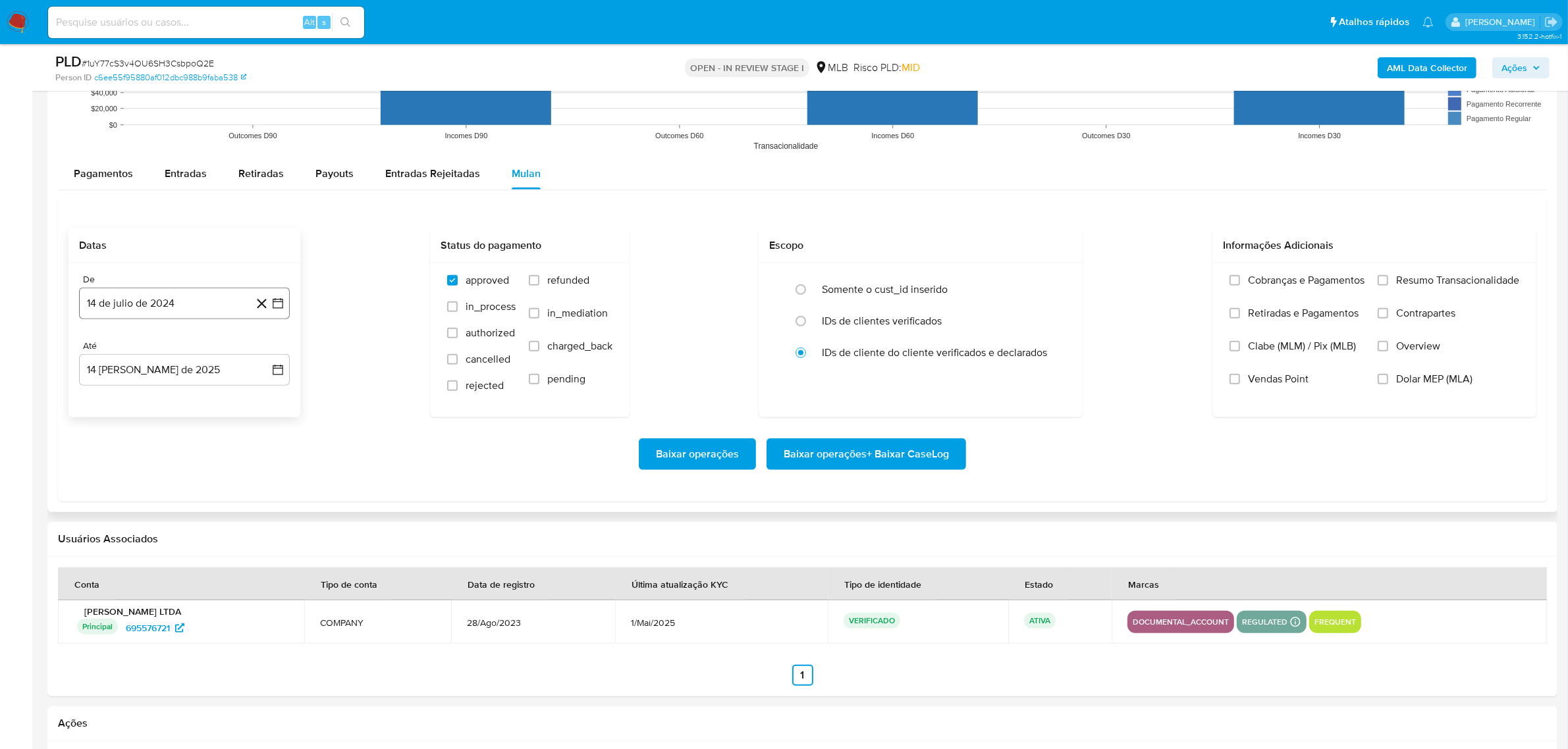
click at [194, 303] on button "14 de julio de 2024" at bounding box center [185, 303] width 211 height 32
click at [208, 346] on icon "Seleccionar mes y año" at bounding box center [211, 350] width 11 height 11
click at [263, 352] on icon "Año siguiente" at bounding box center [263, 350] width 16 height 16
click at [246, 436] on span "jun" at bounding box center [239, 435] width 15 height 11
click at [257, 400] on button "1" at bounding box center [263, 399] width 21 height 21
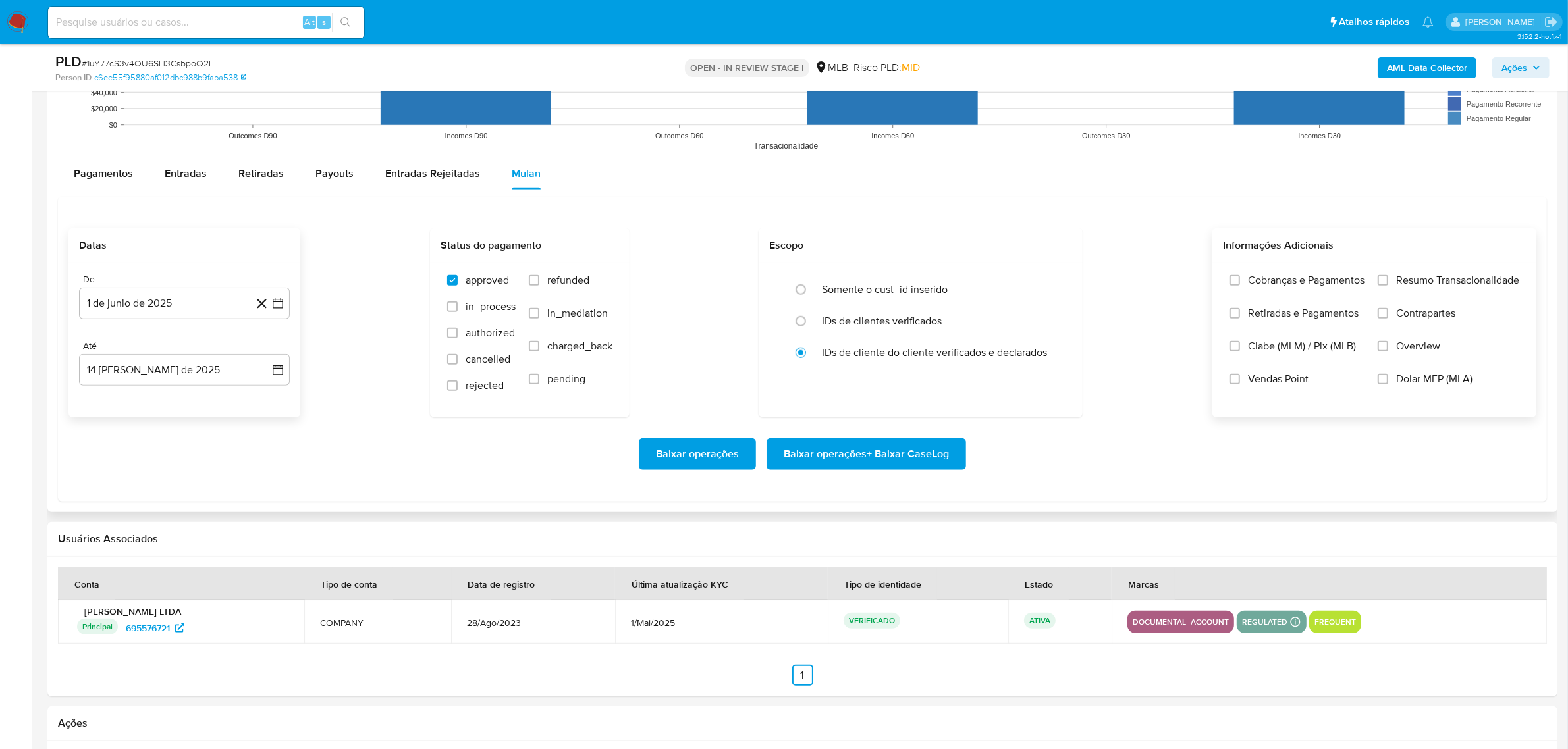
click at [1437, 287] on span "Resumo Transacionalidade" at bounding box center [1458, 280] width 123 height 13
click at [1388, 285] on input "Resumo Transacionalidade" at bounding box center [1383, 280] width 11 height 11
click at [920, 445] on span "Baixar operações + Baixar CaseLog" at bounding box center [866, 454] width 165 height 29
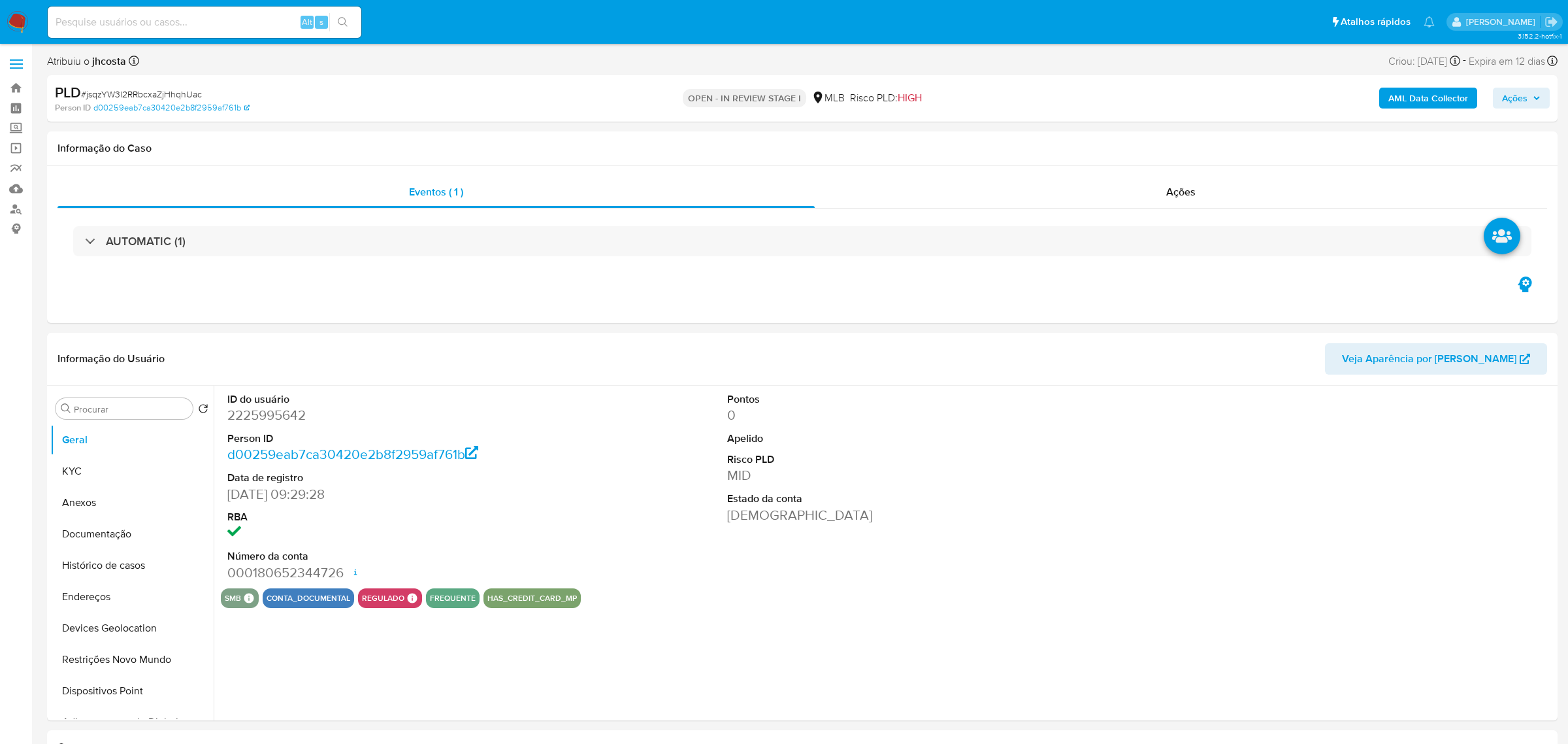
select select "10"
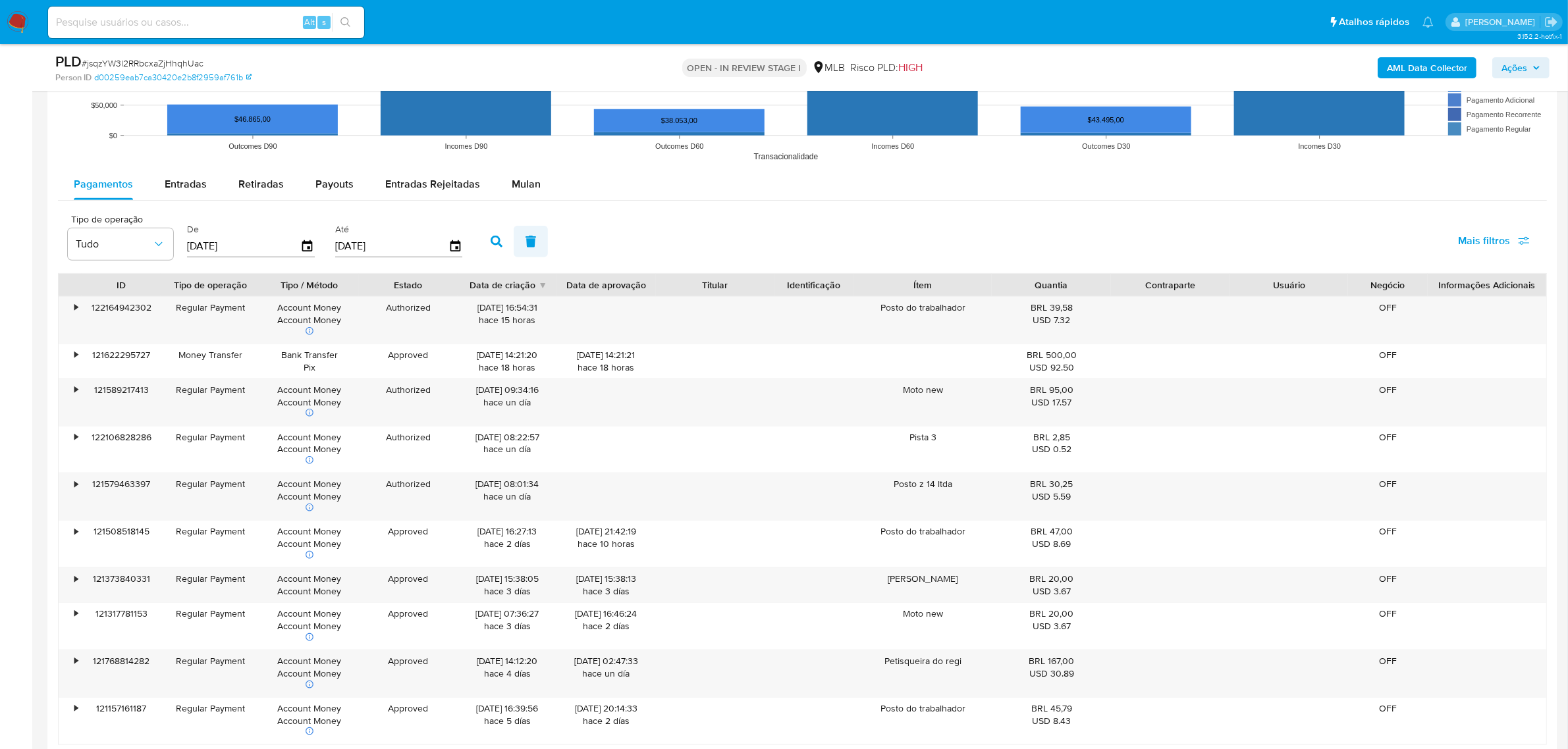
scroll to position [1316, 0]
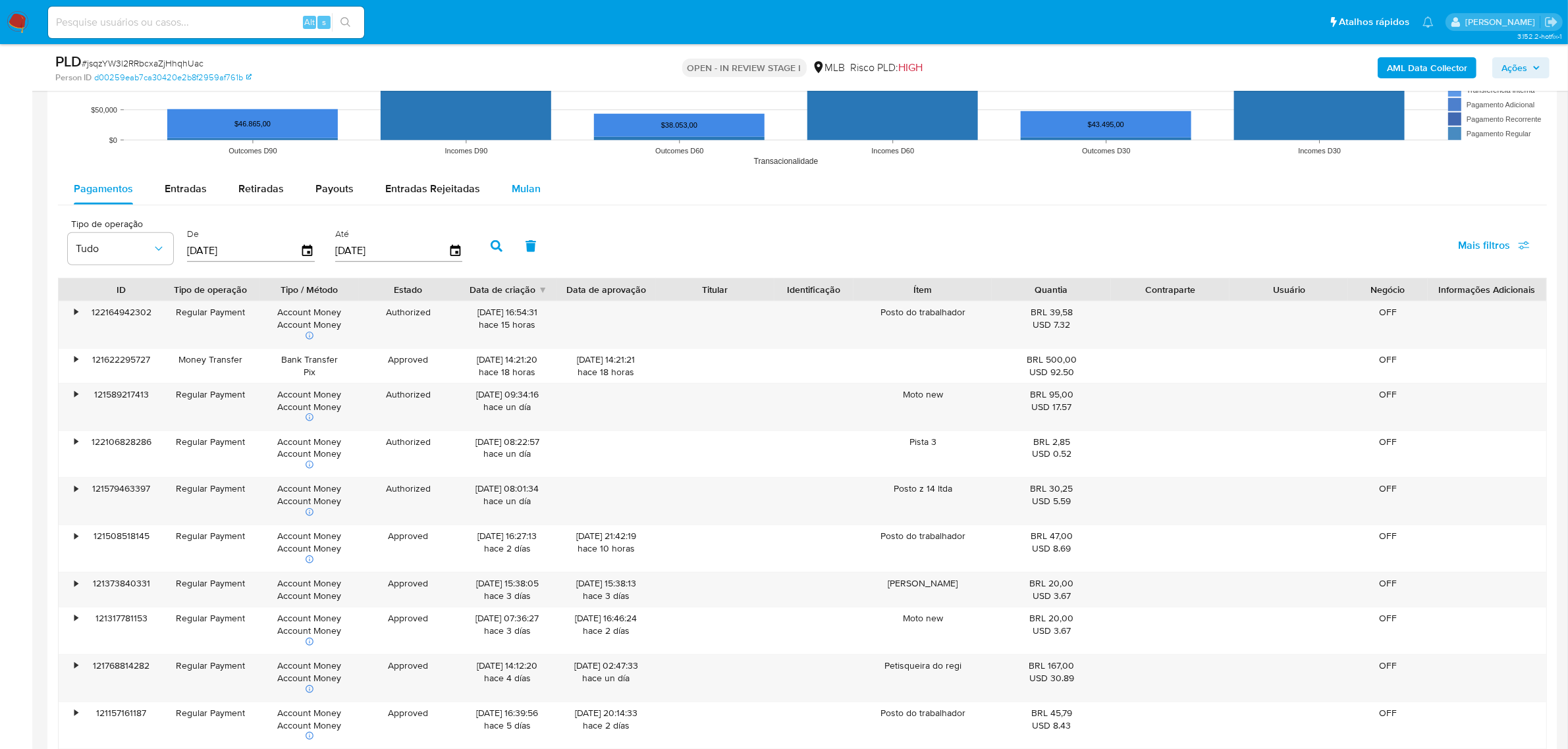
click at [519, 186] on span "Mulan" at bounding box center [526, 188] width 29 height 15
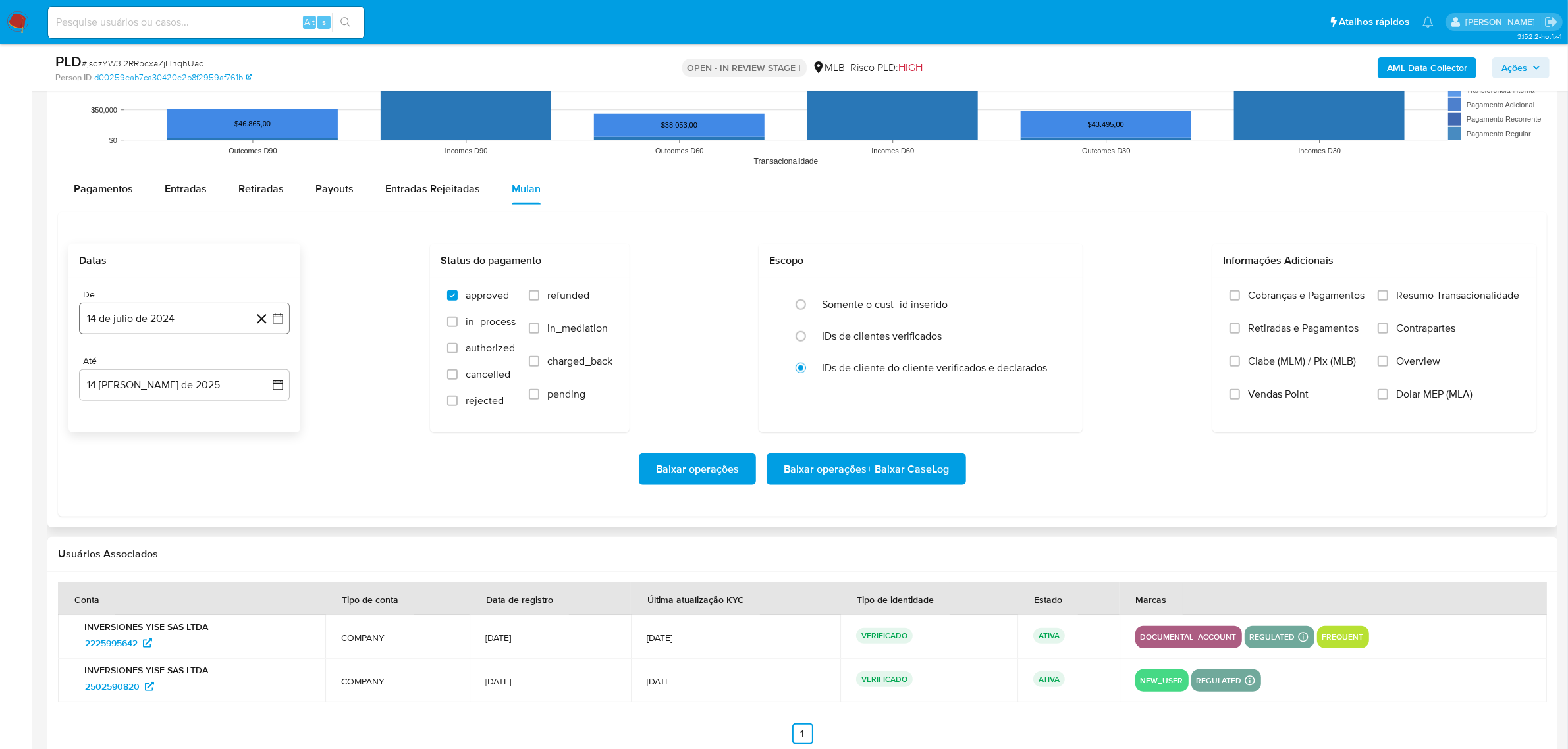
click at [196, 322] on button "14 de julio de 2024" at bounding box center [185, 319] width 211 height 32
click at [195, 365] on span "julio 2024" at bounding box center [178, 366] width 49 height 13
click at [263, 364] on icon "Año siguiente" at bounding box center [263, 365] width 5 height 9
click at [245, 450] on span "jun" at bounding box center [239, 451] width 15 height 11
click at [259, 413] on button "1" at bounding box center [263, 415] width 21 height 21
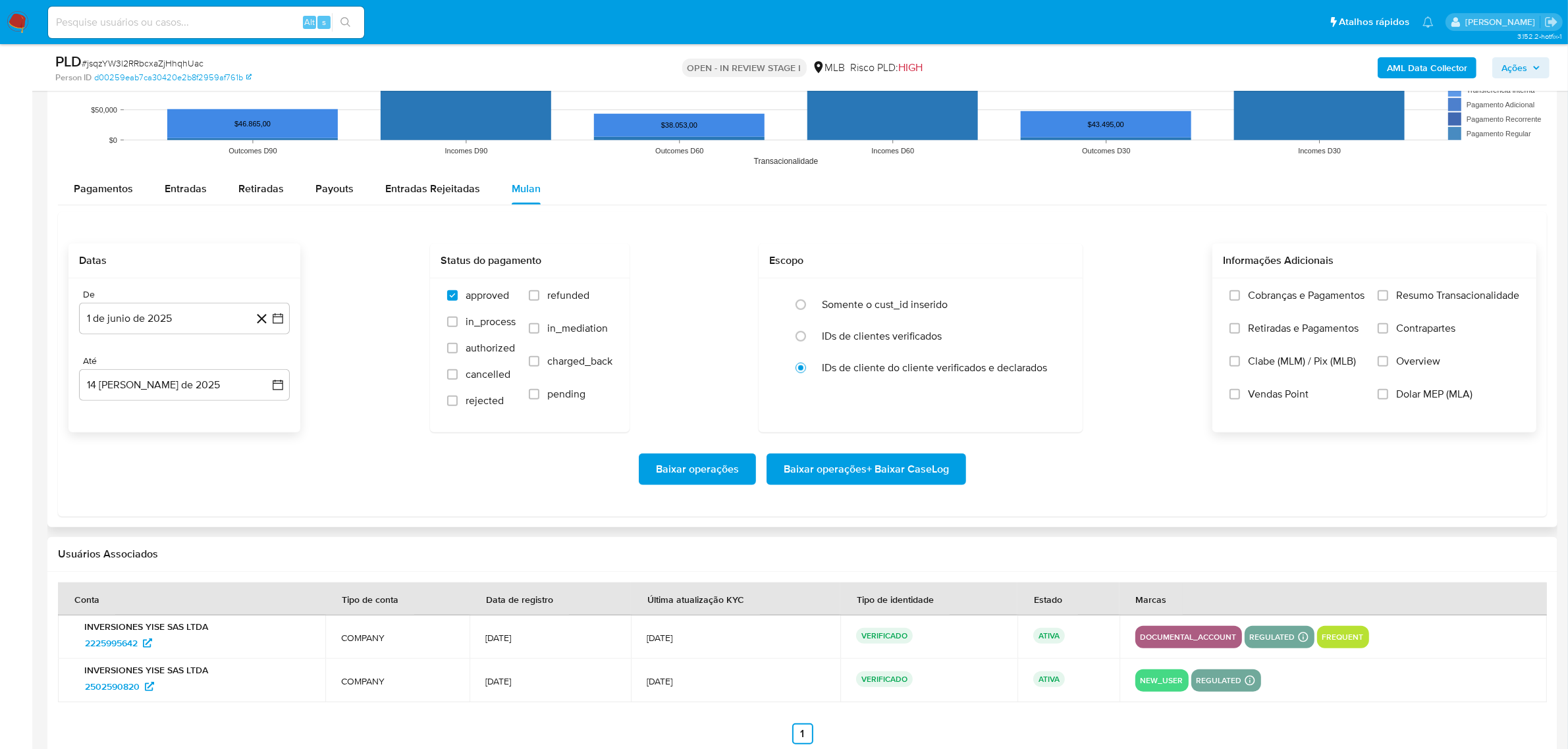
click at [1396, 298] on span "Resumo Transacionalidade" at bounding box center [1458, 296] width 123 height 13
click at [1388, 298] on input "Resumo Transacionalidade" at bounding box center [1383, 296] width 11 height 11
click at [953, 467] on button "Baixar operações + Baixar CaseLog" at bounding box center [866, 469] width 200 height 32
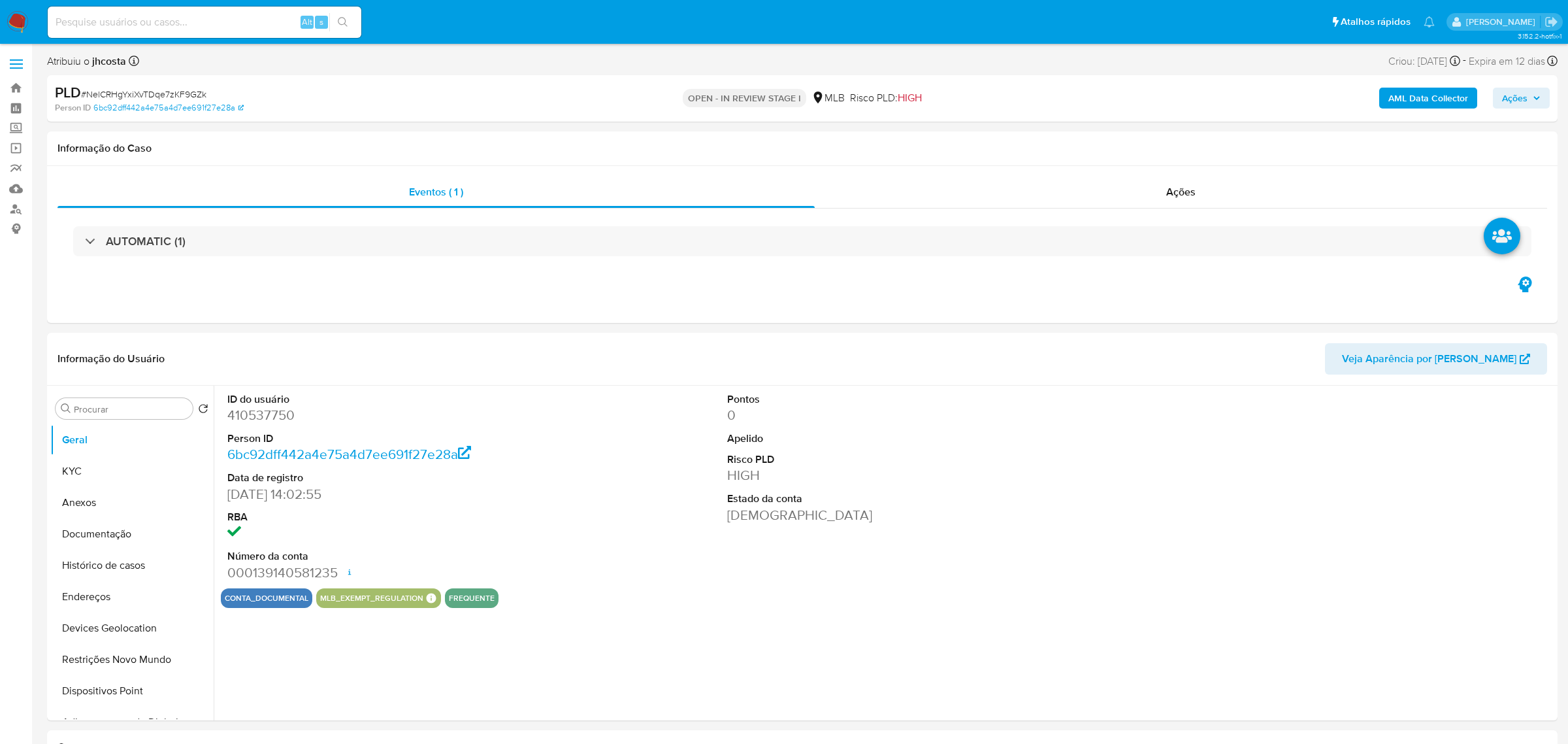
select select "10"
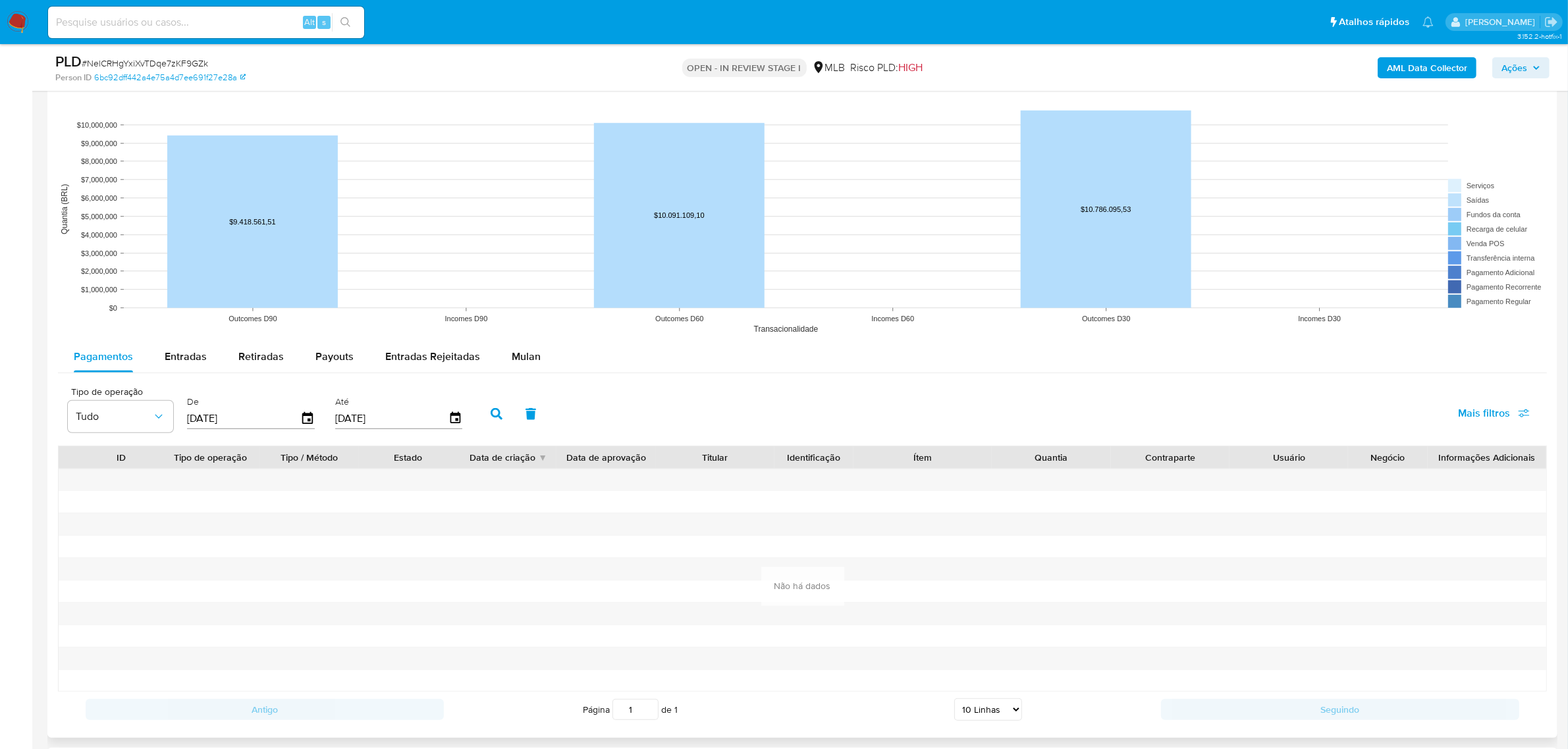
scroll to position [1399, 0]
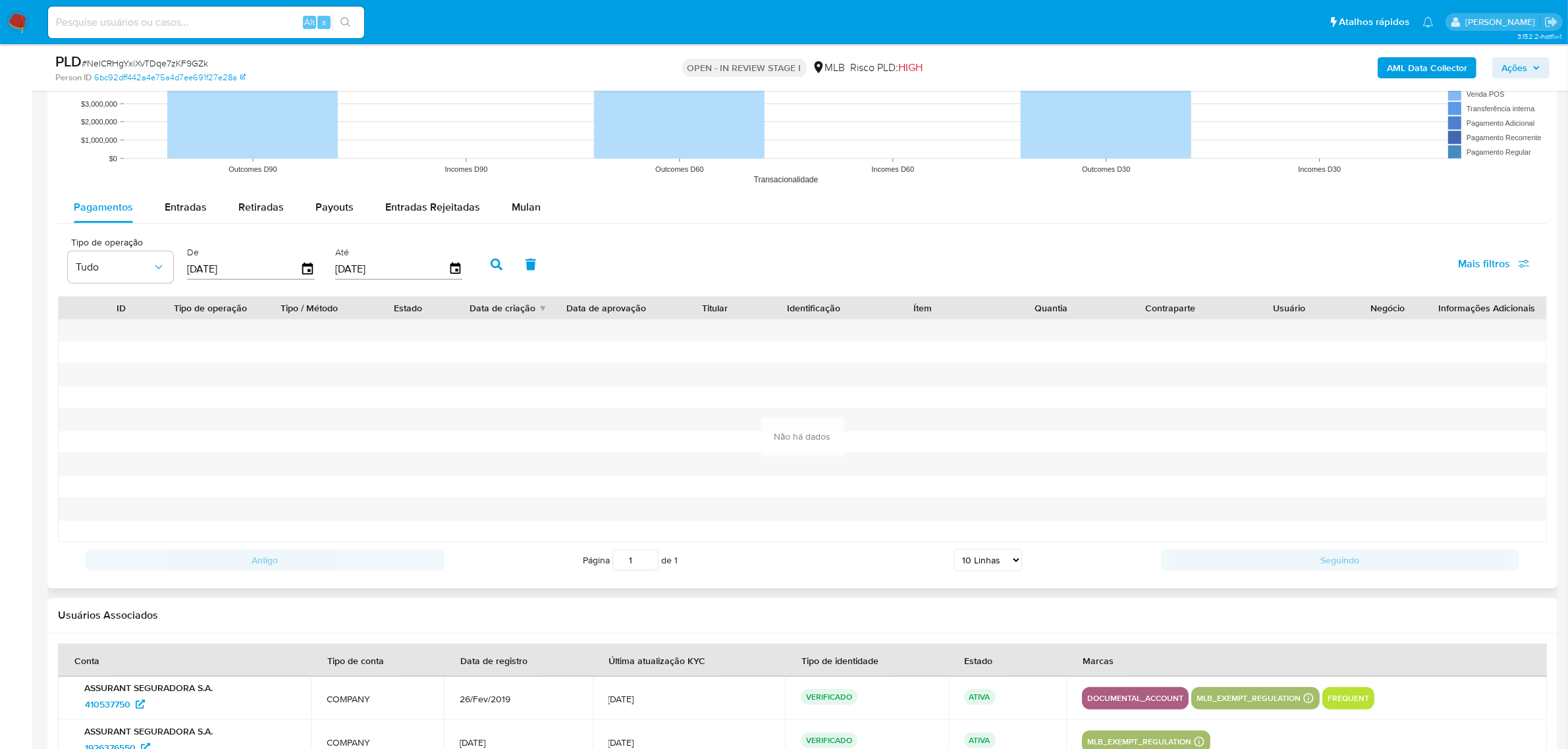
click at [540, 188] on rect at bounding box center [802, 59] width 1489 height 263
click at [535, 200] on button "Mulan" at bounding box center [527, 208] width 61 height 32
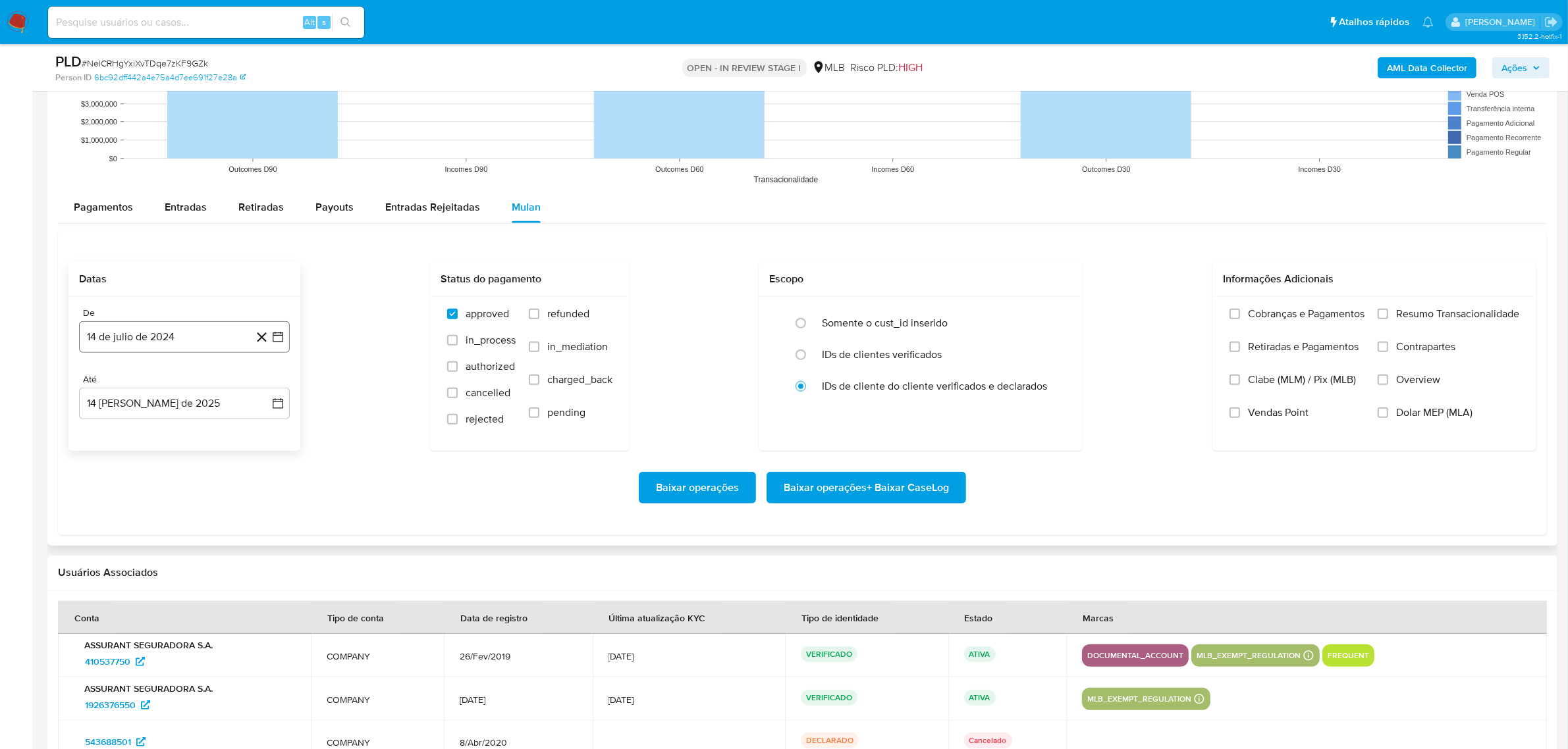
click at [212, 333] on button "14 de julio de 2024" at bounding box center [185, 337] width 211 height 32
click at [208, 384] on icon "Seleccionar mes y año" at bounding box center [211, 384] width 11 height 11
click at [261, 386] on icon "Año siguiente" at bounding box center [263, 384] width 16 height 16
click at [239, 479] on button "jun" at bounding box center [239, 468] width 37 height 21
click at [255, 435] on button "1" at bounding box center [263, 432] width 21 height 21
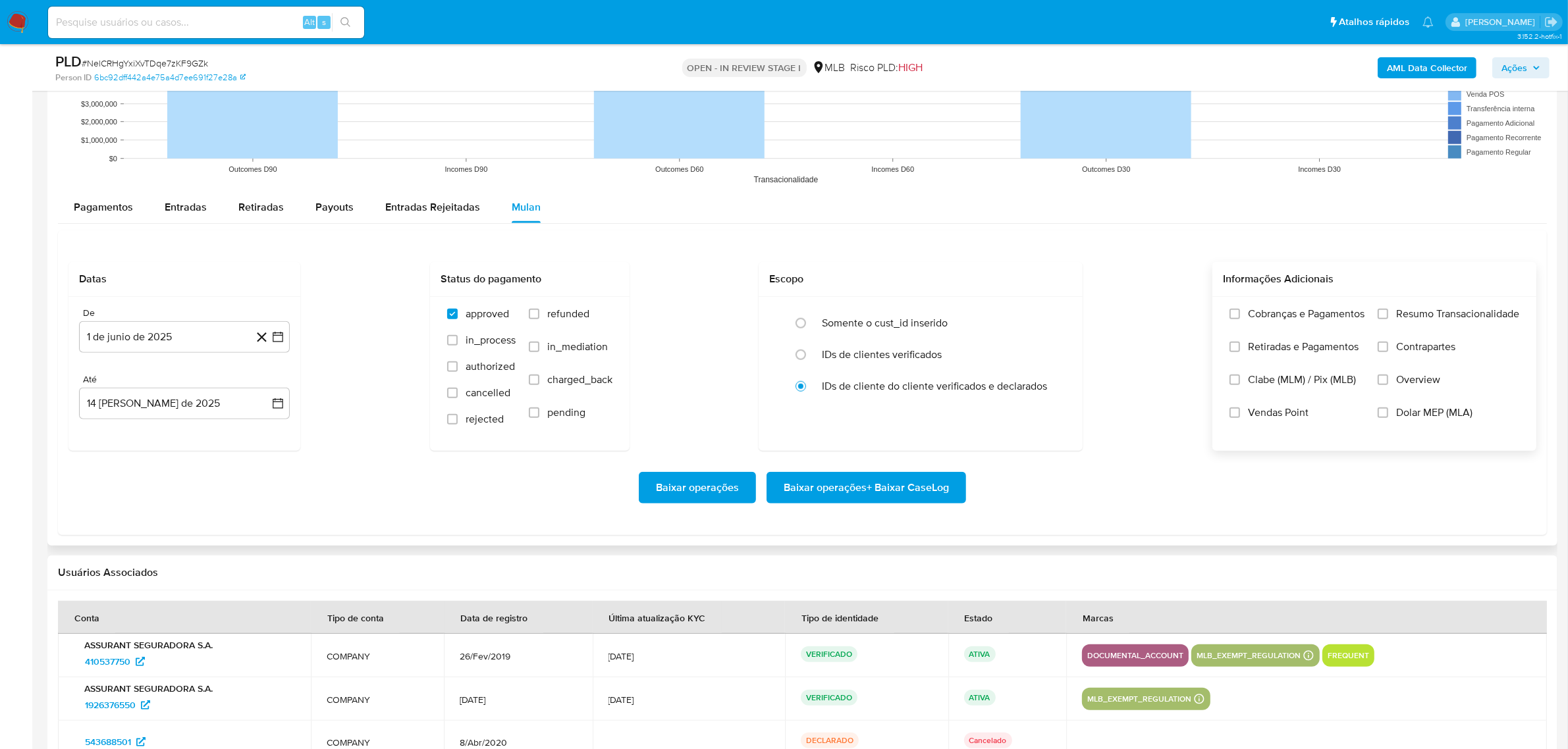
click at [1396, 317] on span "Resumo Transacionalidade" at bounding box center [1458, 314] width 123 height 13
click at [1388, 317] on input "Resumo Transacionalidade" at bounding box center [1383, 314] width 11 height 11
click at [909, 488] on span "Baixar operações + Baixar CaseLog" at bounding box center [866, 487] width 165 height 29
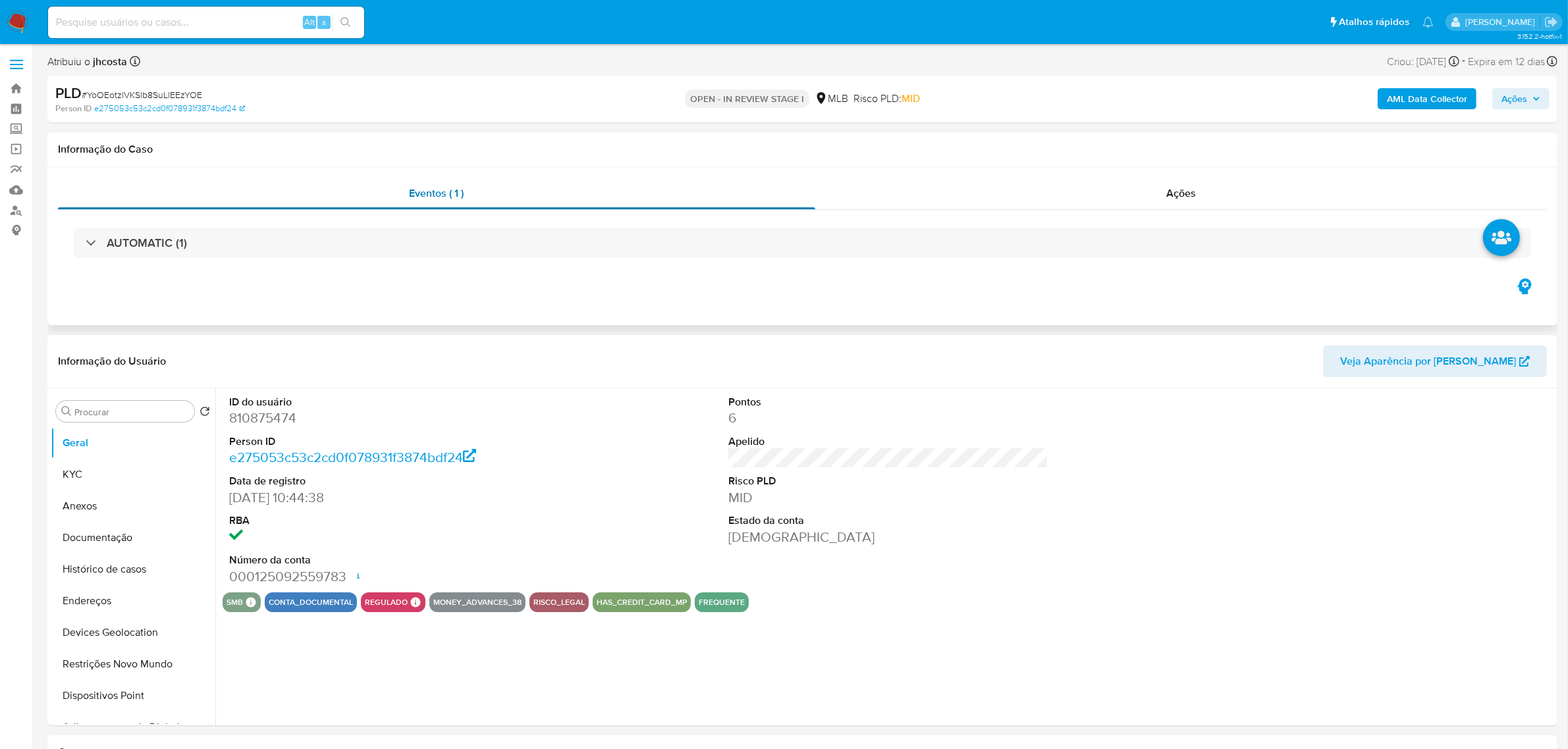
select select "10"
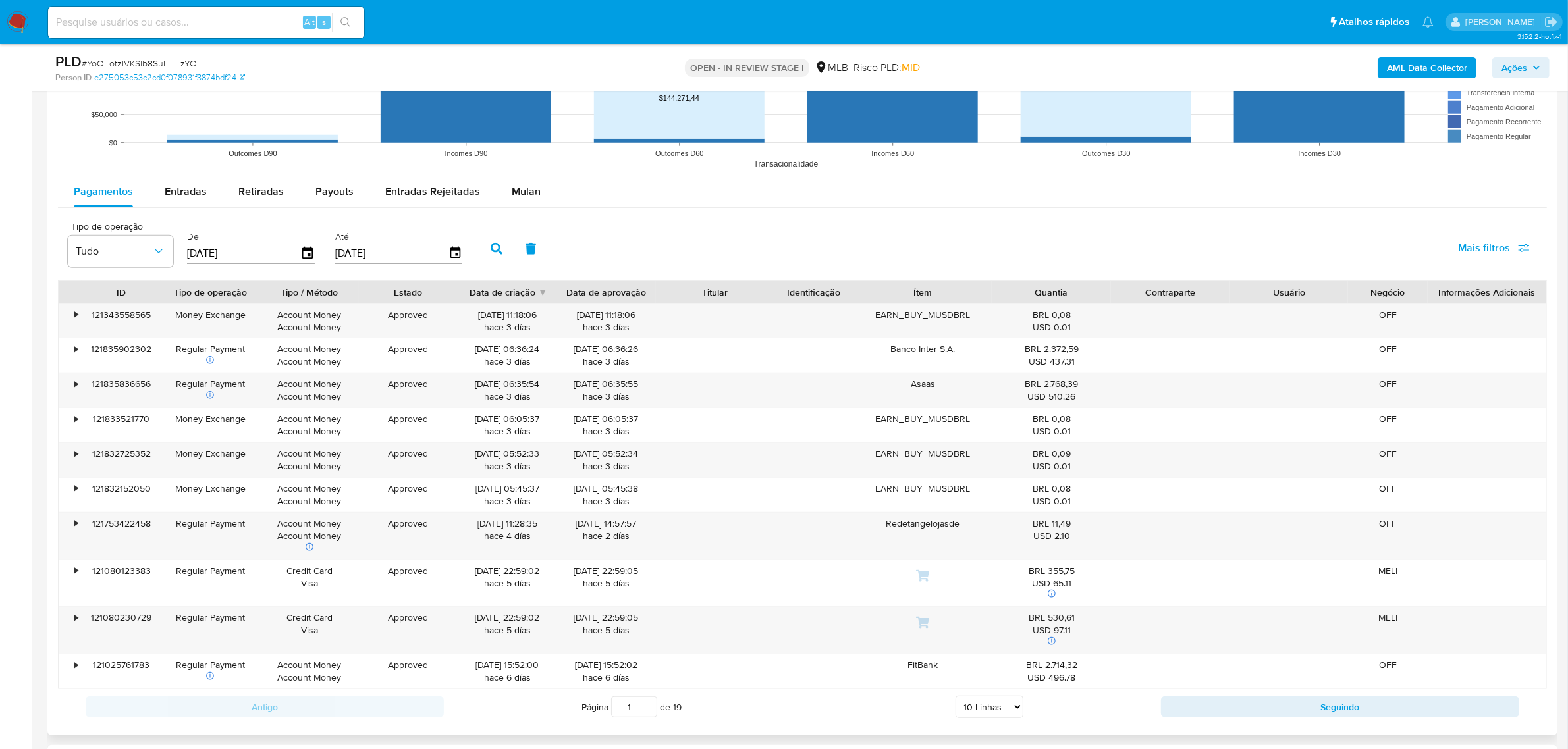
scroll to position [1234, 0]
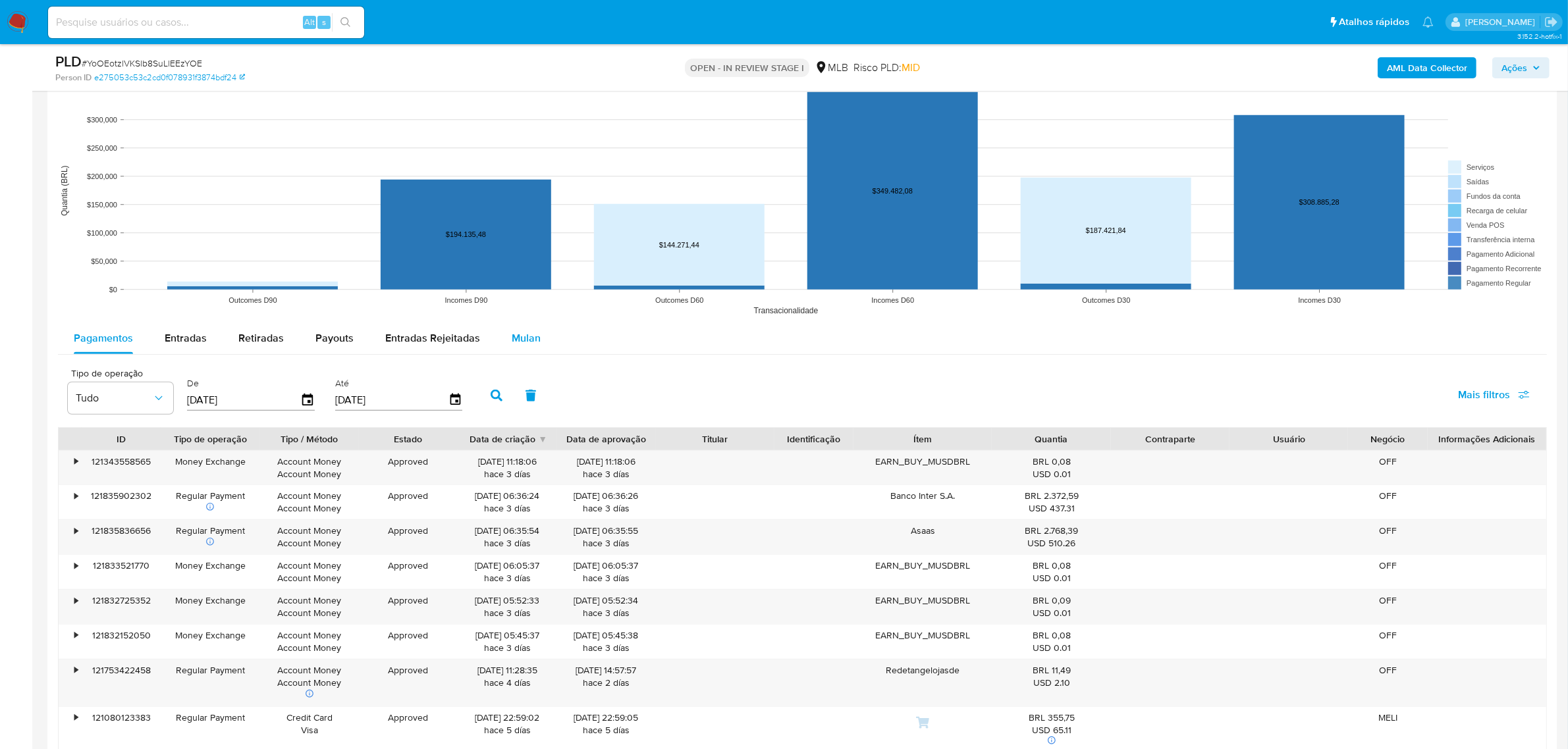
click at [534, 329] on div "Mulan" at bounding box center [526, 338] width 29 height 32
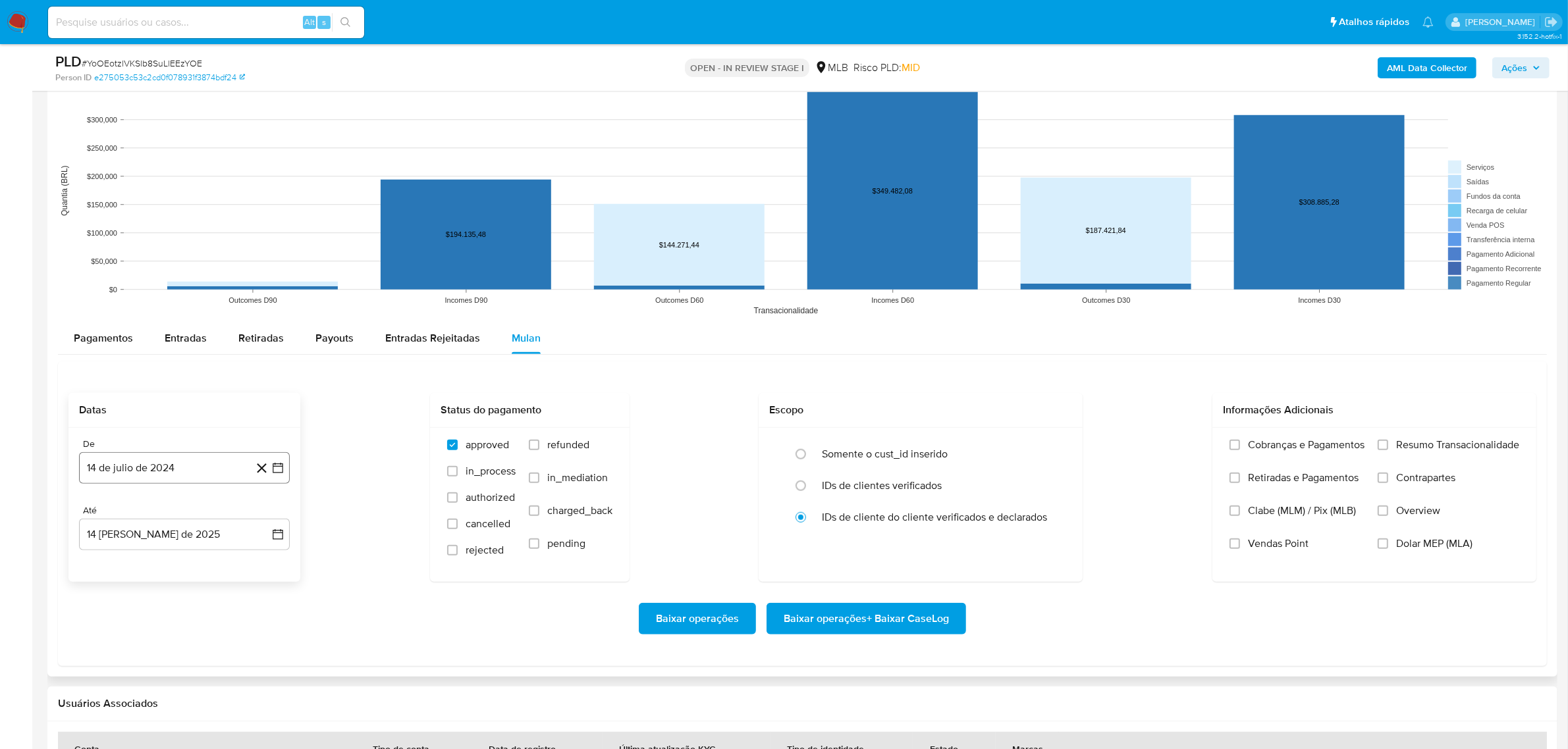
click at [206, 456] on button "14 de julio de 2024" at bounding box center [185, 468] width 211 height 32
click at [194, 513] on span "julio 2024" at bounding box center [178, 515] width 49 height 13
click at [262, 514] on icon "Año siguiente" at bounding box center [263, 515] width 16 height 16
click at [245, 601] on span "jun" at bounding box center [239, 599] width 15 height 11
click at [262, 567] on button "1" at bounding box center [263, 563] width 21 height 21
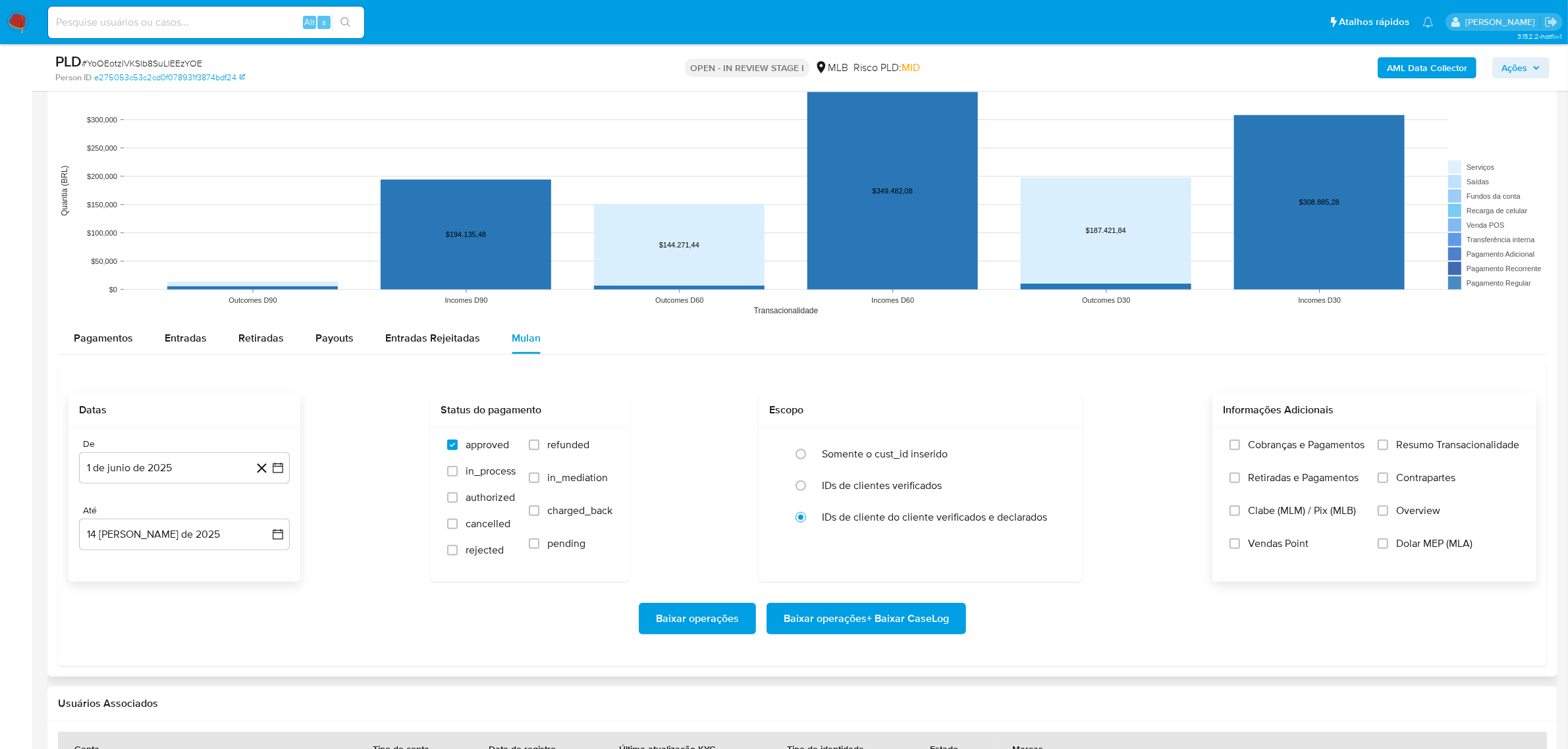
click at [1432, 449] on span "Resumo Transacionalidade" at bounding box center [1458, 445] width 123 height 13
click at [1388, 449] on input "Resumo Transacionalidade" at bounding box center [1383, 445] width 11 height 11
click at [890, 617] on span "Baixar operações + Baixar CaseLog" at bounding box center [866, 619] width 165 height 29
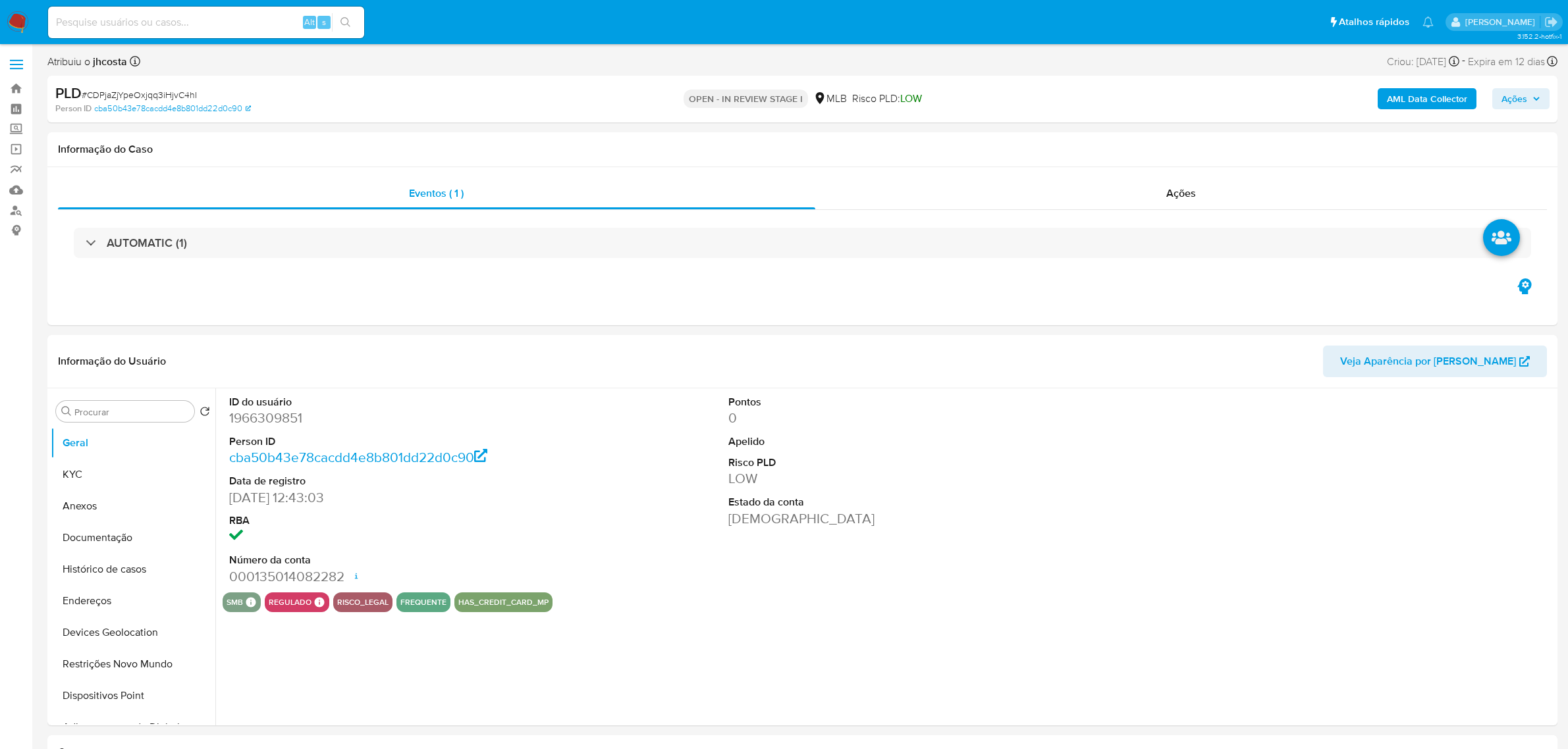
select select "10"
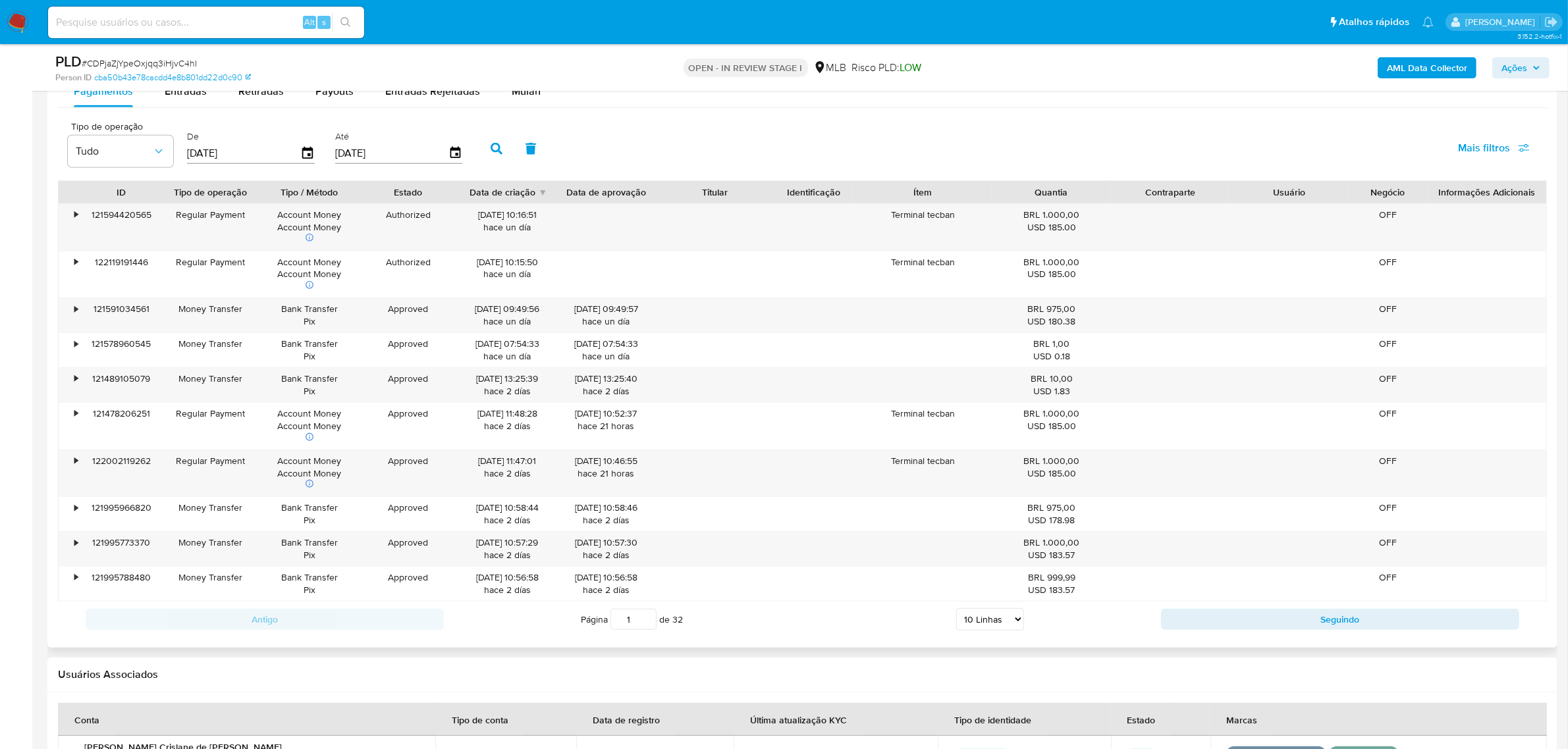
scroll to position [1399, 0]
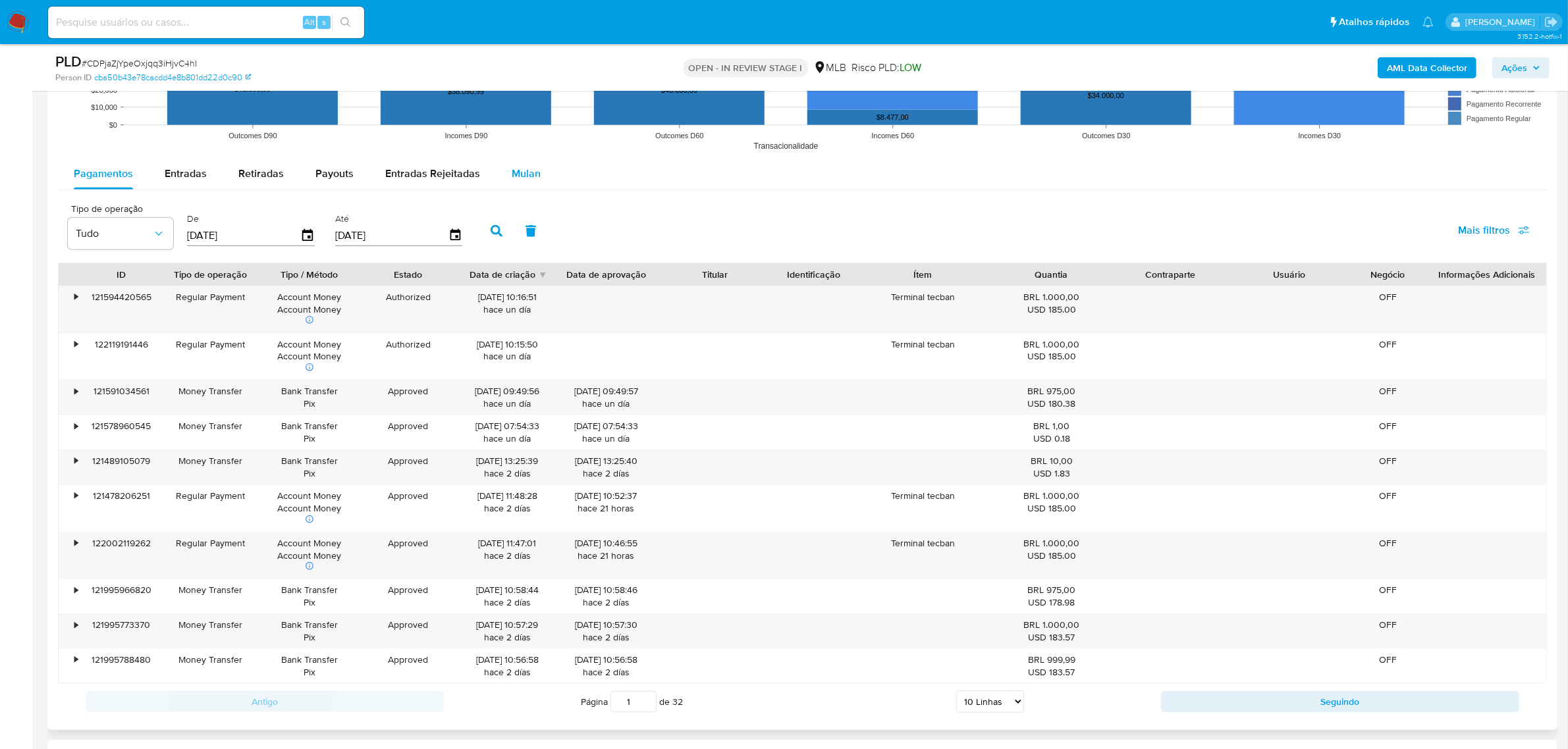
click at [534, 168] on span "Mulan" at bounding box center [526, 173] width 29 height 15
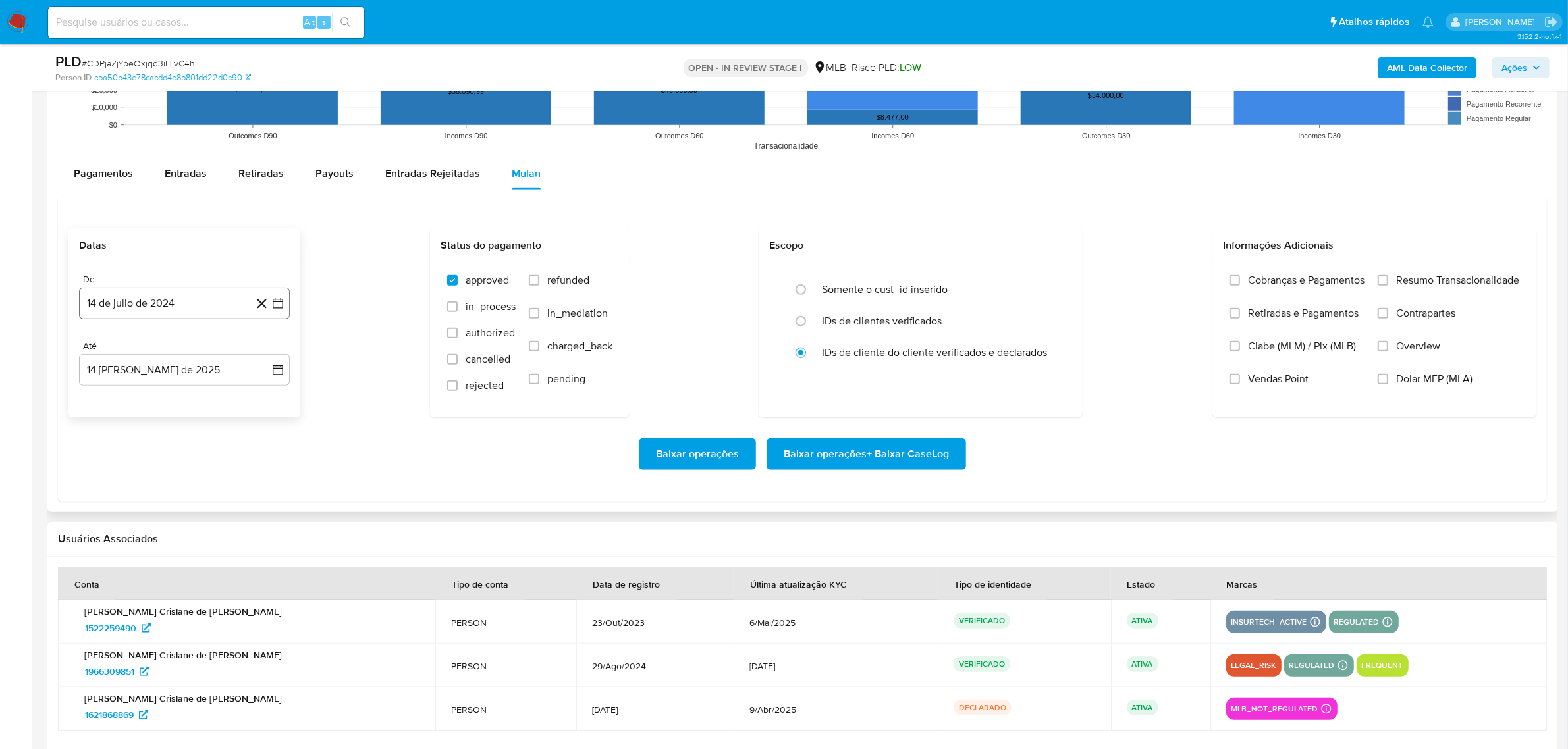
click at [193, 310] on button "14 de julio de 2024" at bounding box center [185, 303] width 211 height 32
click at [206, 355] on icon "Seleccionar mes y año" at bounding box center [211, 350] width 11 height 11
click at [265, 345] on icon "Año siguiente" at bounding box center [263, 350] width 16 height 16
click at [247, 433] on button "jun" at bounding box center [239, 435] width 37 height 21
click at [261, 405] on button "1" at bounding box center [263, 399] width 21 height 21
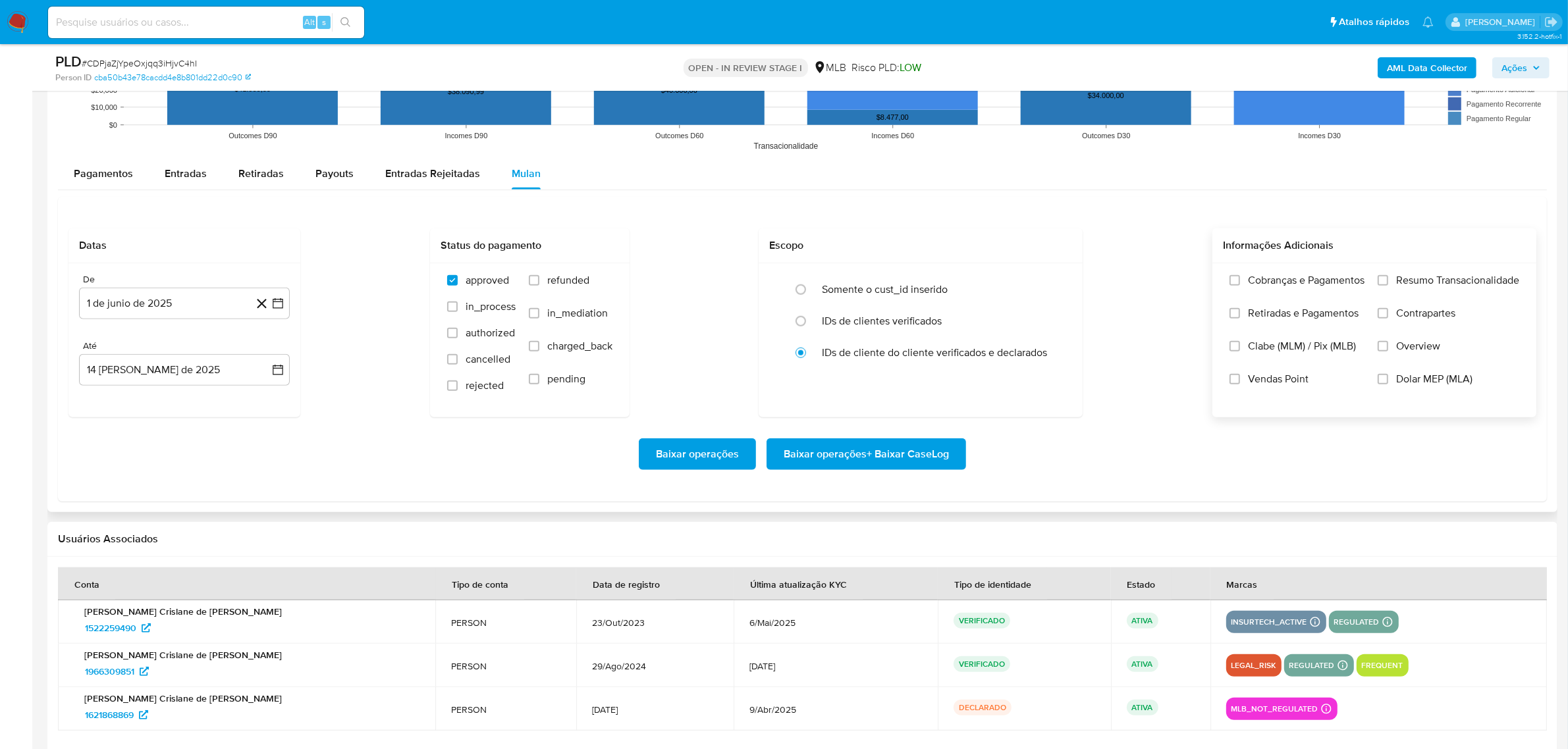
click at [1430, 280] on span "Resumo Transacionalidade" at bounding box center [1458, 280] width 123 height 13
click at [1388, 280] on input "Resumo Transacionalidade" at bounding box center [1383, 280] width 11 height 11
click at [910, 454] on span "Baixar operações + Baixar CaseLog" at bounding box center [866, 454] width 165 height 29
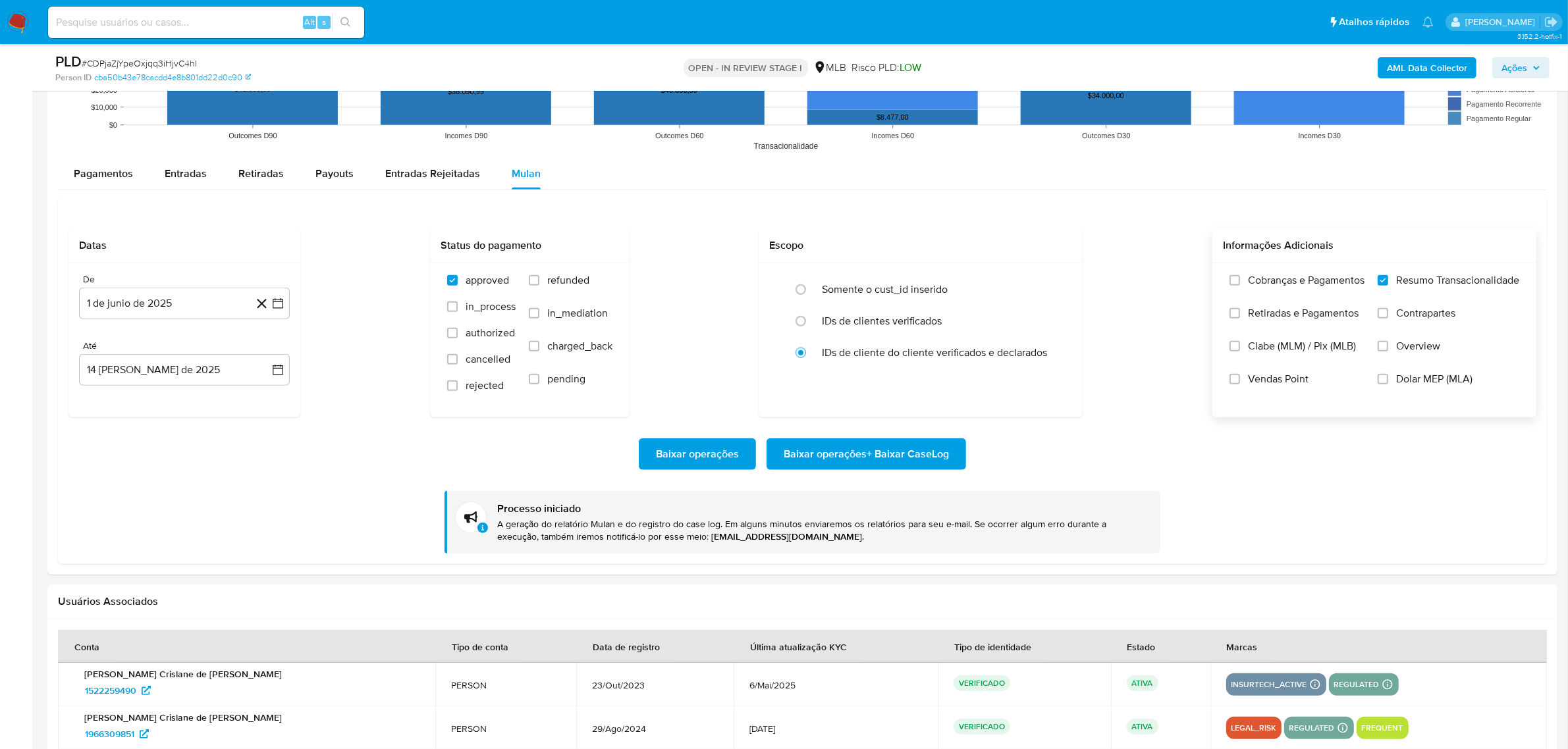
click at [767, 438] on button "Baixar operações + Baixar CaseLog" at bounding box center [866, 454] width 200 height 32
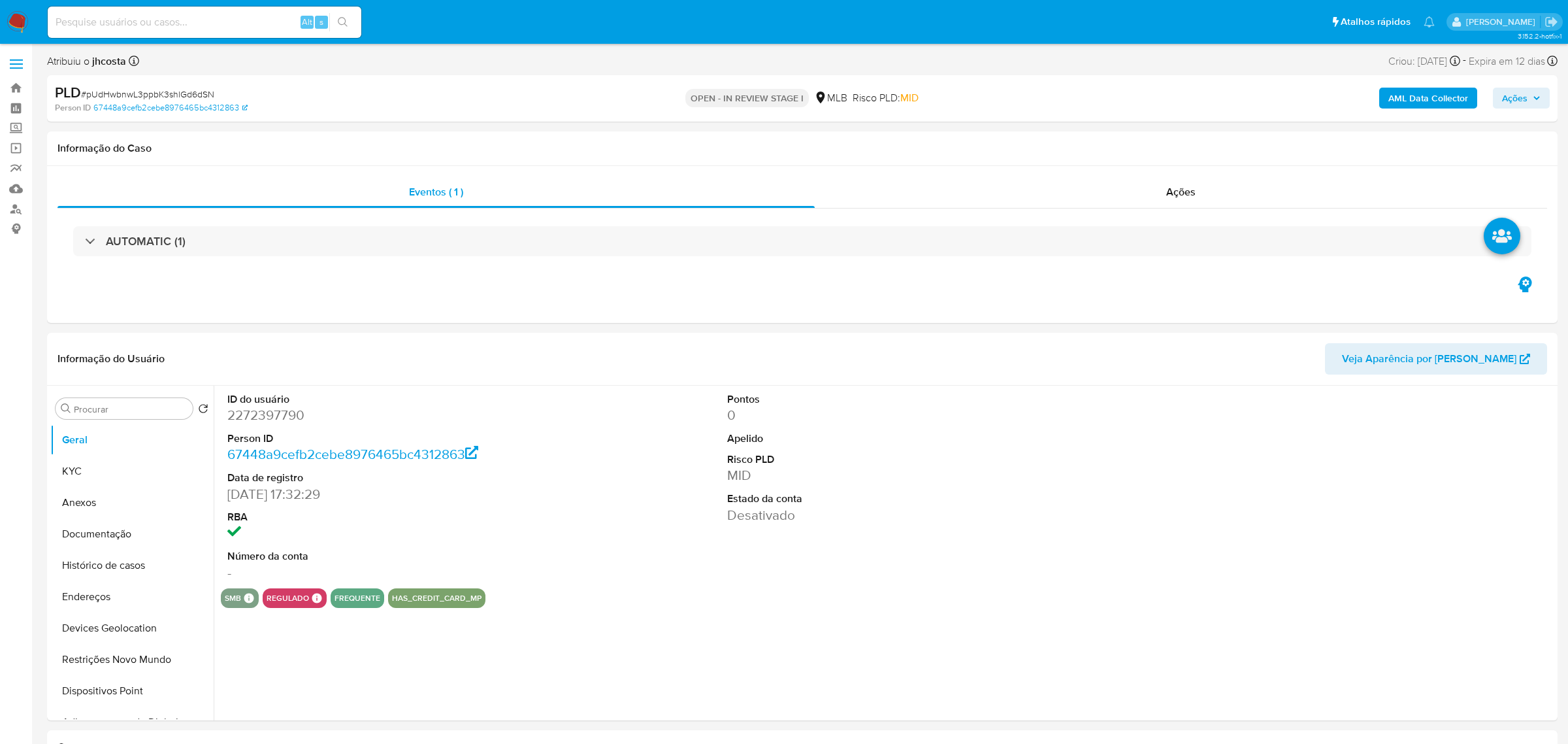
select select "10"
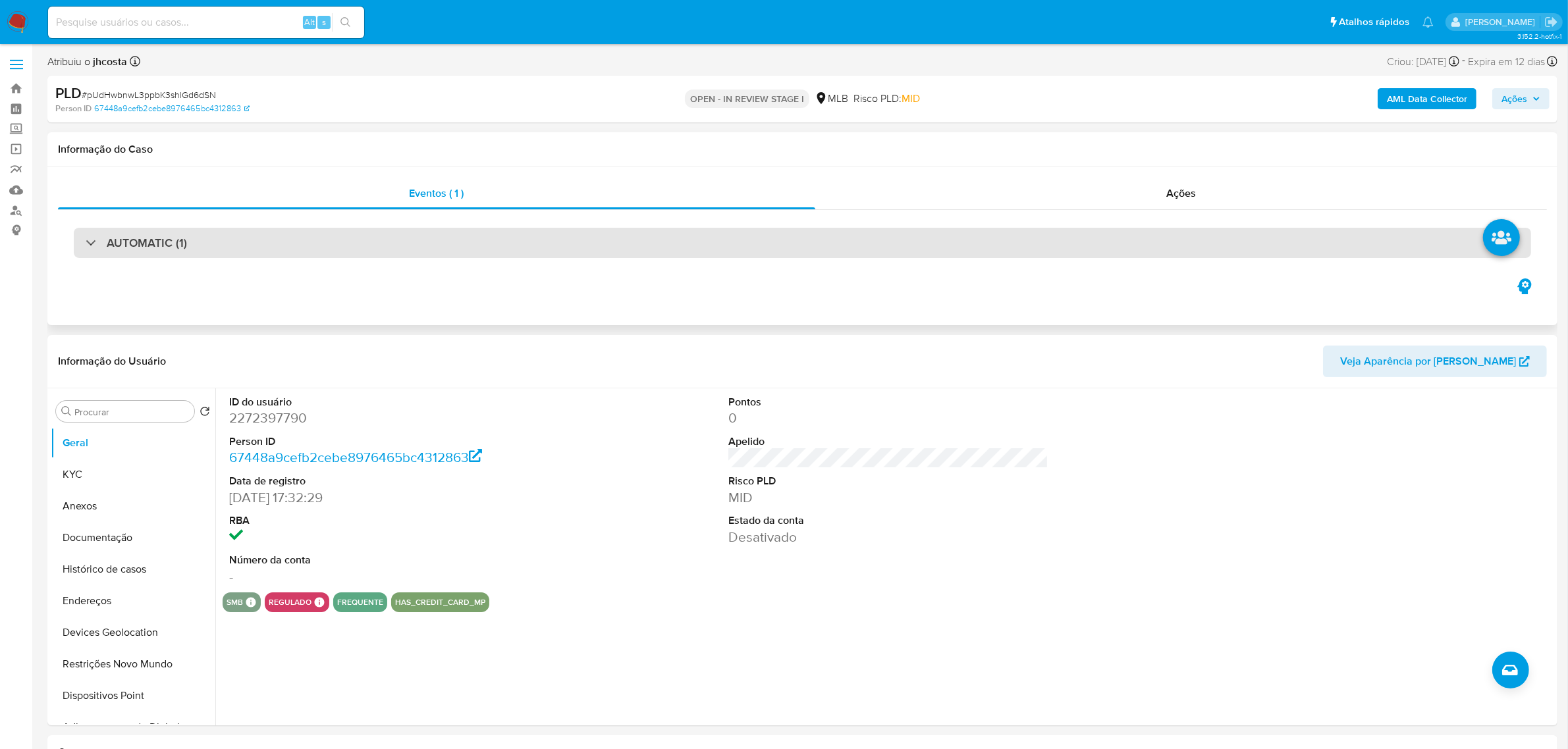
click at [712, 250] on div "AUTOMATIC (1)" at bounding box center [802, 243] width 1458 height 30
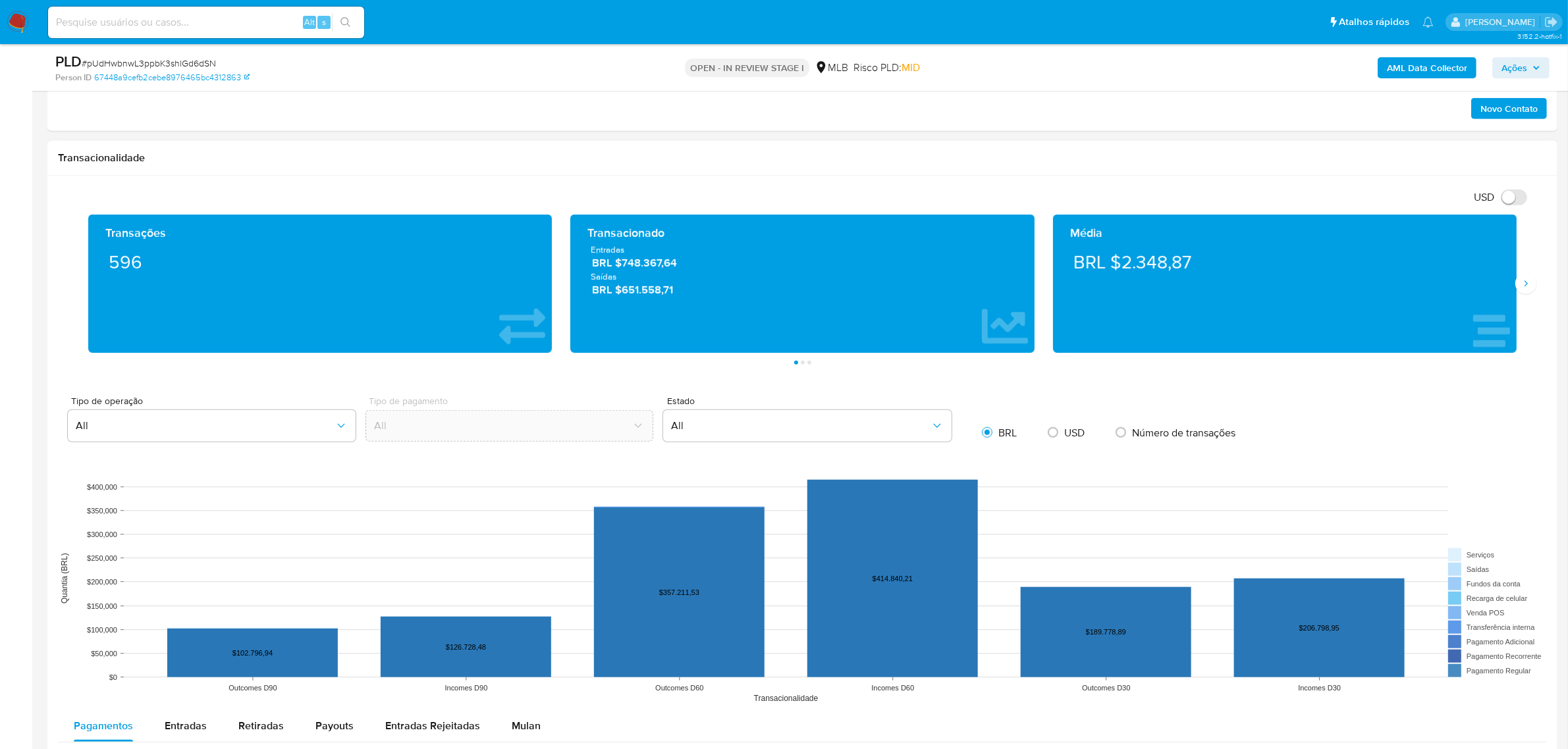
scroll to position [1646, 0]
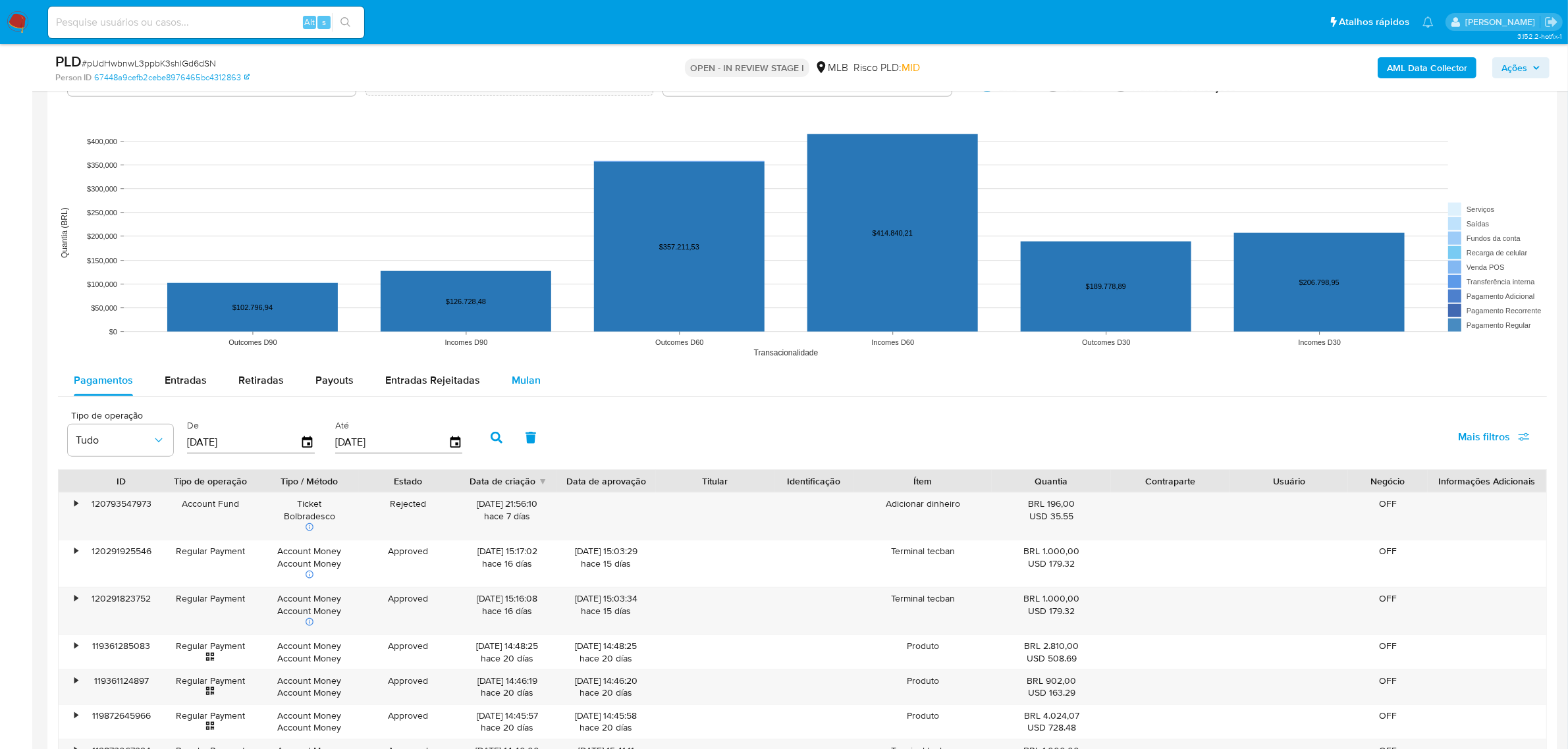
click at [511, 377] on span "Mulan" at bounding box center [526, 380] width 29 height 15
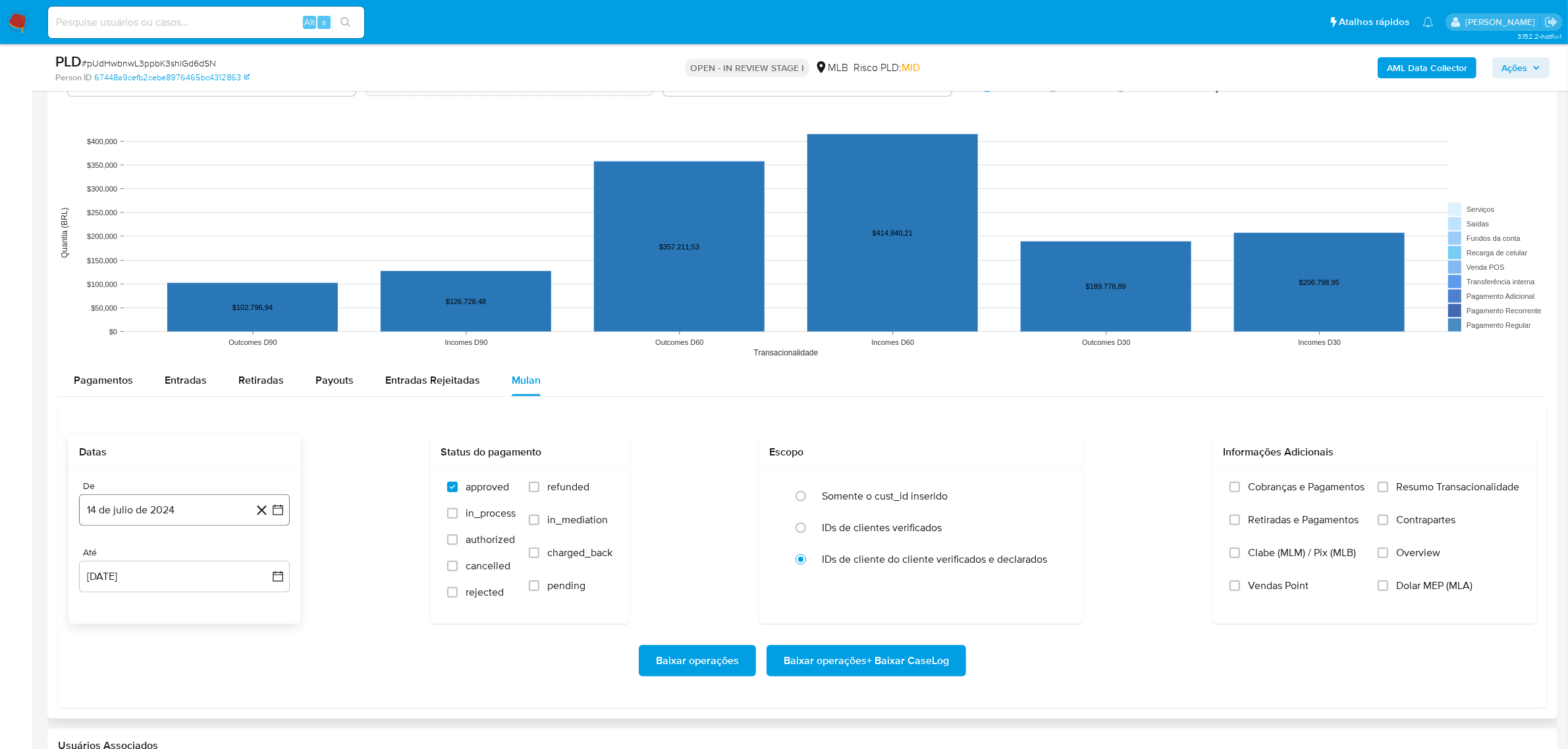
click at [162, 509] on button "14 de julio de 2024" at bounding box center [185, 510] width 211 height 32
click at [202, 557] on button "julio 2024" at bounding box center [185, 557] width 63 height 13
click at [270, 558] on icon "Año siguiente" at bounding box center [263, 557] width 16 height 16
click at [239, 644] on span "jun" at bounding box center [239, 642] width 15 height 11
click at [263, 337] on button "1" at bounding box center [263, 332] width 21 height 21
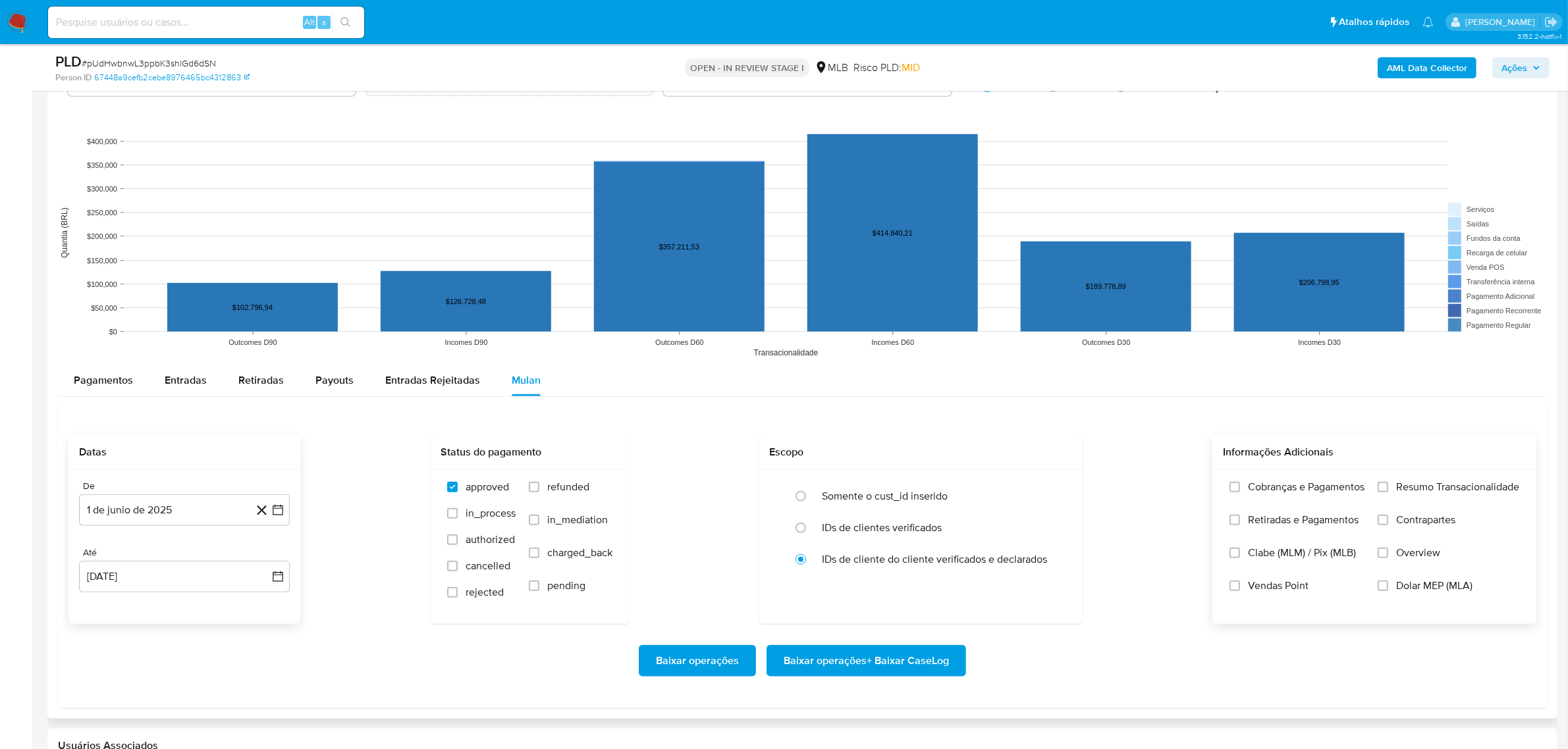
click at [1421, 492] on span "Resumo Transacionalidade" at bounding box center [1458, 487] width 123 height 13
click at [1388, 492] on input "Resumo Transacionalidade" at bounding box center [1383, 487] width 11 height 11
click at [920, 662] on span "Baixar operações + Baixar CaseLog" at bounding box center [866, 661] width 165 height 29
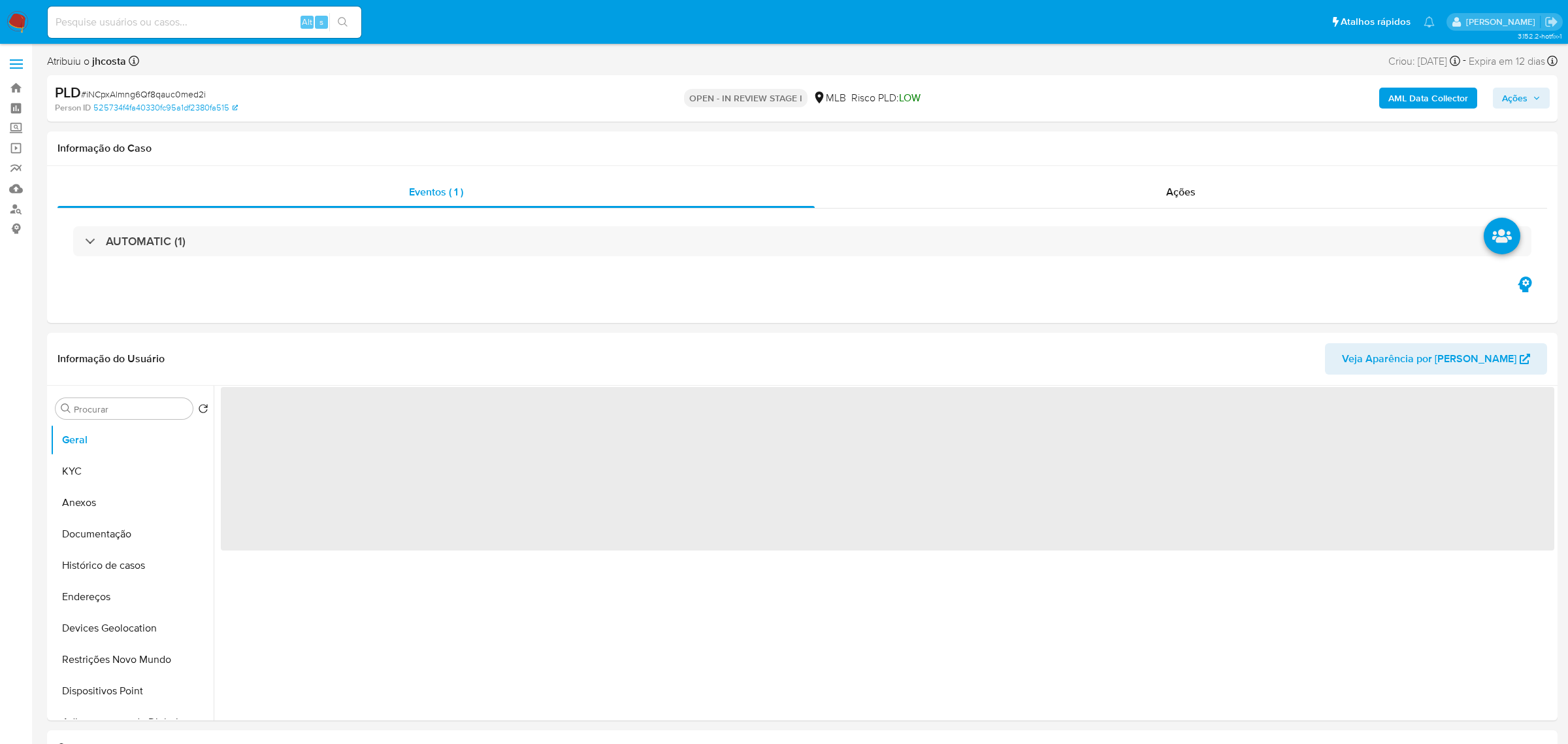
select select "10"
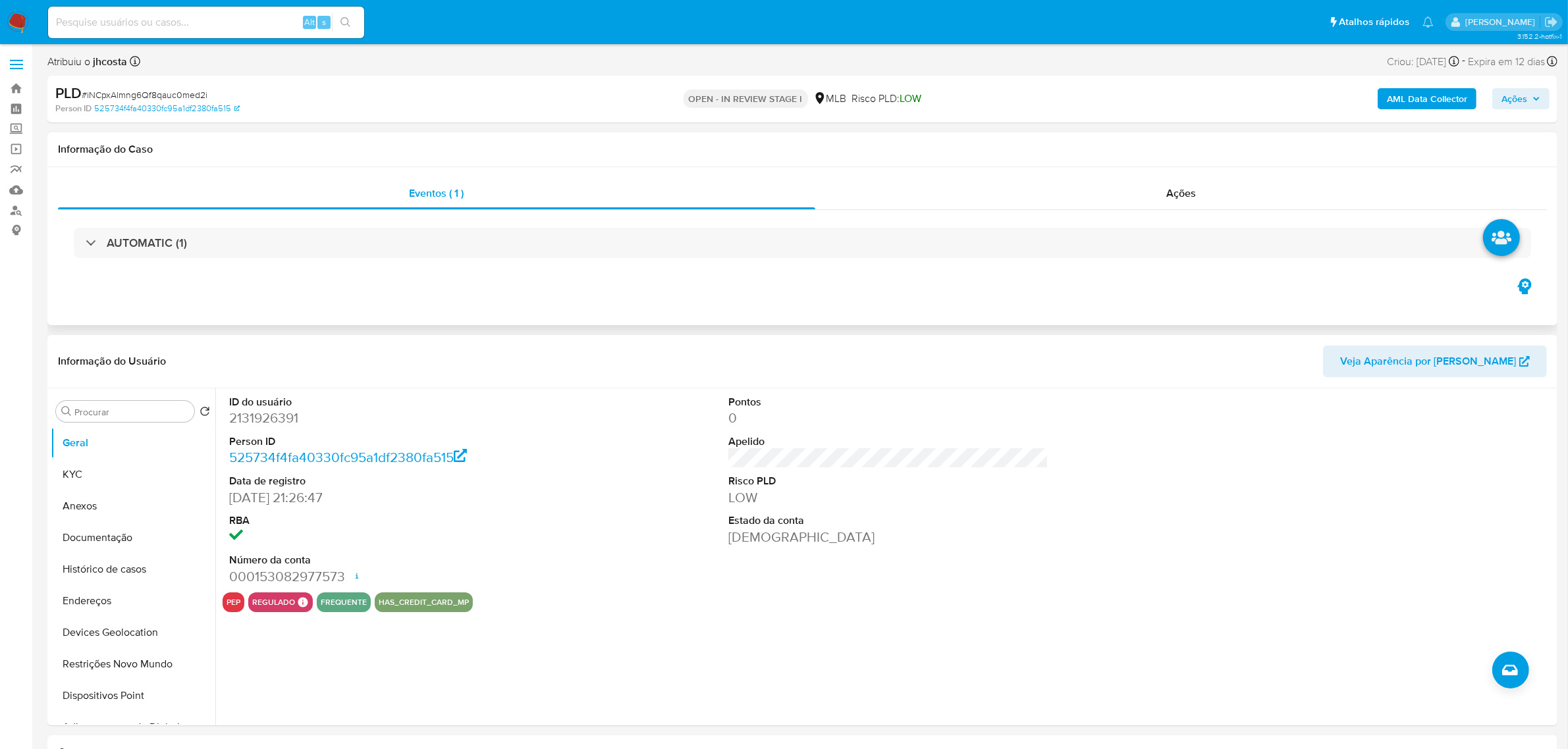
click at [439, 219] on div "AUTOMATIC (1)" at bounding box center [802, 242] width 1489 height 66
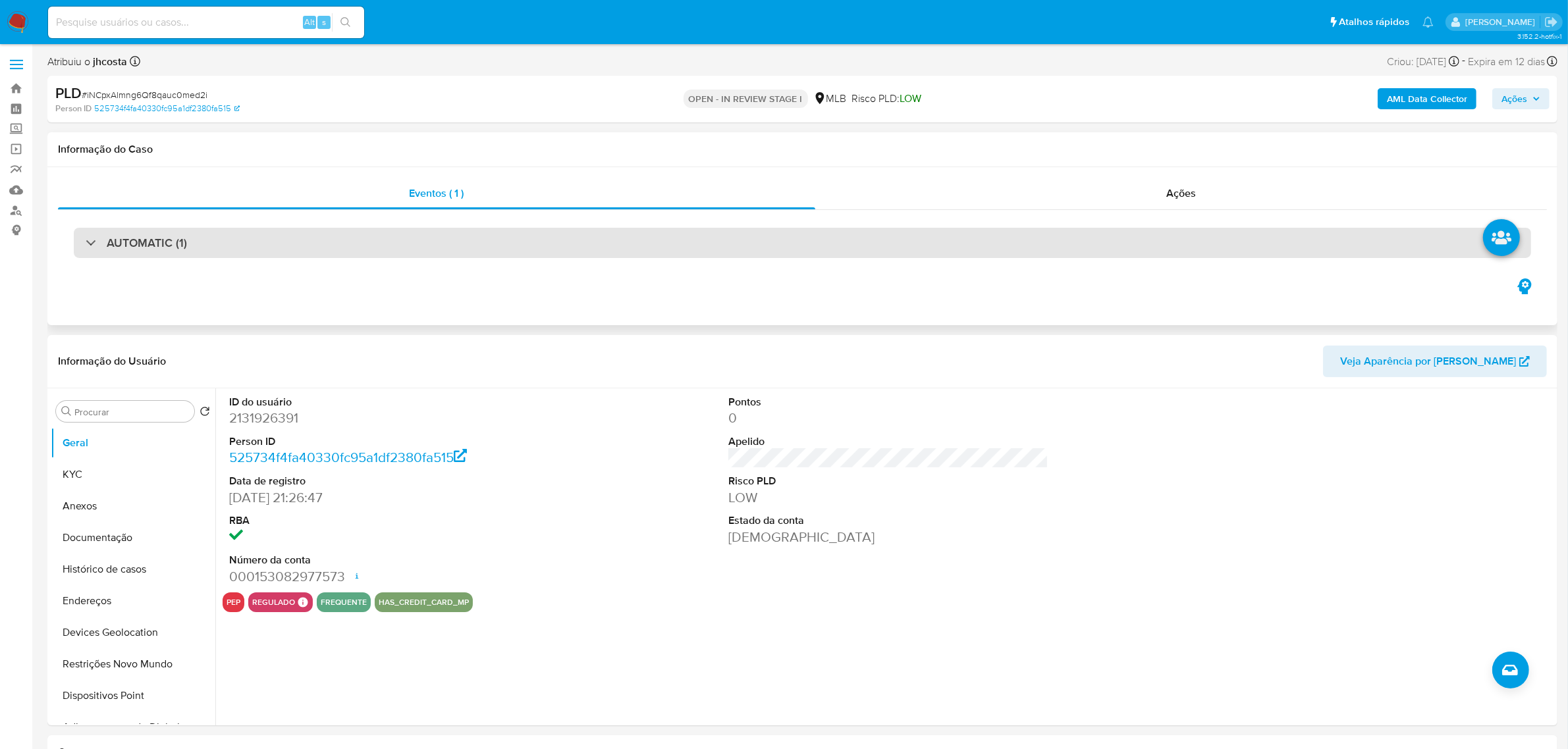
click at [428, 240] on div "AUTOMATIC (1)" at bounding box center [802, 243] width 1458 height 30
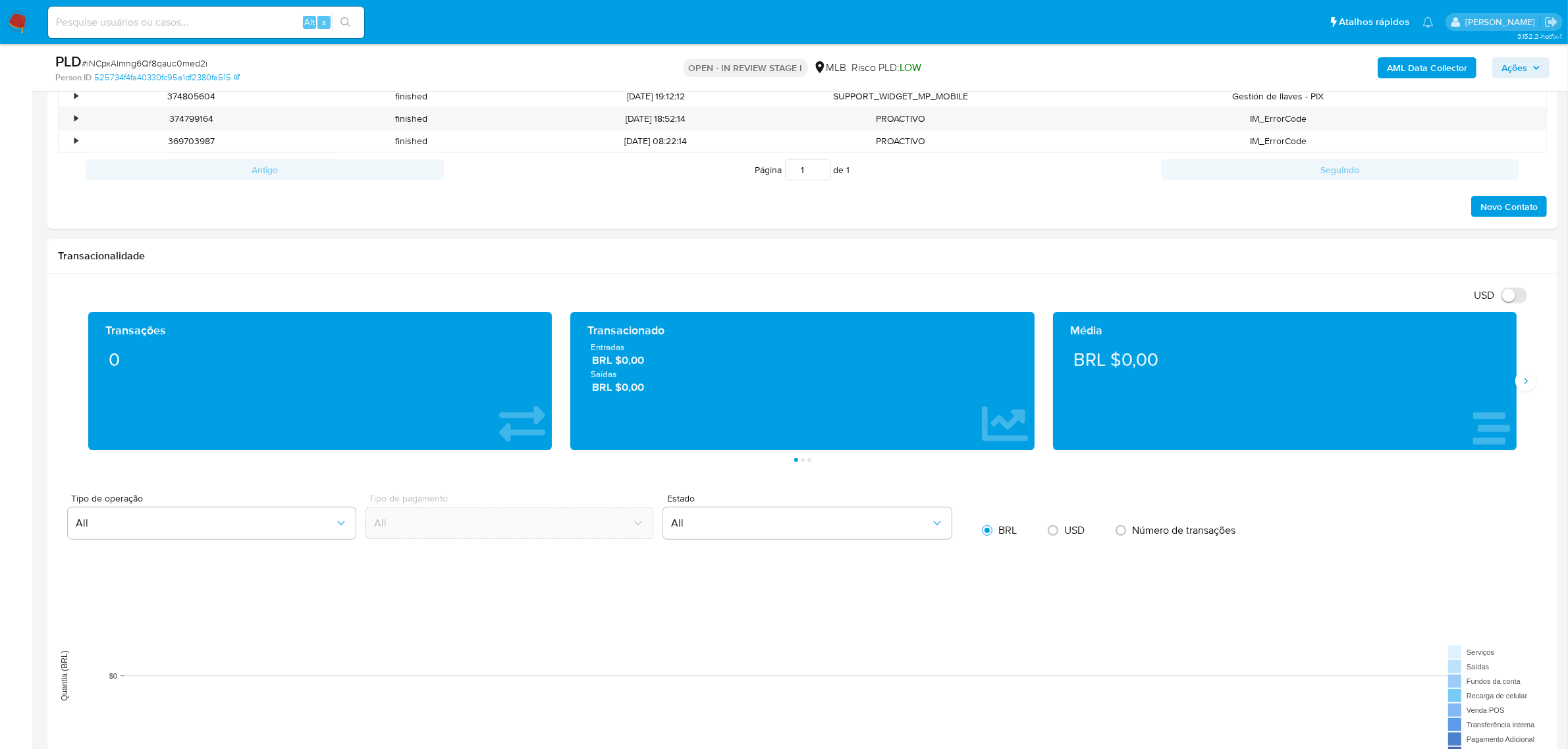
scroll to position [1399, 0]
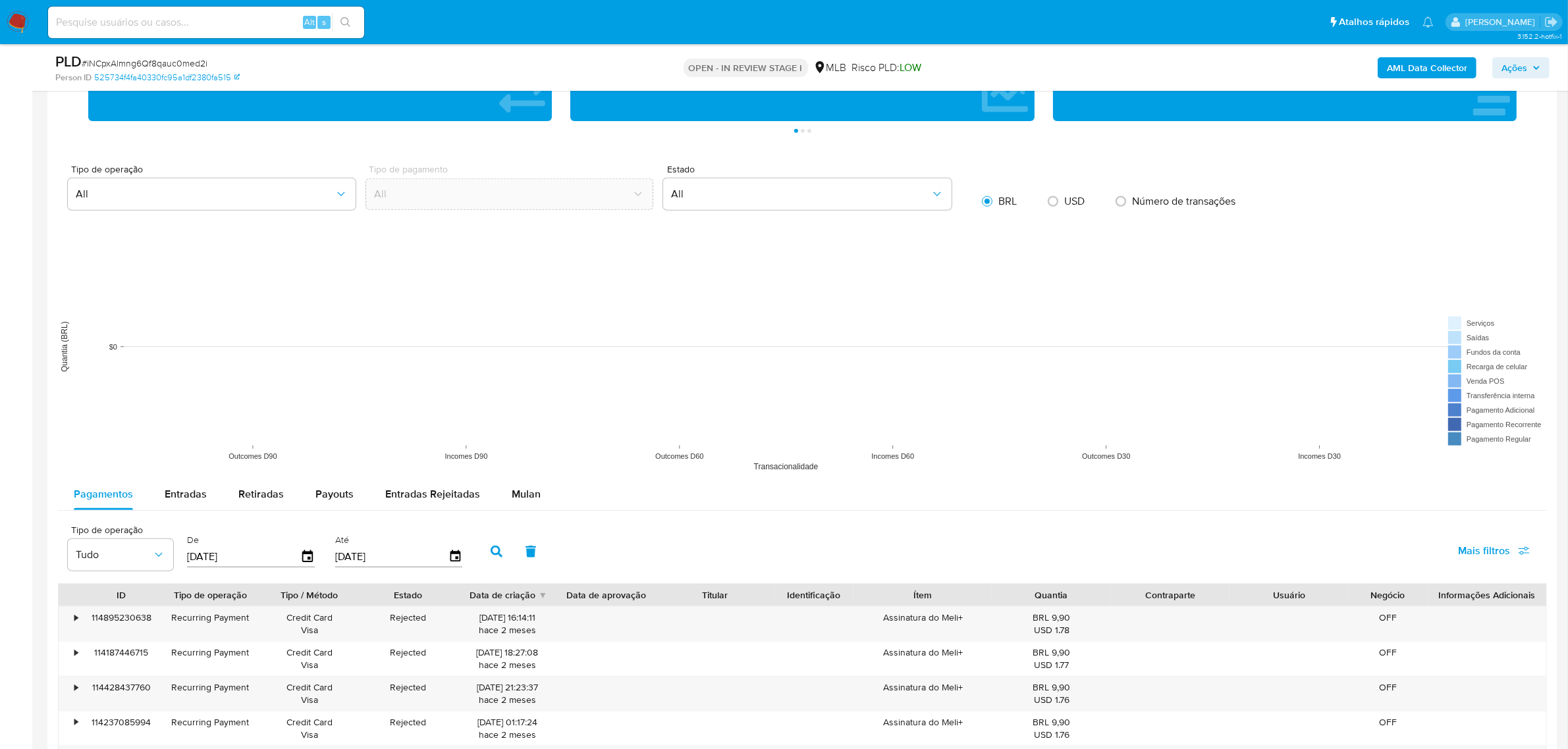
drag, startPoint x: 506, startPoint y: 481, endPoint x: 436, endPoint y: 518, distance: 79.2
click at [511, 482] on div "Mulan" at bounding box center [526, 495] width 29 height 32
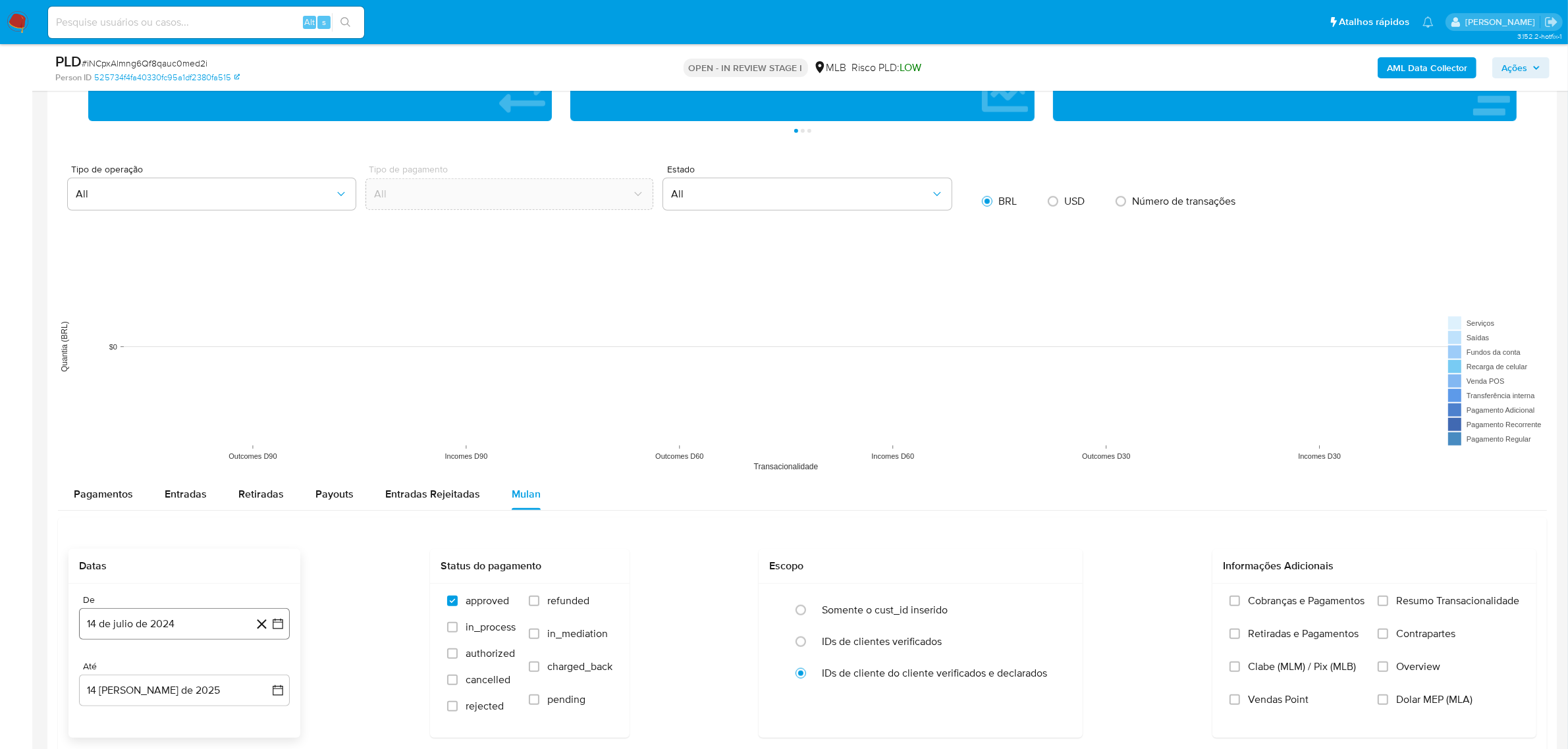
click at [148, 621] on button "14 de julio de 2024" at bounding box center [185, 624] width 211 height 32
click at [212, 423] on icon "Seleccionar mes y año" at bounding box center [211, 424] width 11 height 11
drag, startPoint x: 260, startPoint y: 412, endPoint x: 254, endPoint y: 427, distance: 16.2
click at [261, 412] on icon "Año siguiente" at bounding box center [263, 409] width 16 height 16
click at [123, 456] on span "ene" at bounding box center [126, 456] width 17 height 11
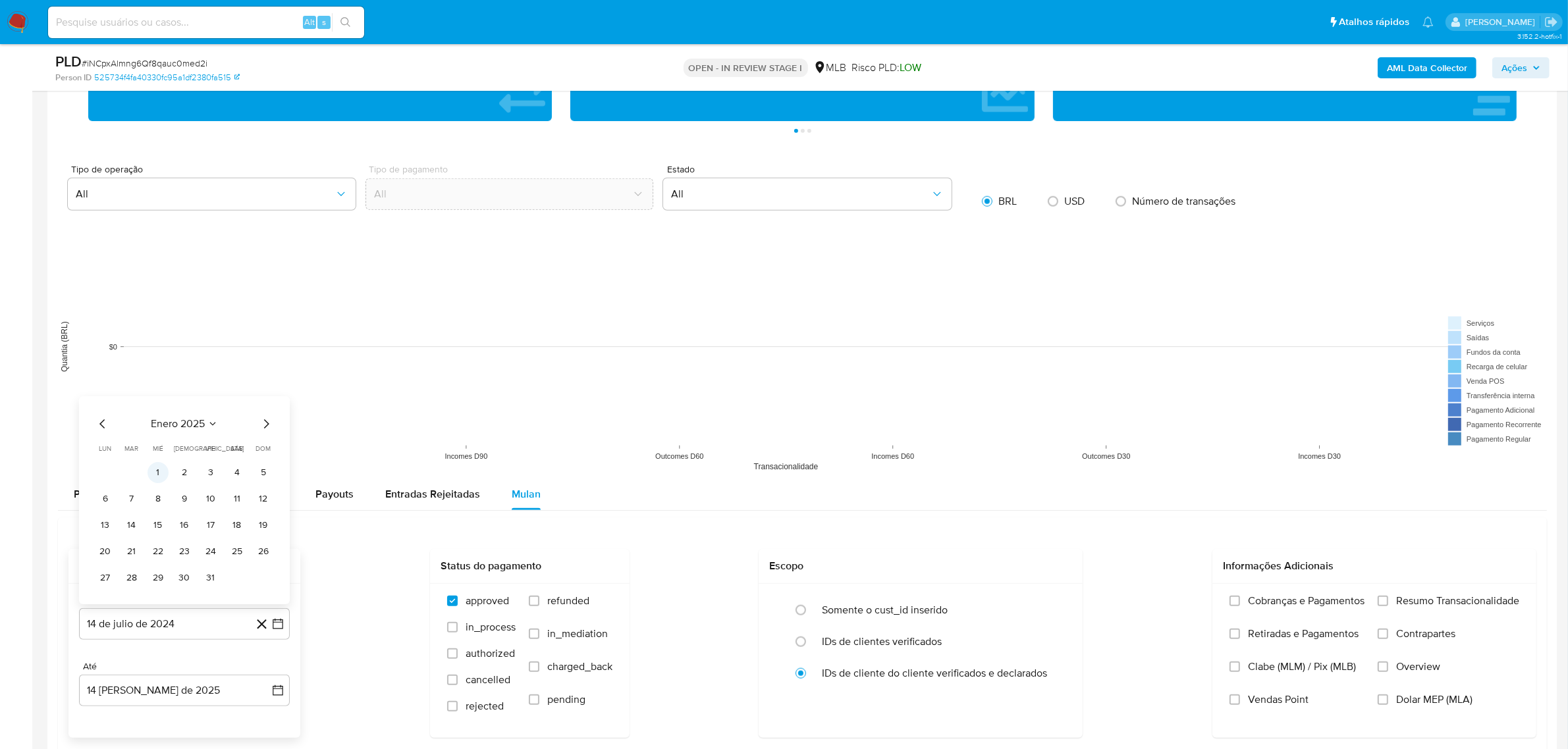
click at [156, 479] on button "1" at bounding box center [158, 472] width 21 height 21
click at [1404, 606] on span "Resumo Transacionalidade" at bounding box center [1458, 600] width 123 height 13
click at [1388, 606] on input "Resumo Transacionalidade" at bounding box center [1383, 600] width 11 height 11
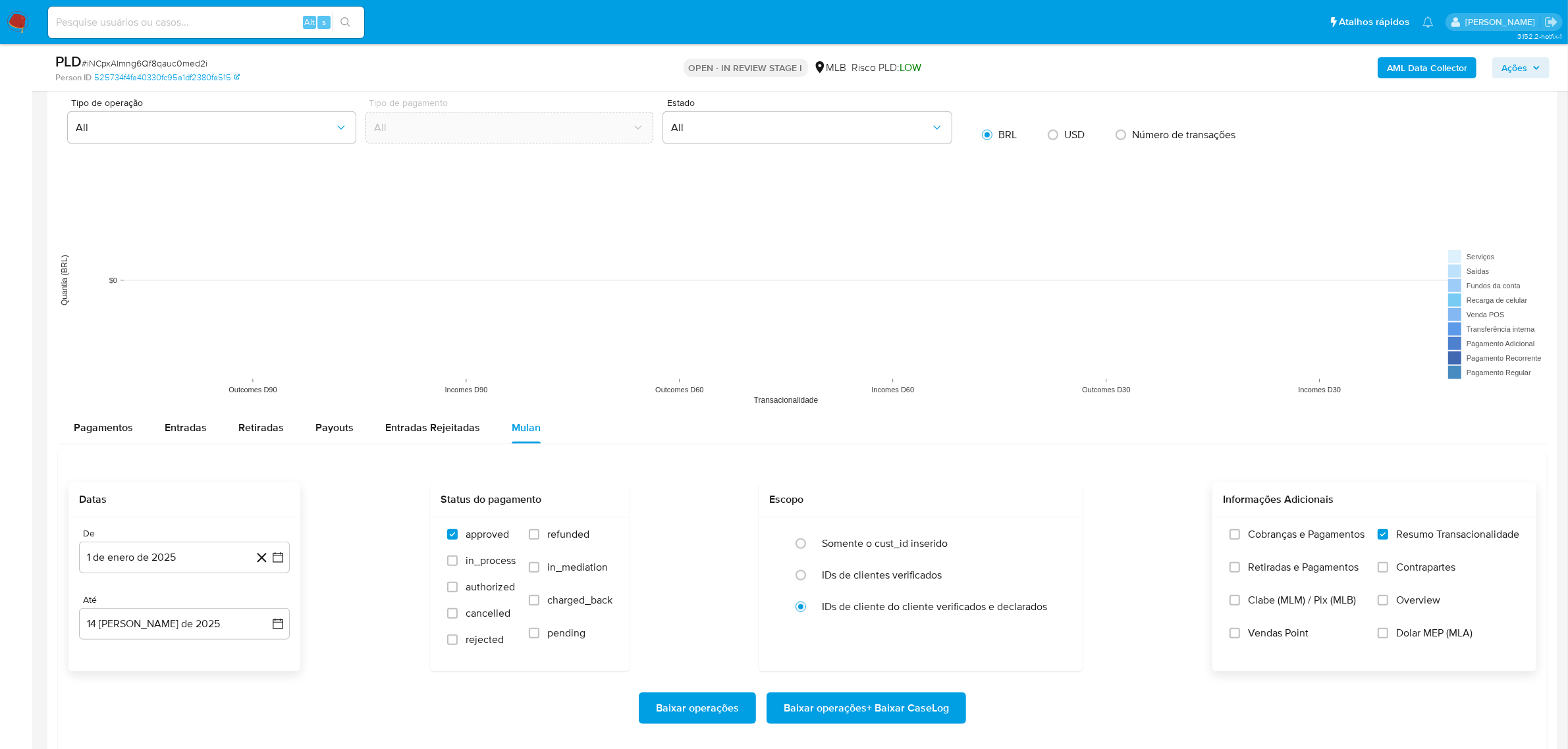
scroll to position [1646, 0]
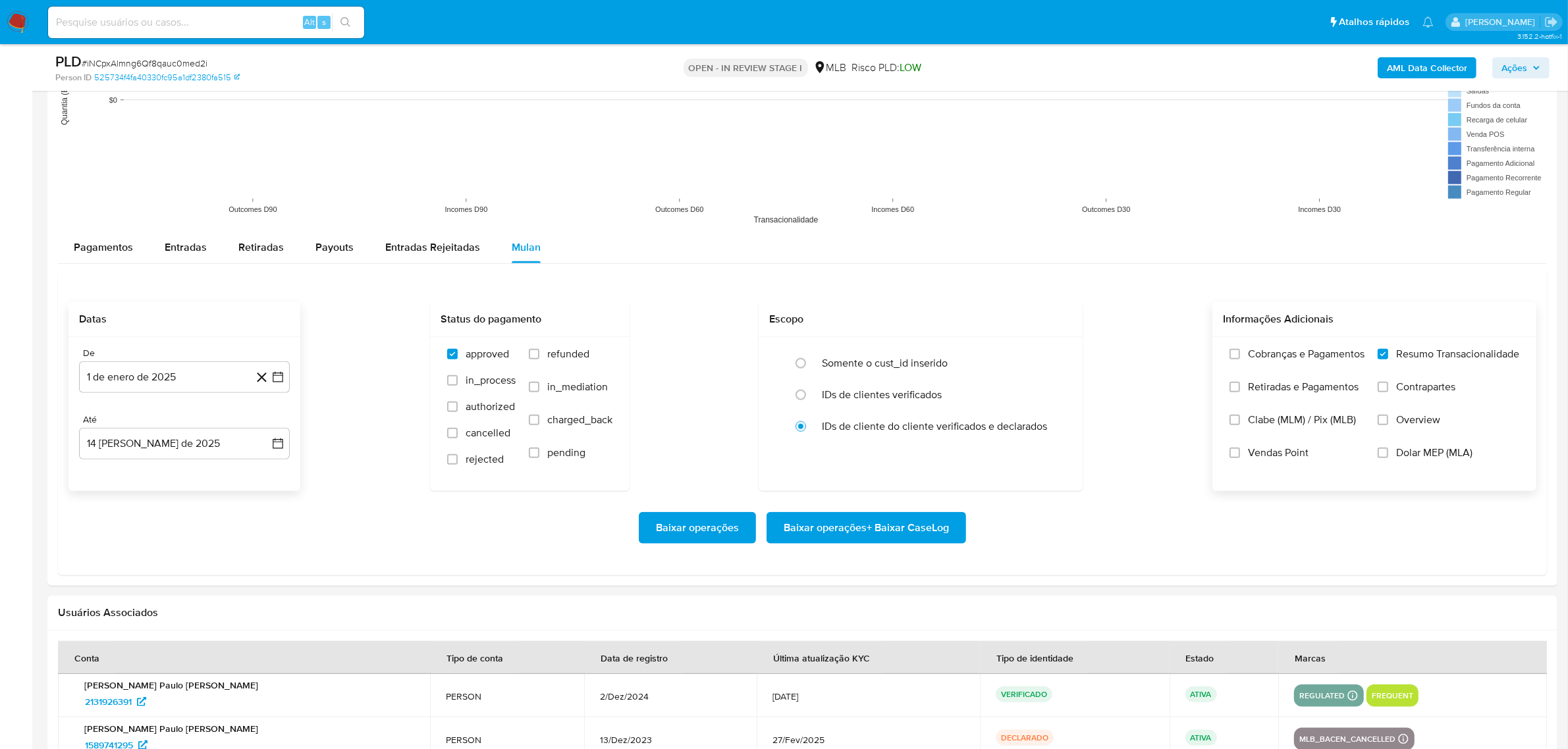
click at [851, 530] on span "Baixar operações + Baixar CaseLog" at bounding box center [866, 528] width 165 height 29
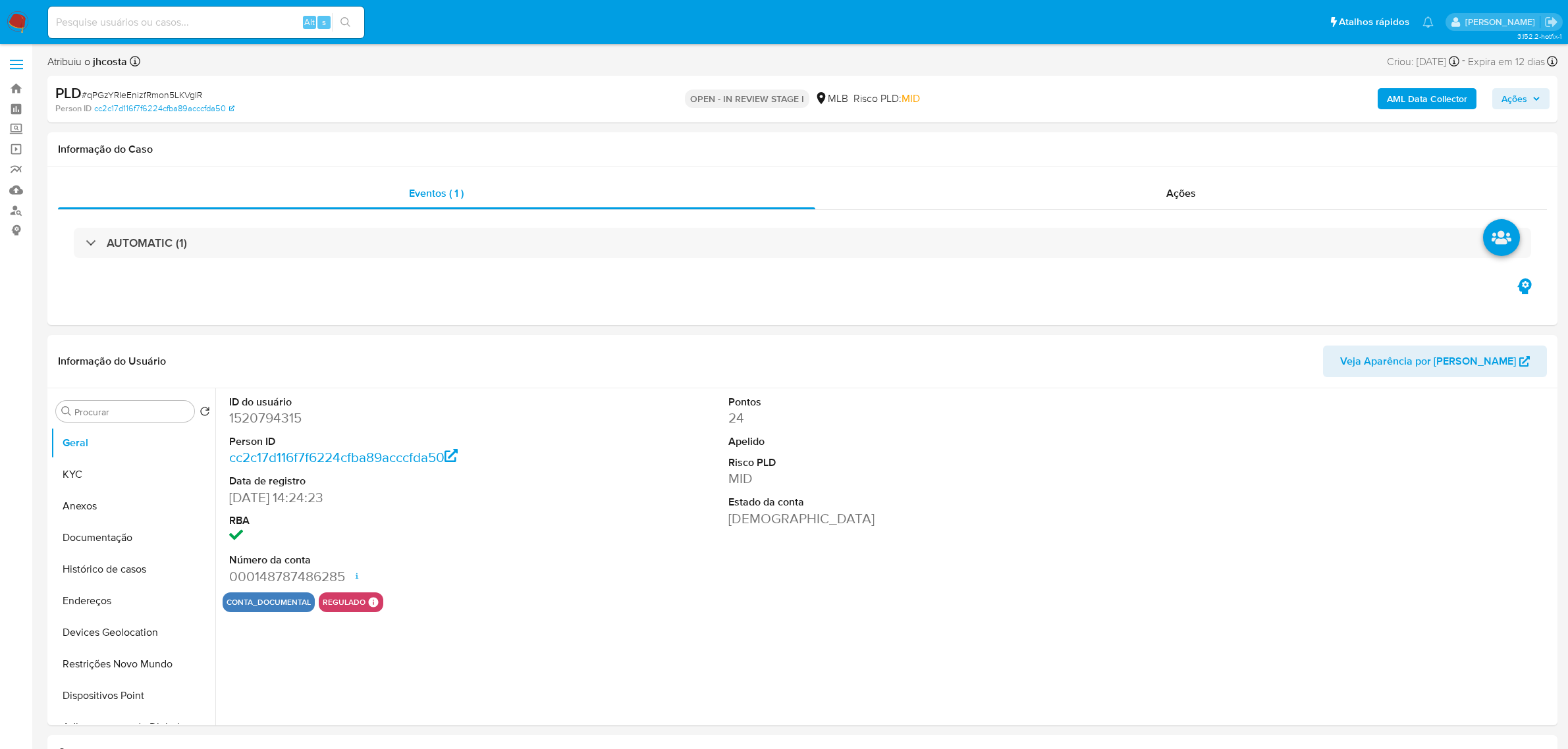
select select "10"
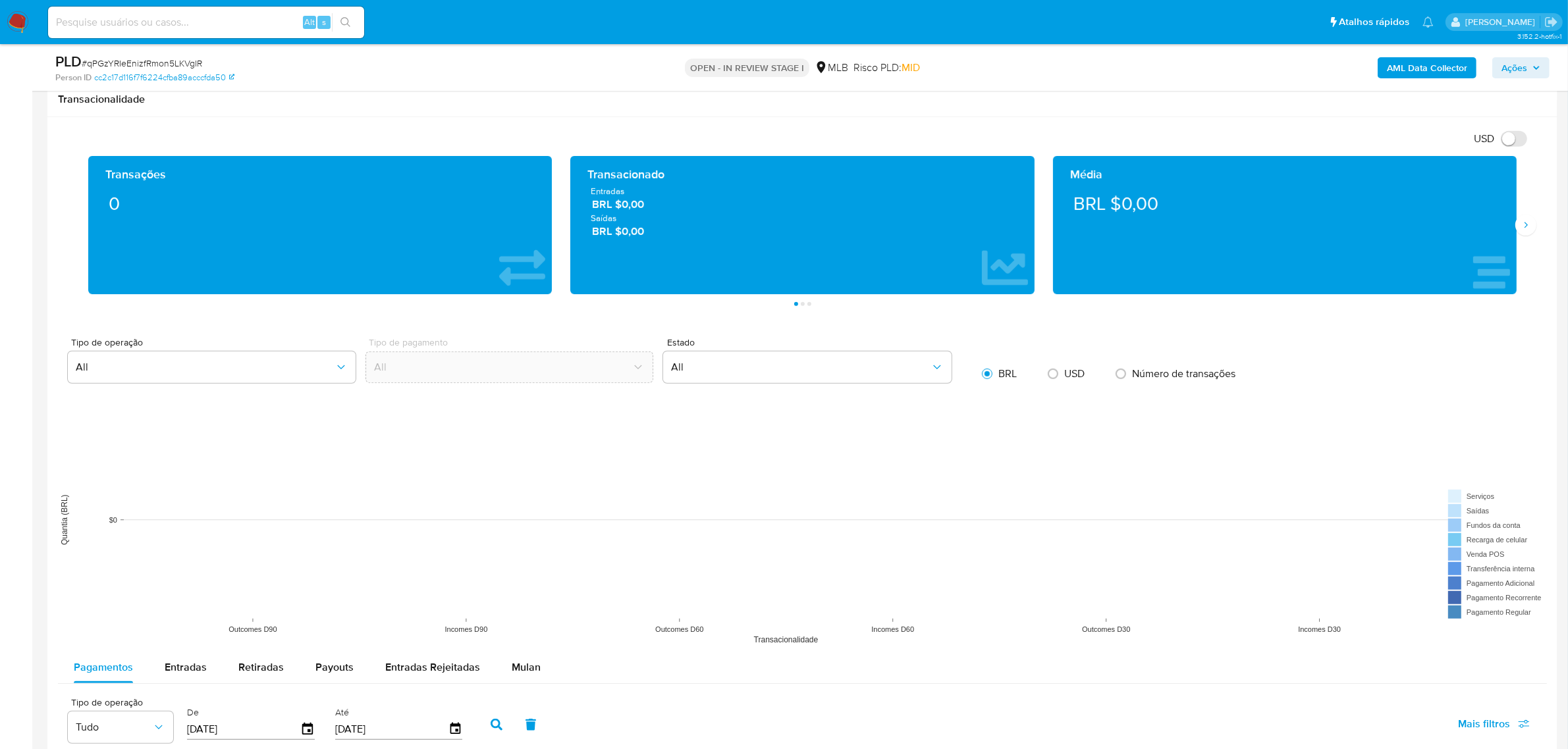
scroll to position [1152, 0]
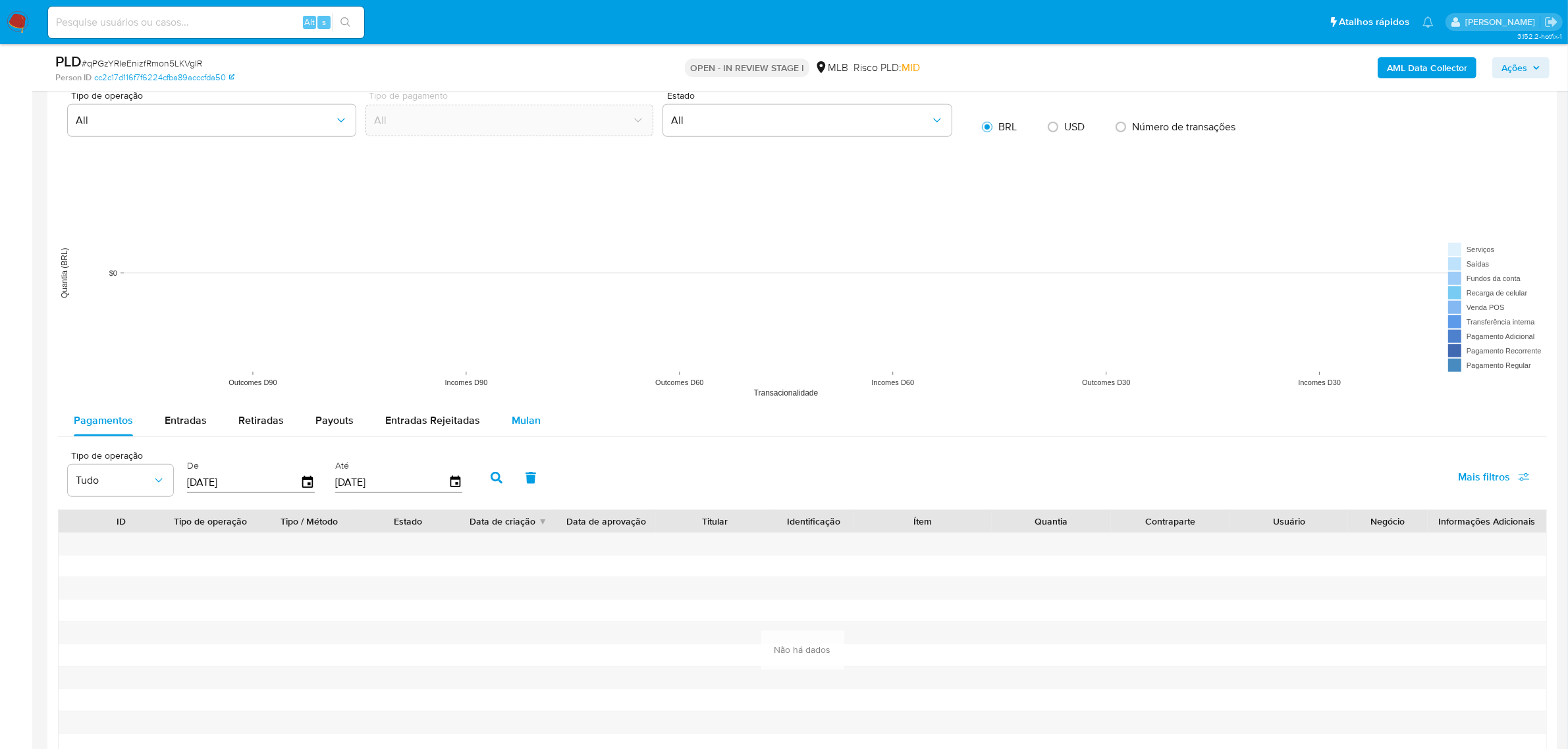
click at [527, 427] on span "Mulan" at bounding box center [526, 420] width 29 height 15
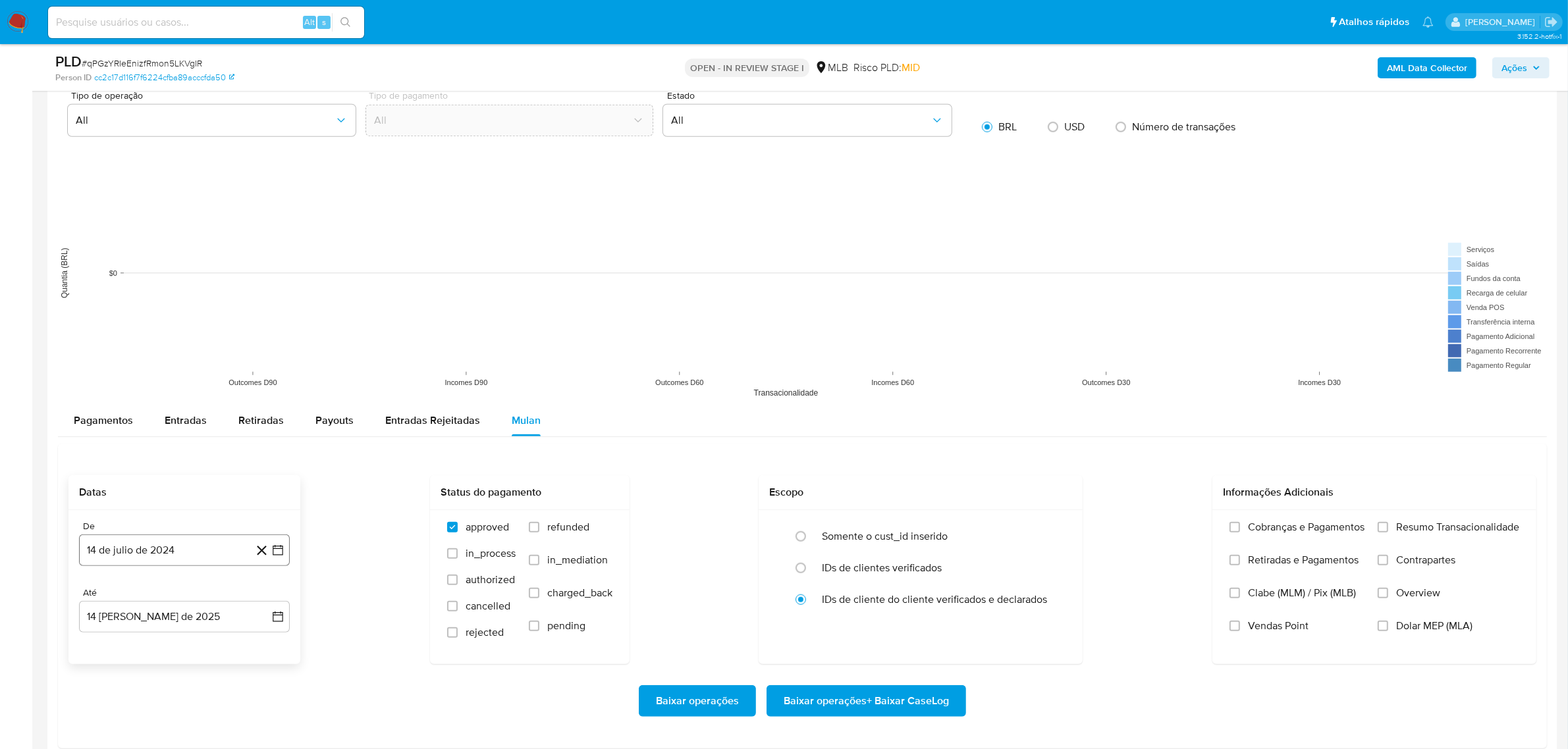
click at [182, 546] on button "14 de julio de 2024" at bounding box center [185, 550] width 211 height 32
click at [185, 353] on span "julio 2024" at bounding box center [178, 350] width 49 height 13
click at [264, 332] on icon "Año siguiente" at bounding box center [263, 335] width 16 height 16
click at [133, 381] on span "ene" at bounding box center [126, 383] width 17 height 11
click at [162, 396] on button "1" at bounding box center [158, 399] width 21 height 21
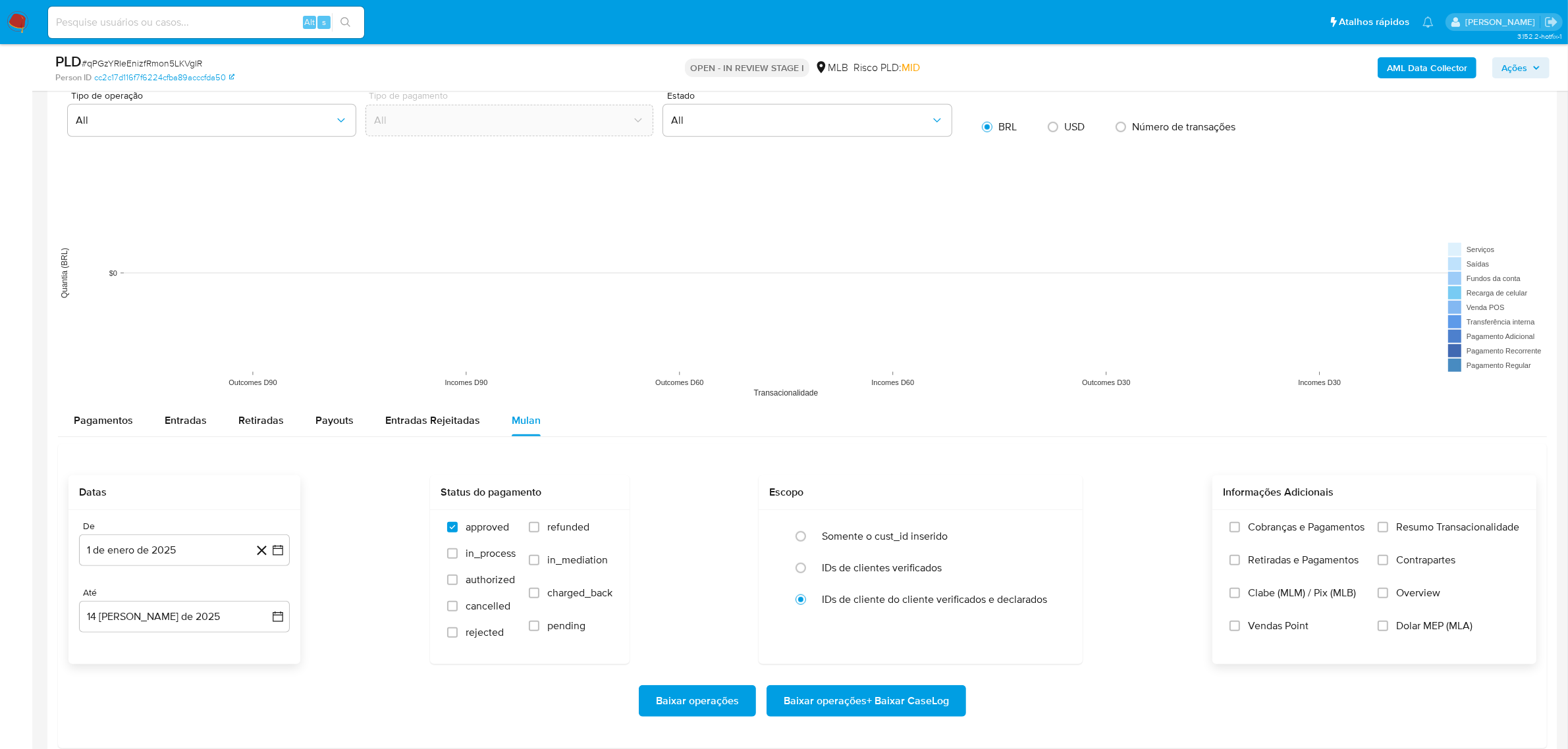
click at [1426, 531] on span "Resumo Transacionalidade" at bounding box center [1458, 527] width 123 height 13
click at [1388, 531] on input "Resumo Transacionalidade" at bounding box center [1383, 527] width 11 height 11
click at [919, 702] on span "Baixar operações + Baixar CaseLog" at bounding box center [866, 701] width 165 height 29
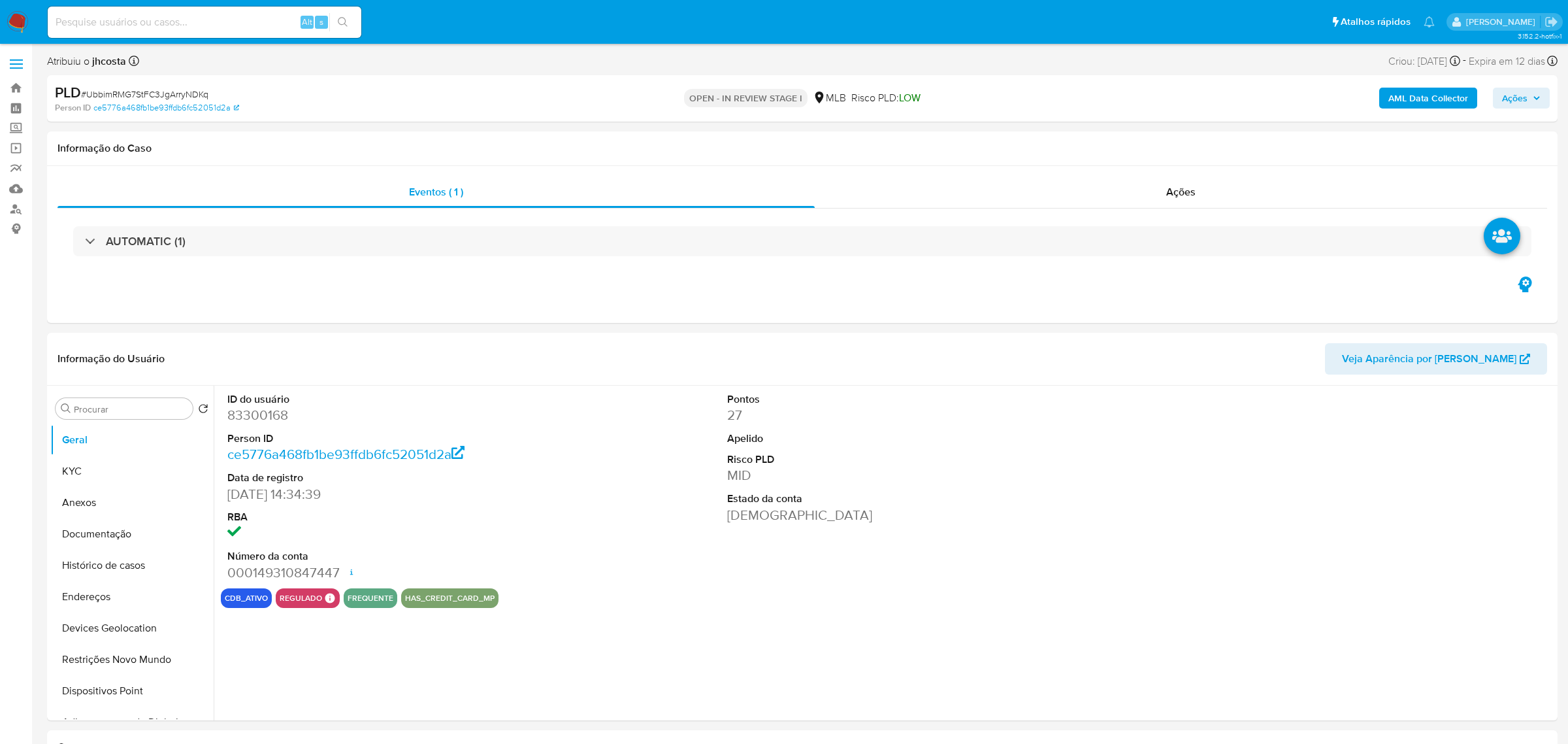
select select "10"
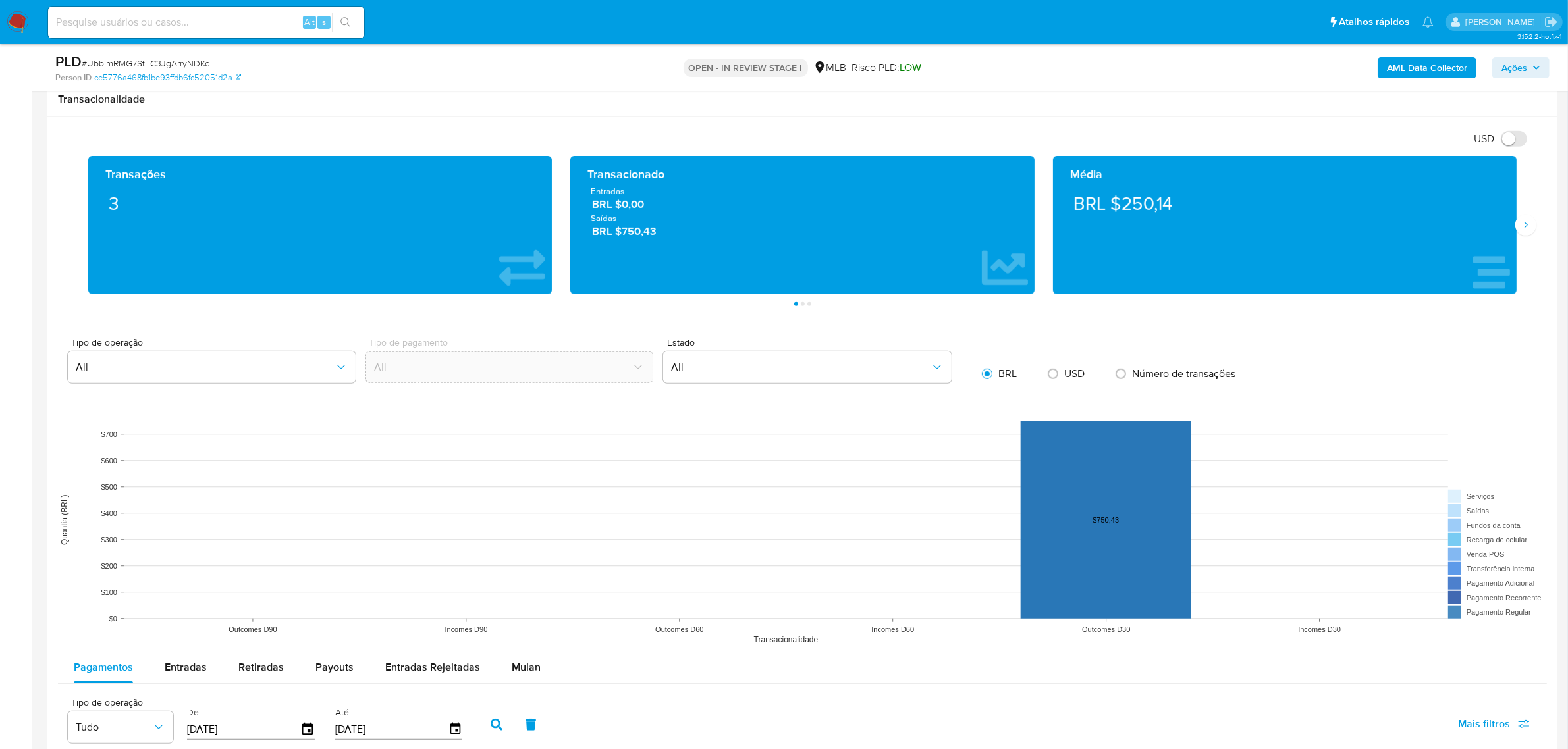
scroll to position [1234, 0]
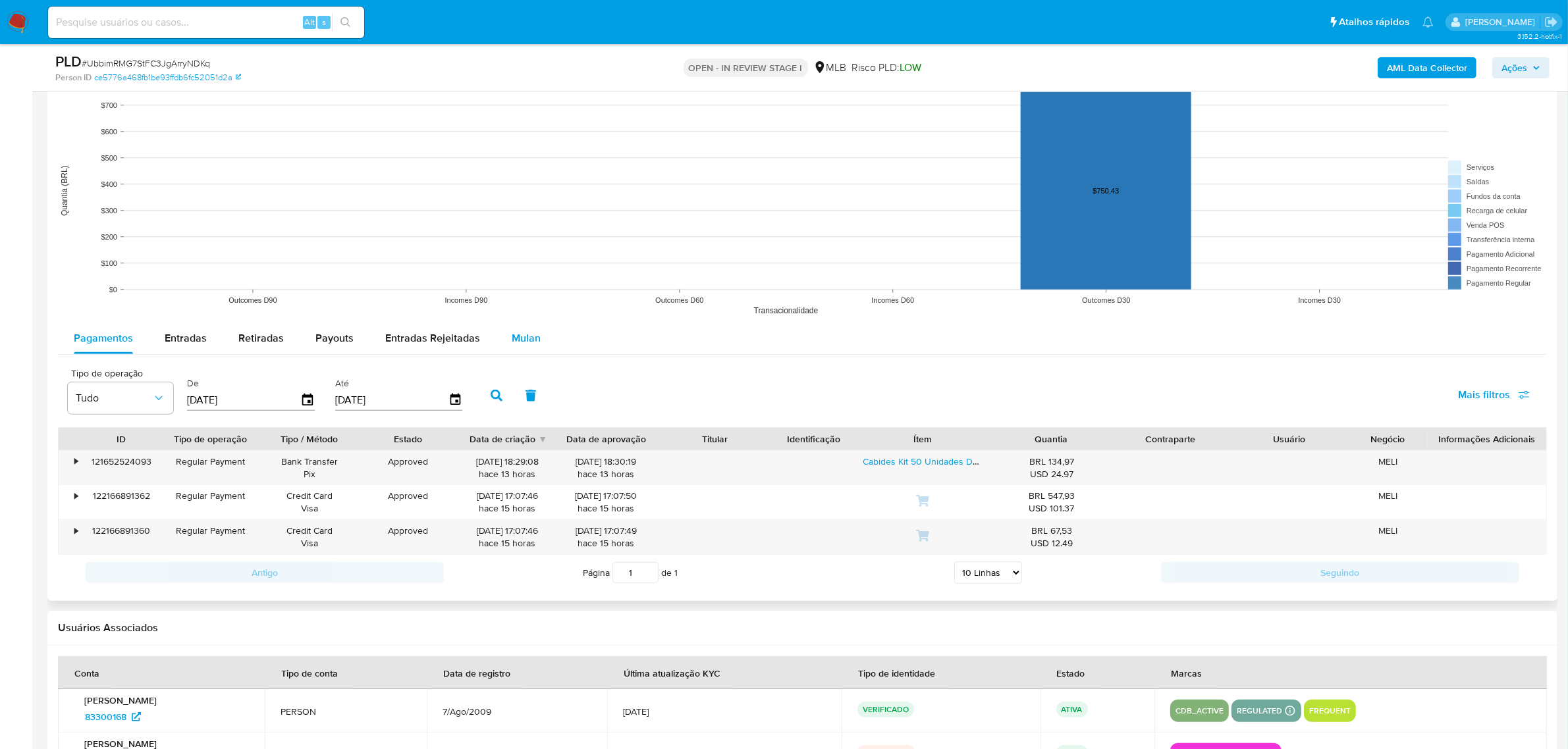
click at [524, 353] on div "Mulan" at bounding box center [526, 338] width 29 height 32
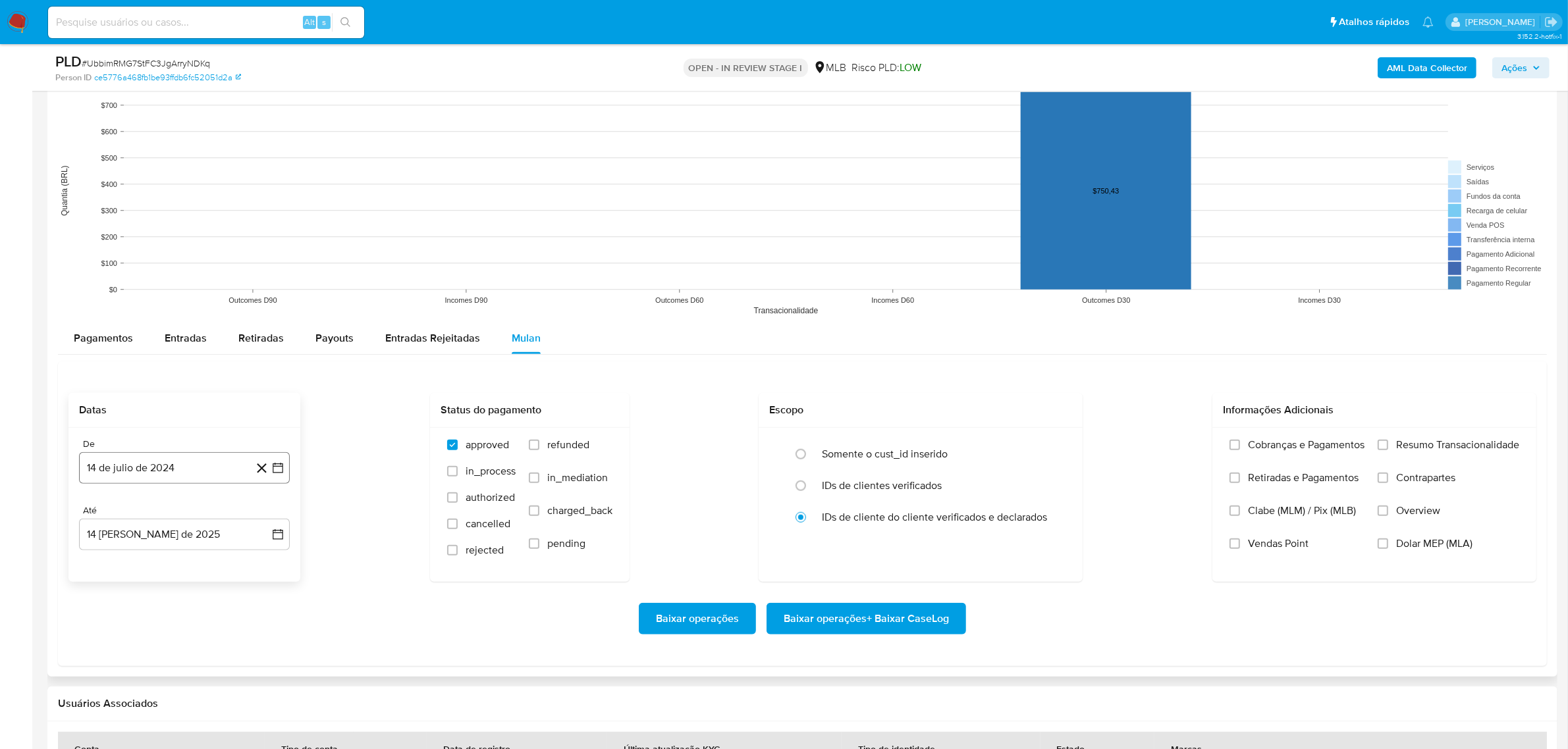
click at [155, 466] on button "14 de julio de 2024" at bounding box center [185, 468] width 211 height 32
click at [177, 513] on span "julio 2024" at bounding box center [178, 515] width 49 height 13
click at [258, 511] on icon "Año siguiente" at bounding box center [263, 515] width 16 height 16
click at [126, 566] on span "ene" at bounding box center [126, 562] width 17 height 11
click at [154, 564] on button "1" at bounding box center [158, 563] width 21 height 21
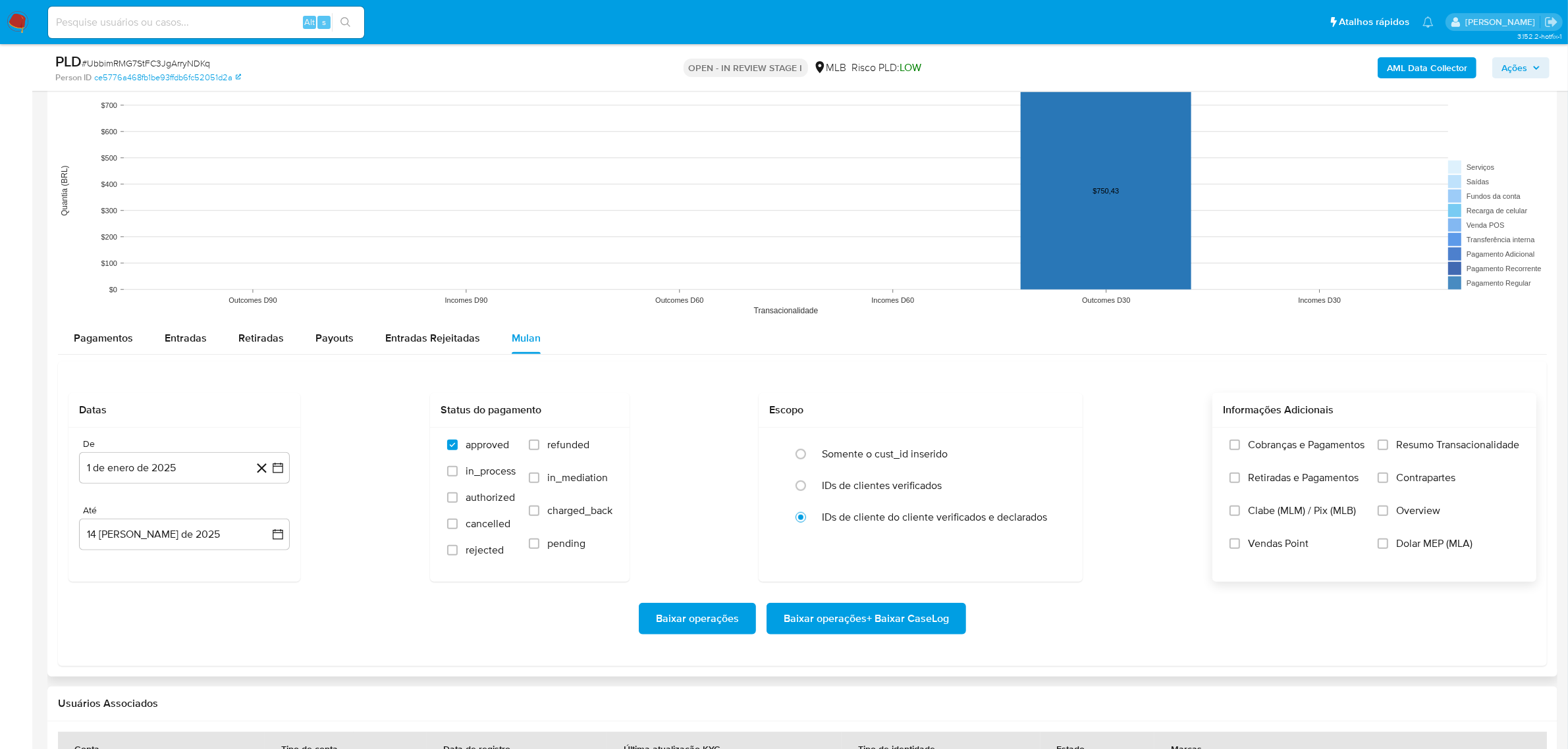
click at [1410, 450] on span "Resumo Transacionalidade" at bounding box center [1458, 445] width 123 height 13
click at [1388, 450] on input "Resumo Transacionalidade" at bounding box center [1383, 445] width 11 height 11
click at [873, 619] on span "Baixar operações + Baixar CaseLog" at bounding box center [866, 619] width 165 height 29
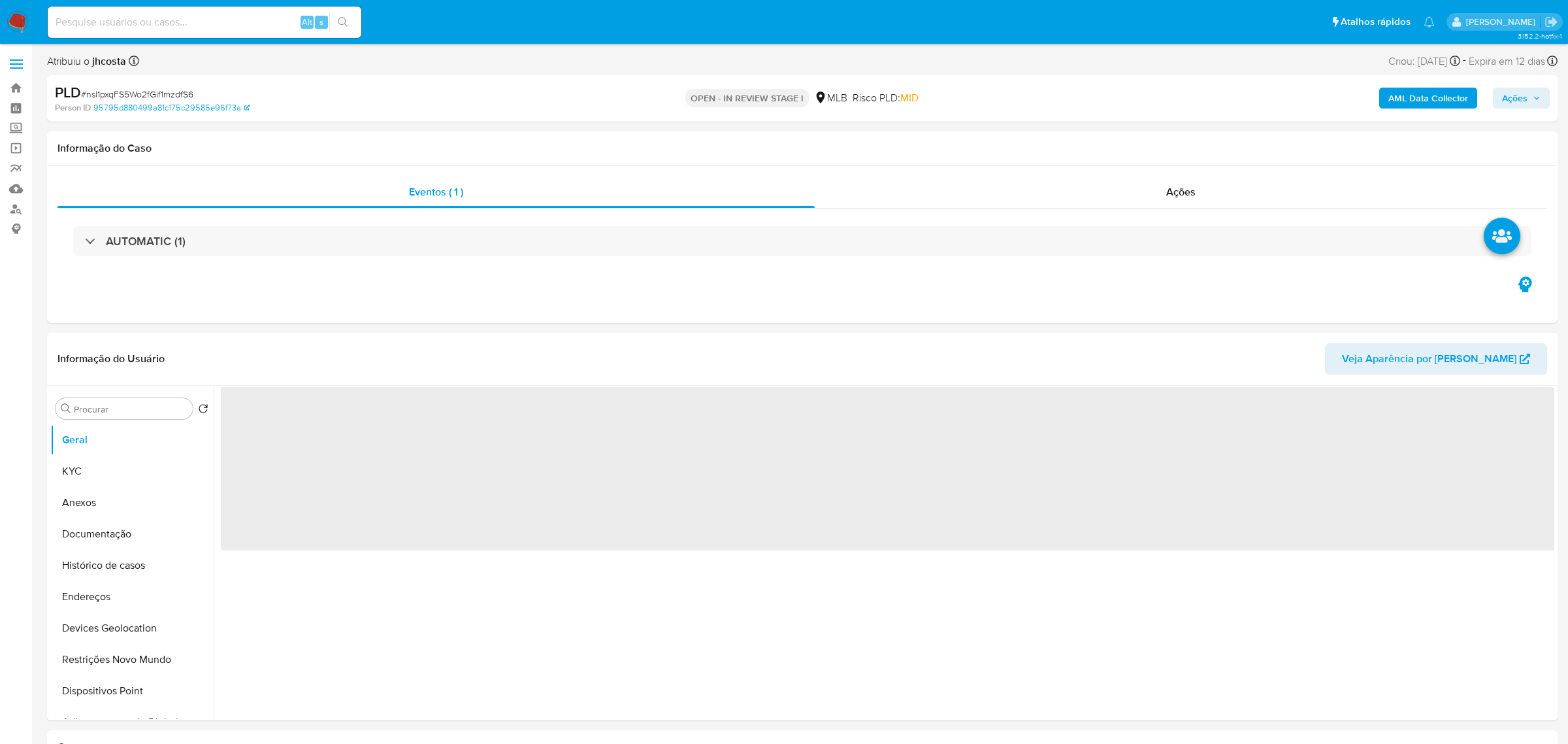
select select "10"
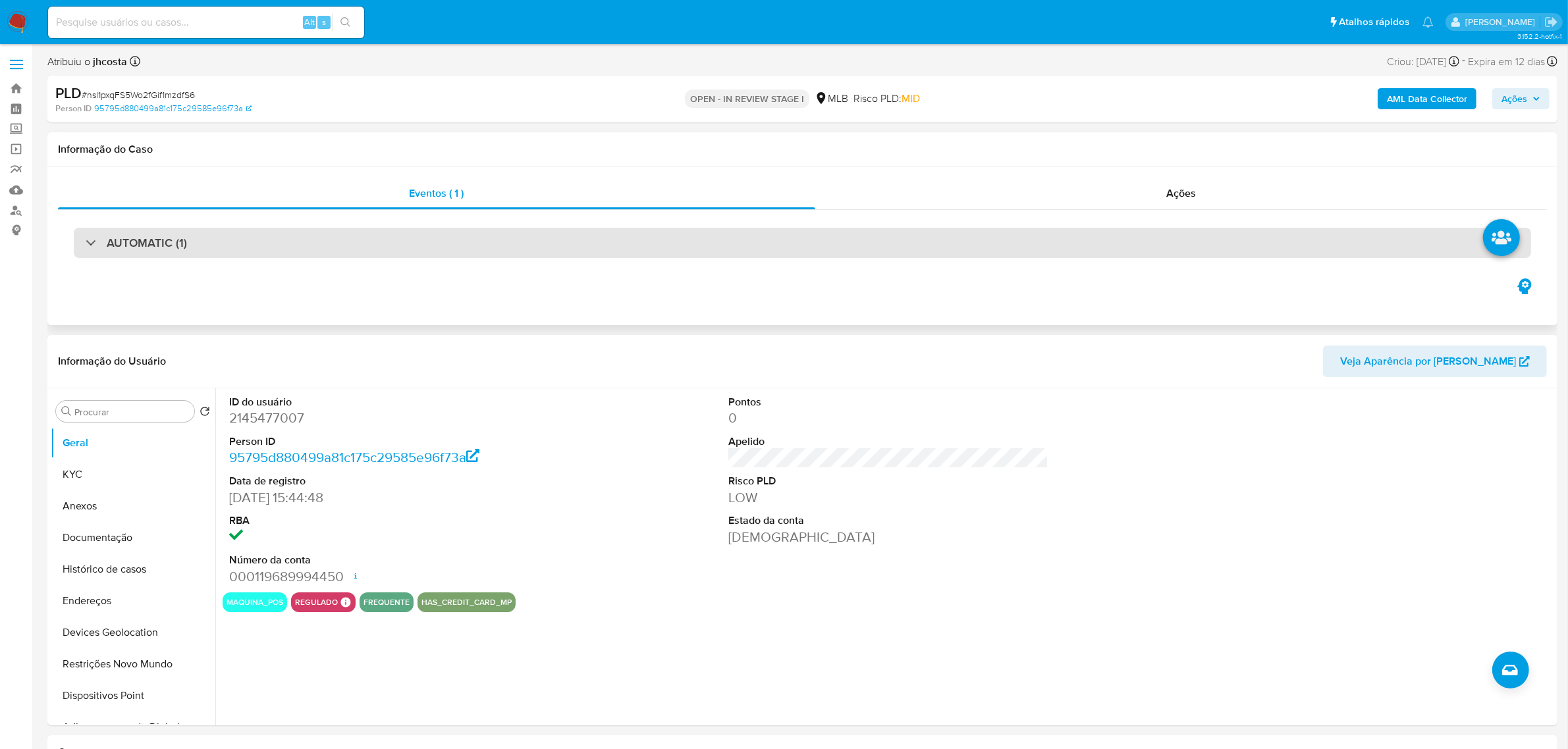
click at [418, 246] on div "AUTOMATIC (1)" at bounding box center [802, 243] width 1458 height 30
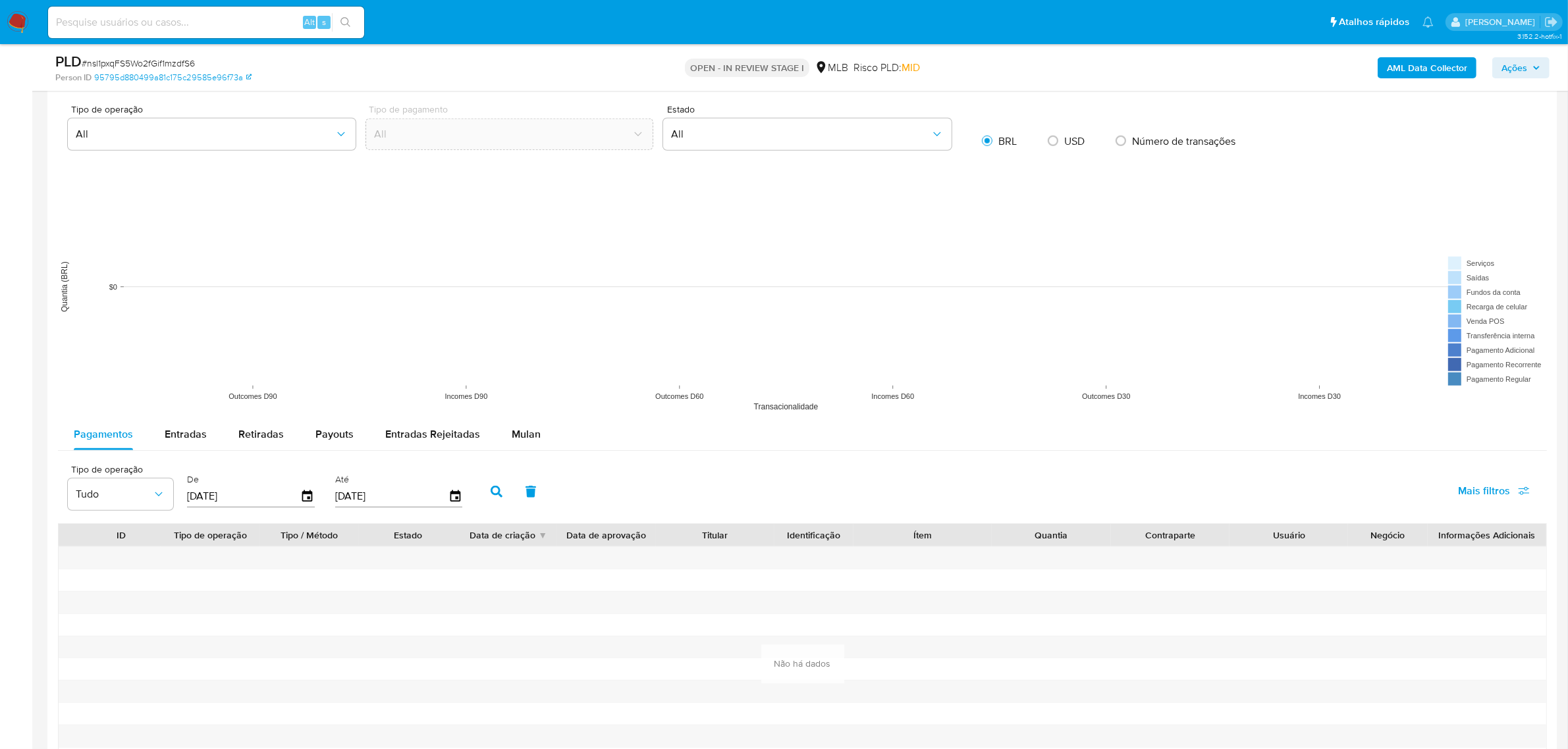
scroll to position [1728, 0]
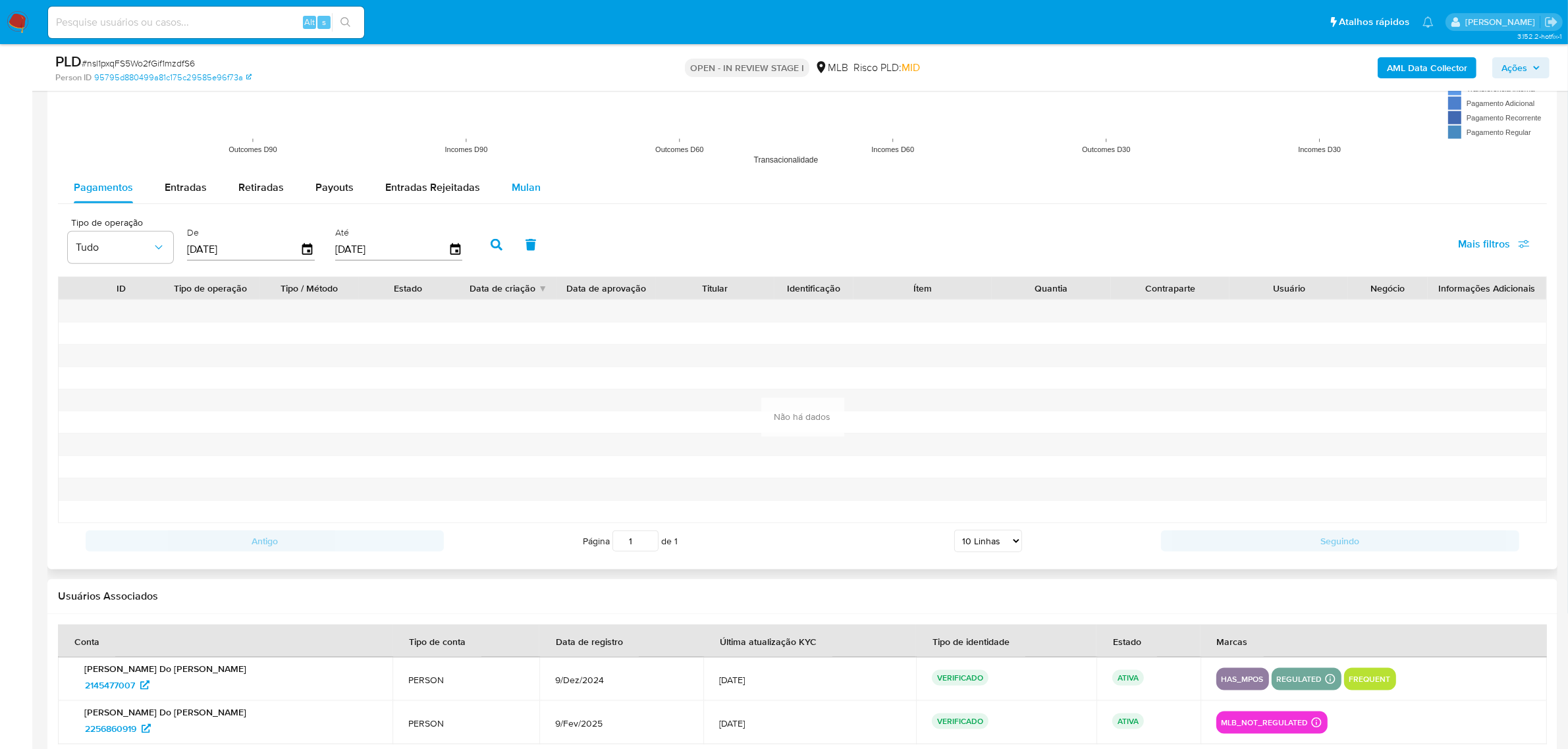
click at [516, 185] on span "Mulan" at bounding box center [526, 187] width 29 height 15
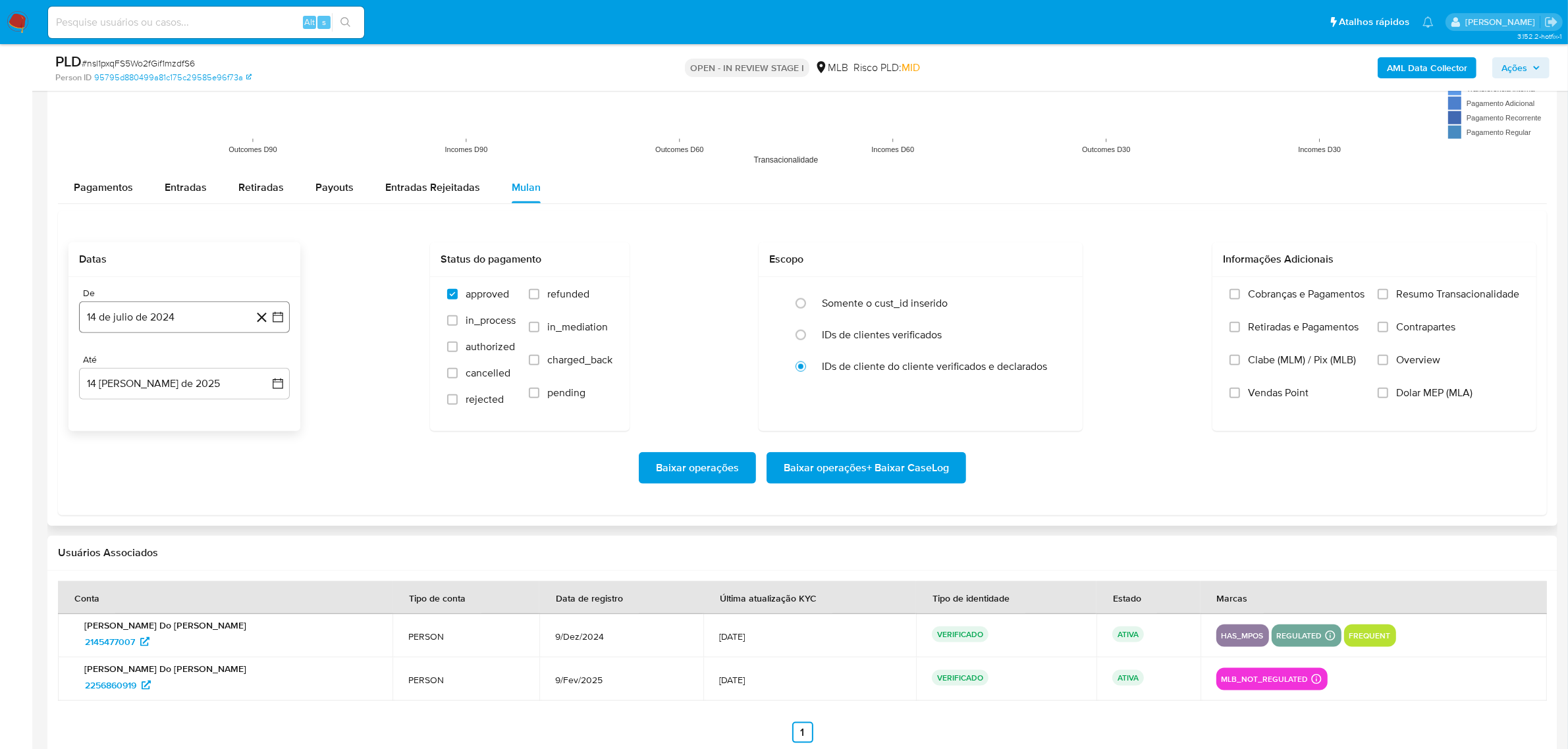
click at [202, 318] on button "14 de julio de 2024" at bounding box center [185, 317] width 211 height 32
click at [204, 360] on button "julio 2024" at bounding box center [185, 365] width 63 height 13
click at [131, 418] on span "ene" at bounding box center [126, 412] width 17 height 11
click at [105, 419] on button "1" at bounding box center [105, 413] width 21 height 21
click at [1399, 299] on span "Resumo Transacionalidade" at bounding box center [1458, 294] width 123 height 13
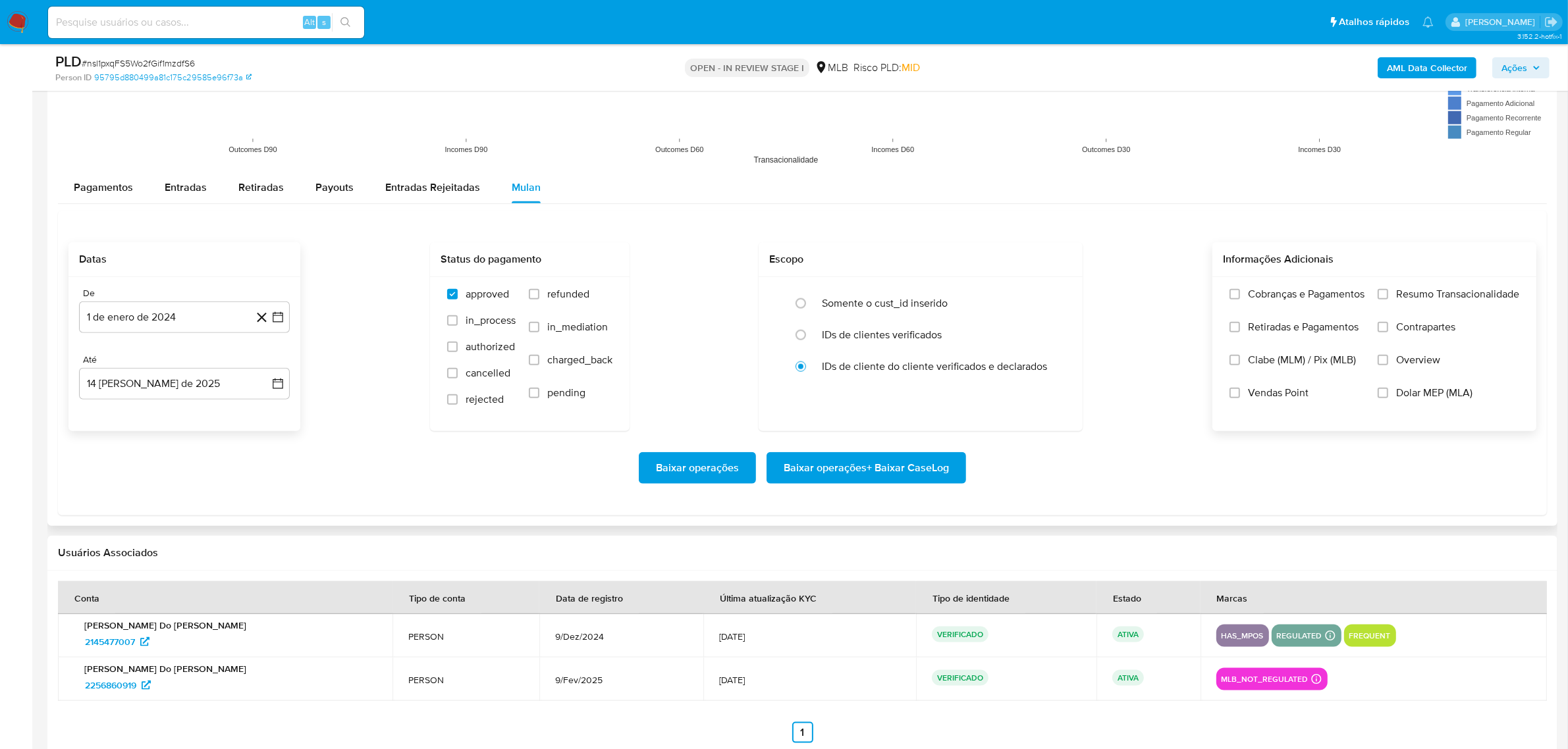
click at [1388, 299] on input "Resumo Transacionalidade" at bounding box center [1383, 294] width 11 height 11
click at [881, 469] on span "Baixar operações + Baixar CaseLog" at bounding box center [866, 468] width 165 height 29
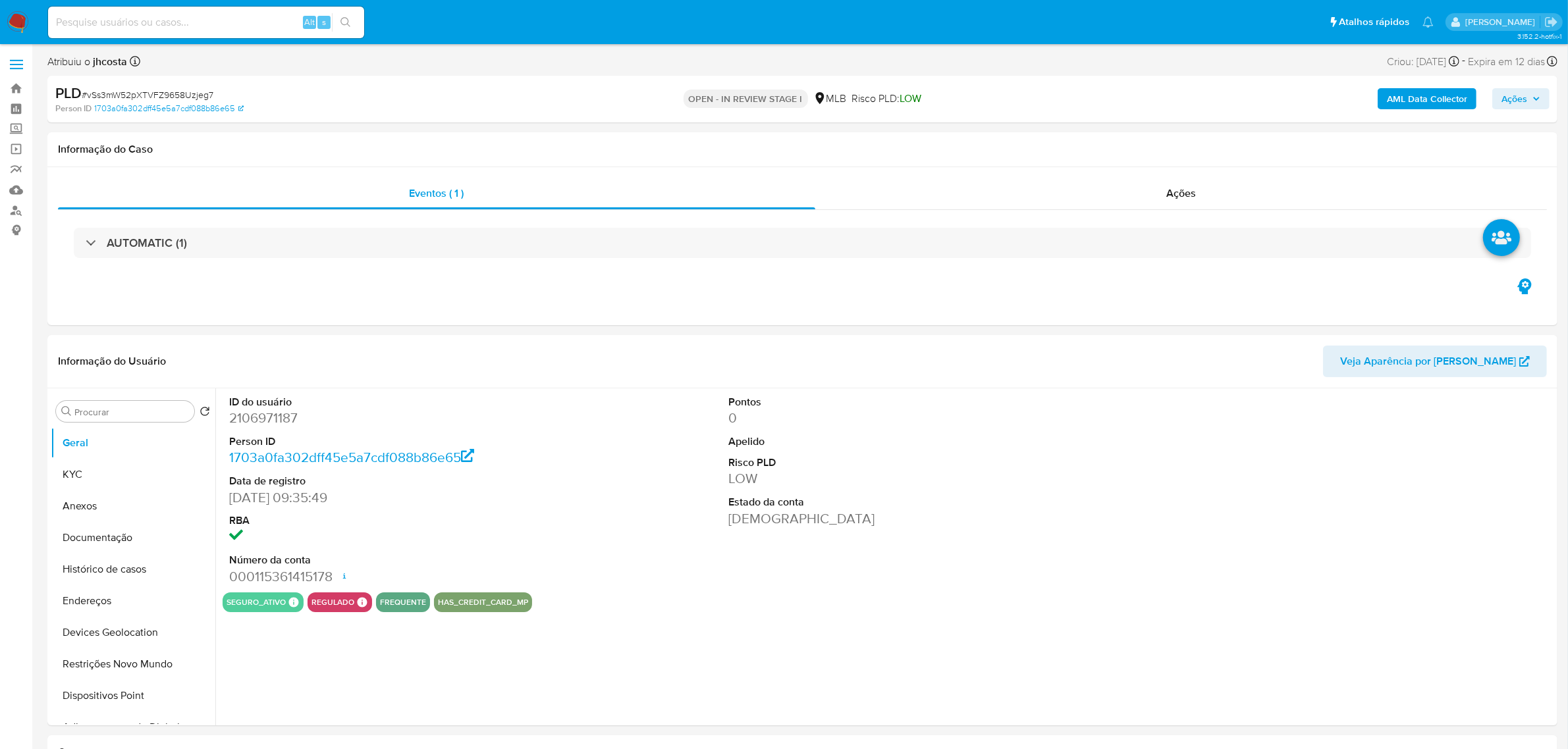
select select "10"
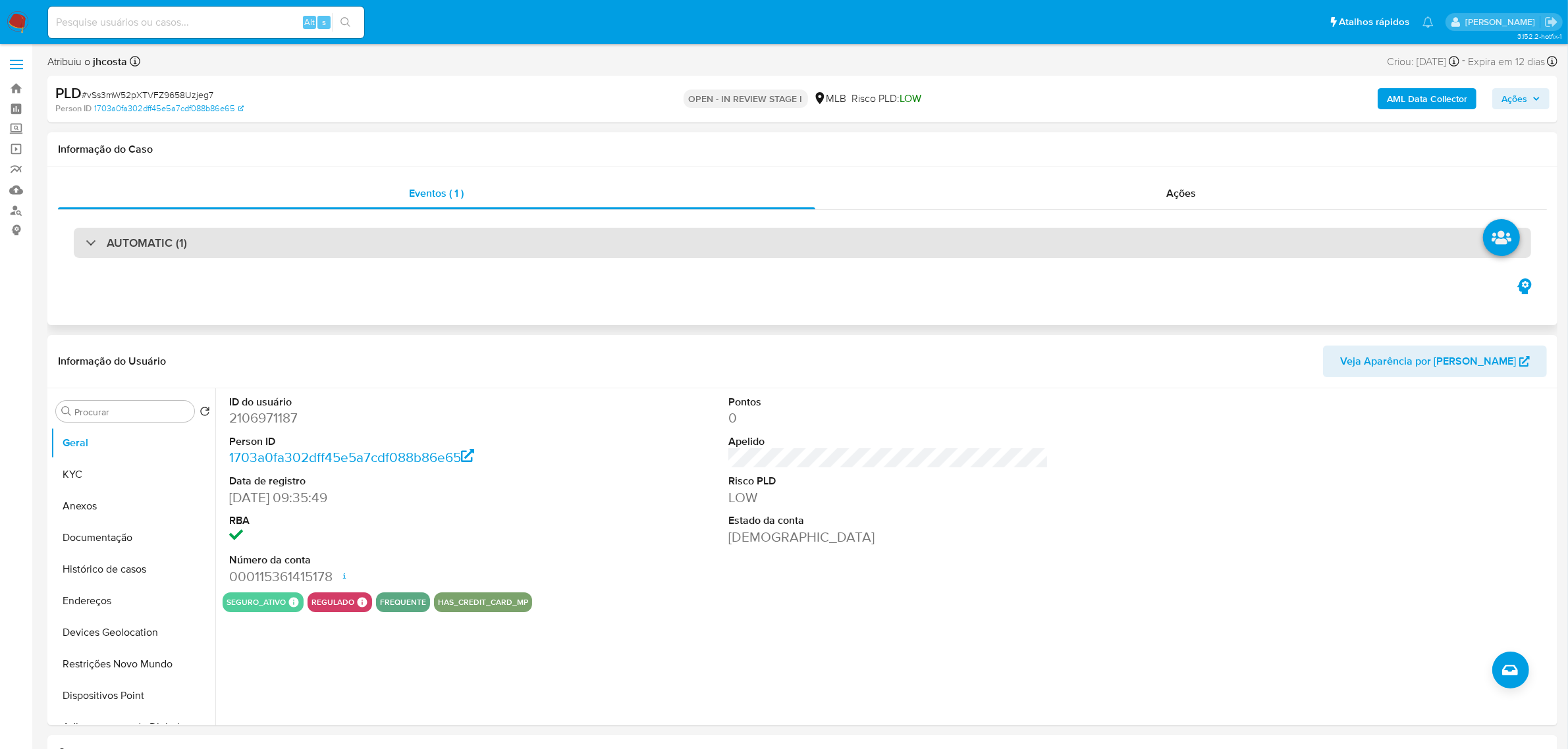
click at [466, 246] on div "AUTOMATIC (1)" at bounding box center [802, 243] width 1458 height 30
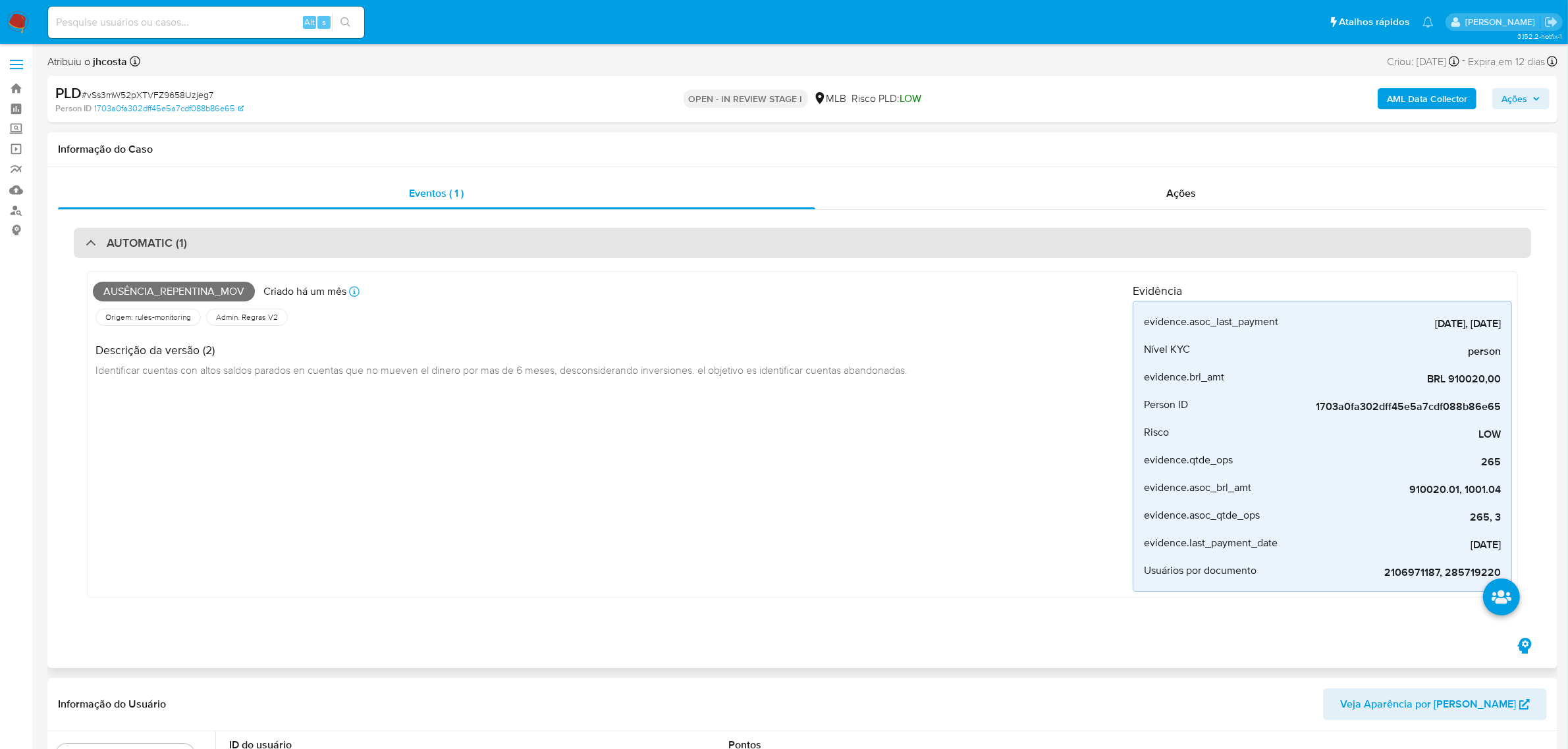
click at [466, 246] on div "AUTOMATIC (1)" at bounding box center [802, 243] width 1458 height 30
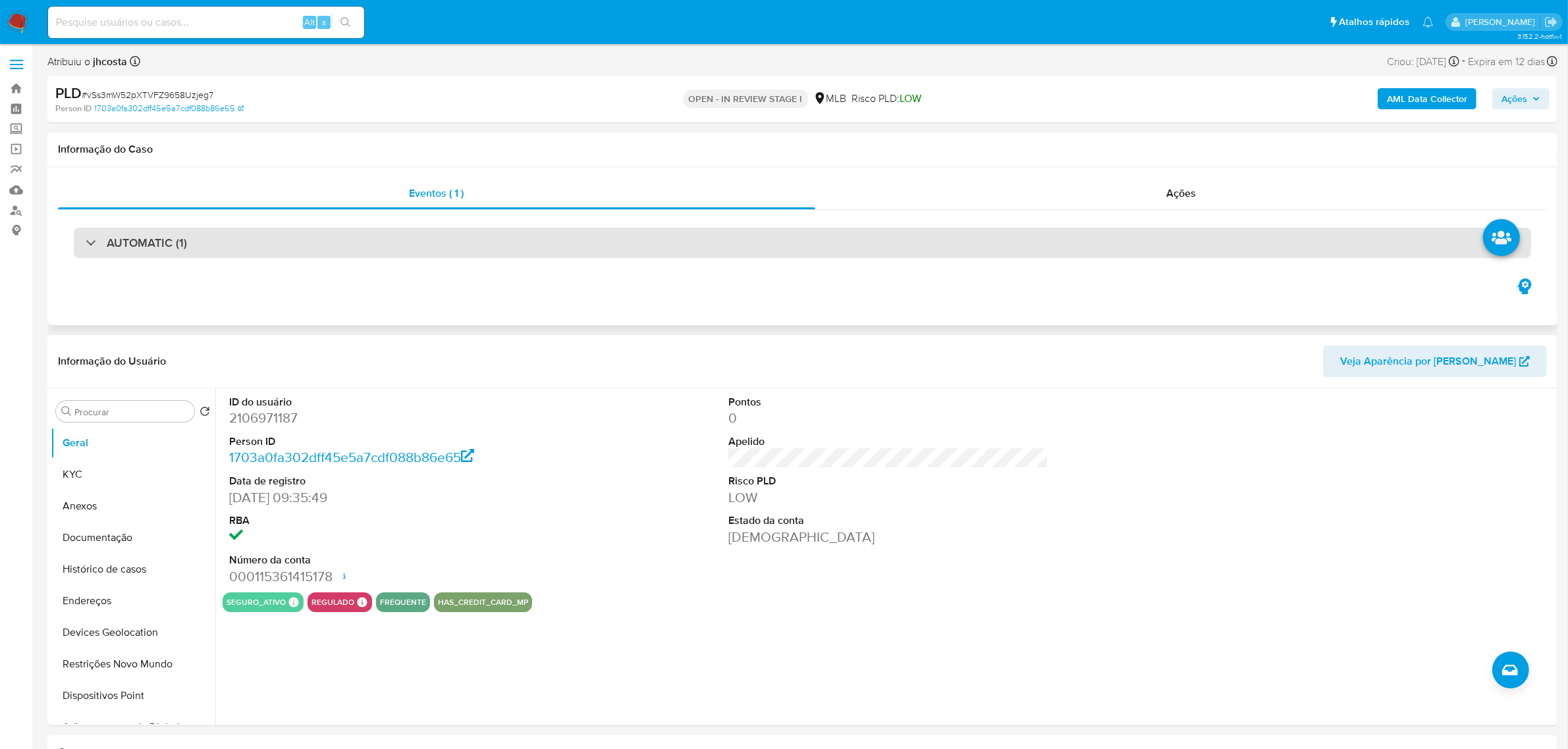
click at [654, 248] on div "AUTOMATIC (1)" at bounding box center [802, 243] width 1458 height 30
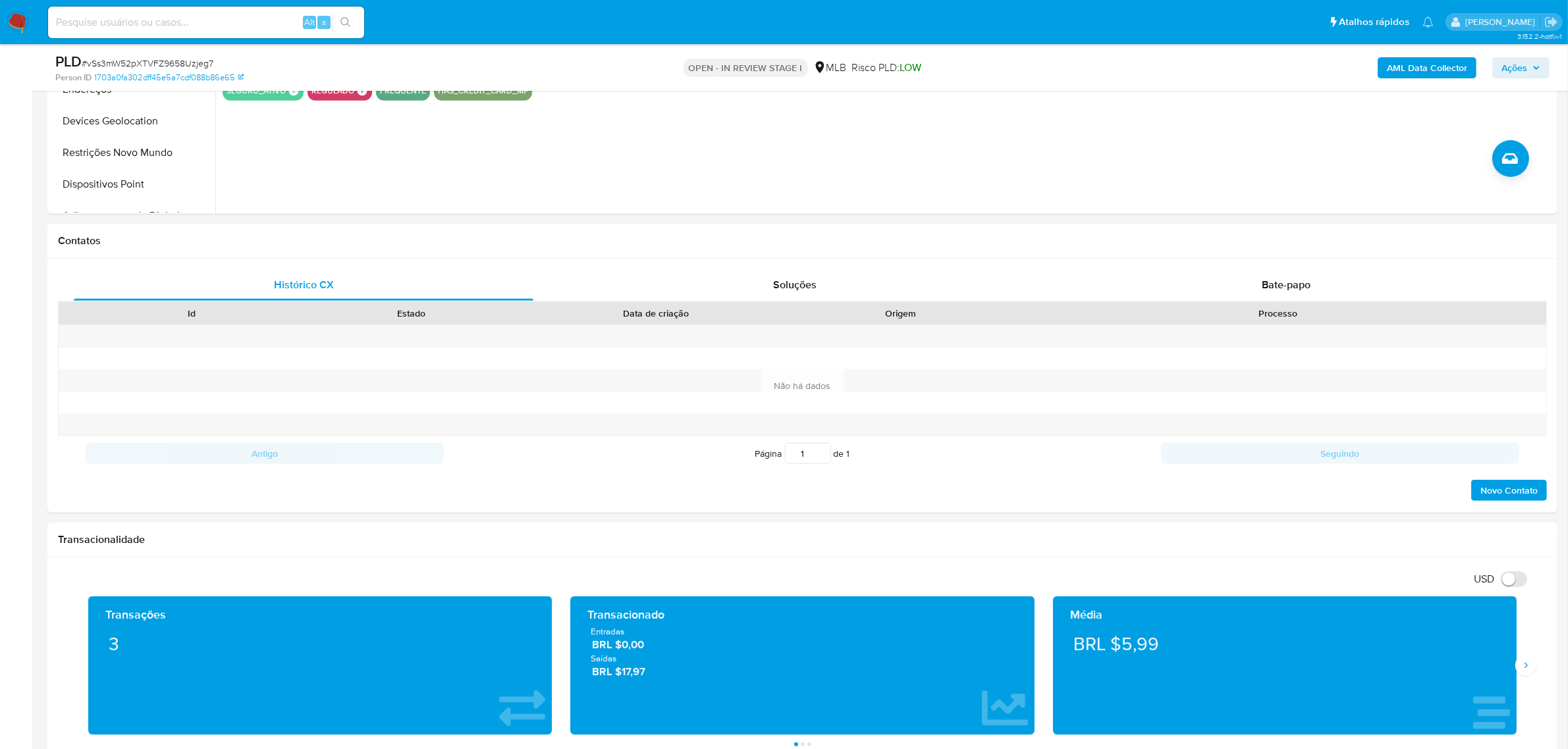
scroll to position [1316, 0]
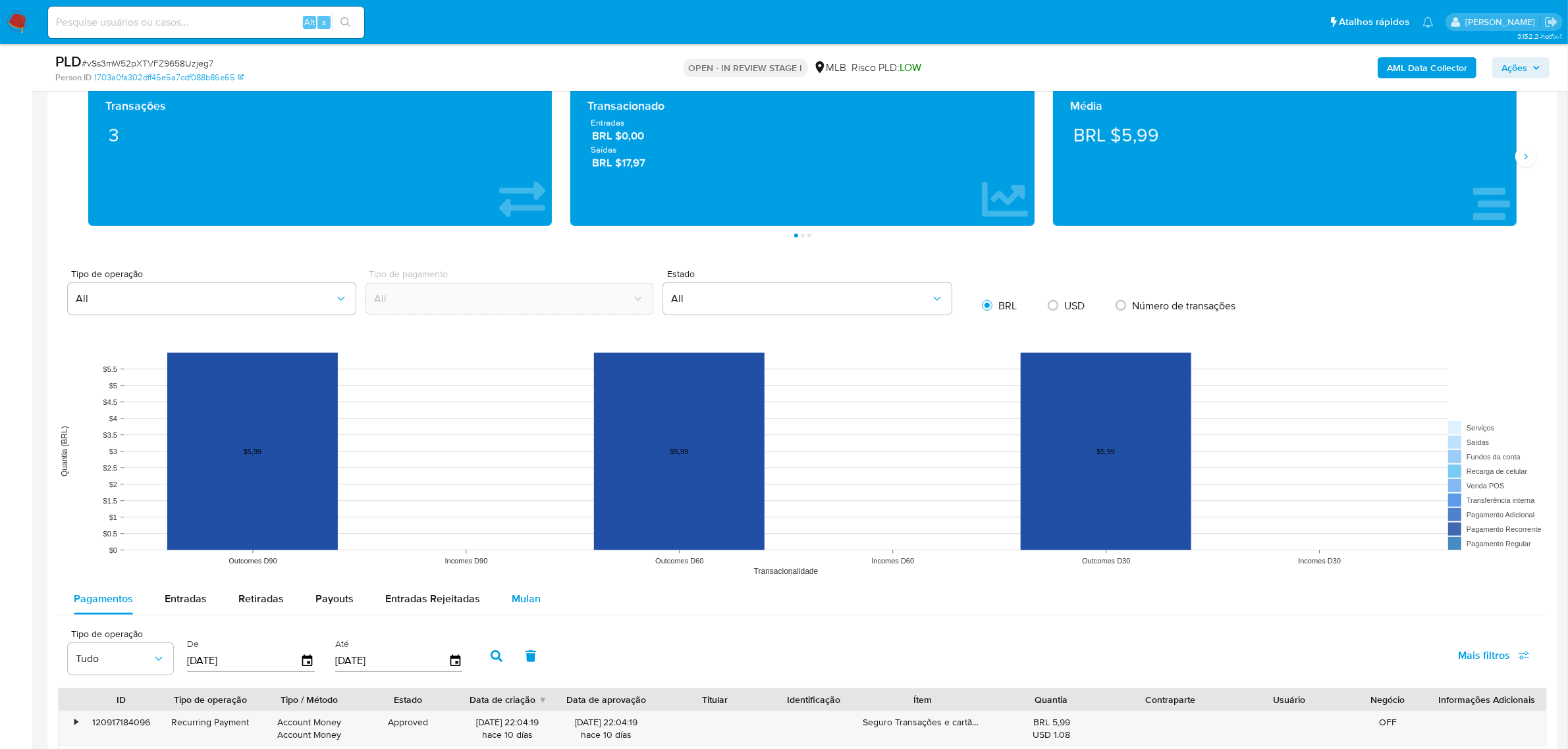
click at [514, 597] on span "Mulan" at bounding box center [526, 598] width 29 height 15
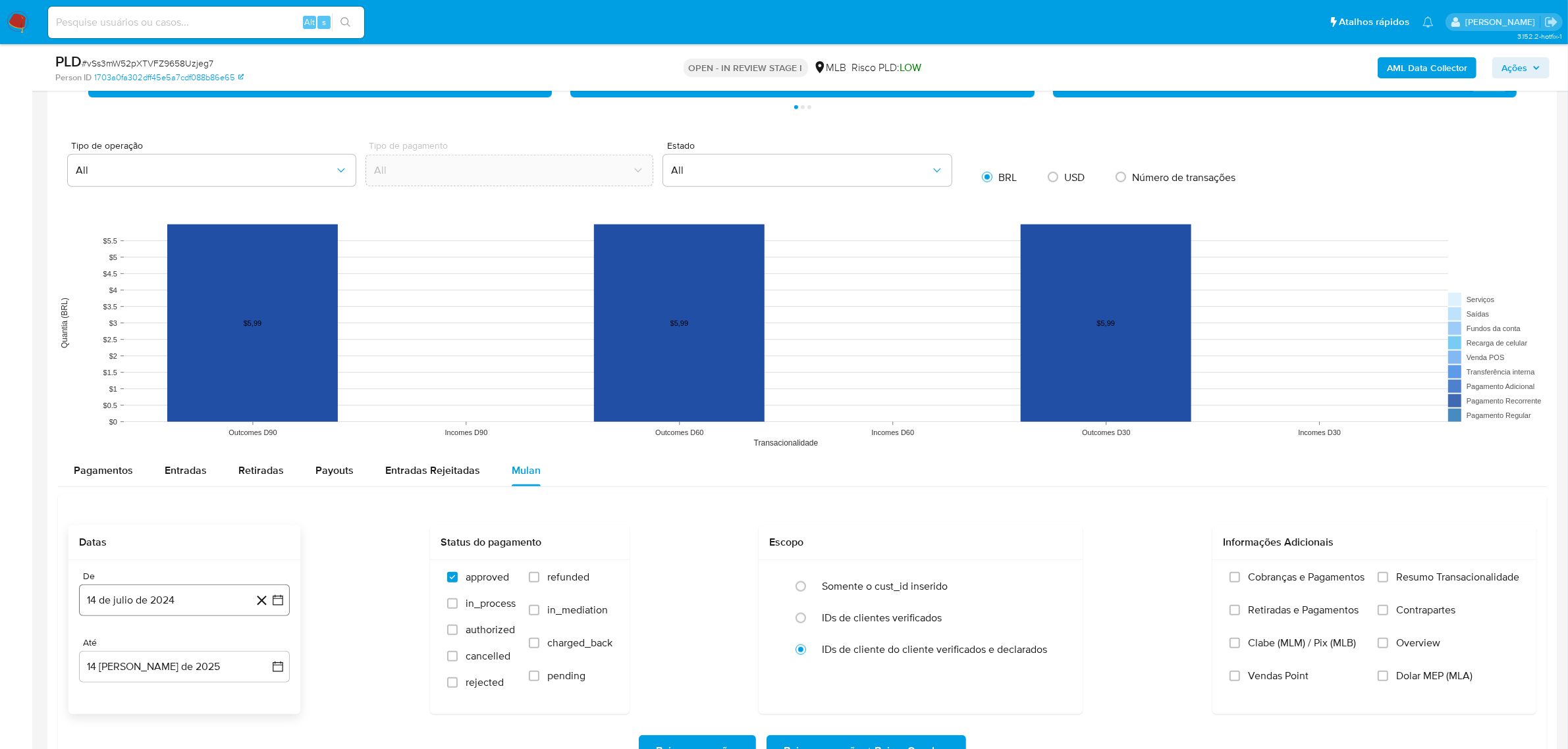
scroll to position [1564, 0]
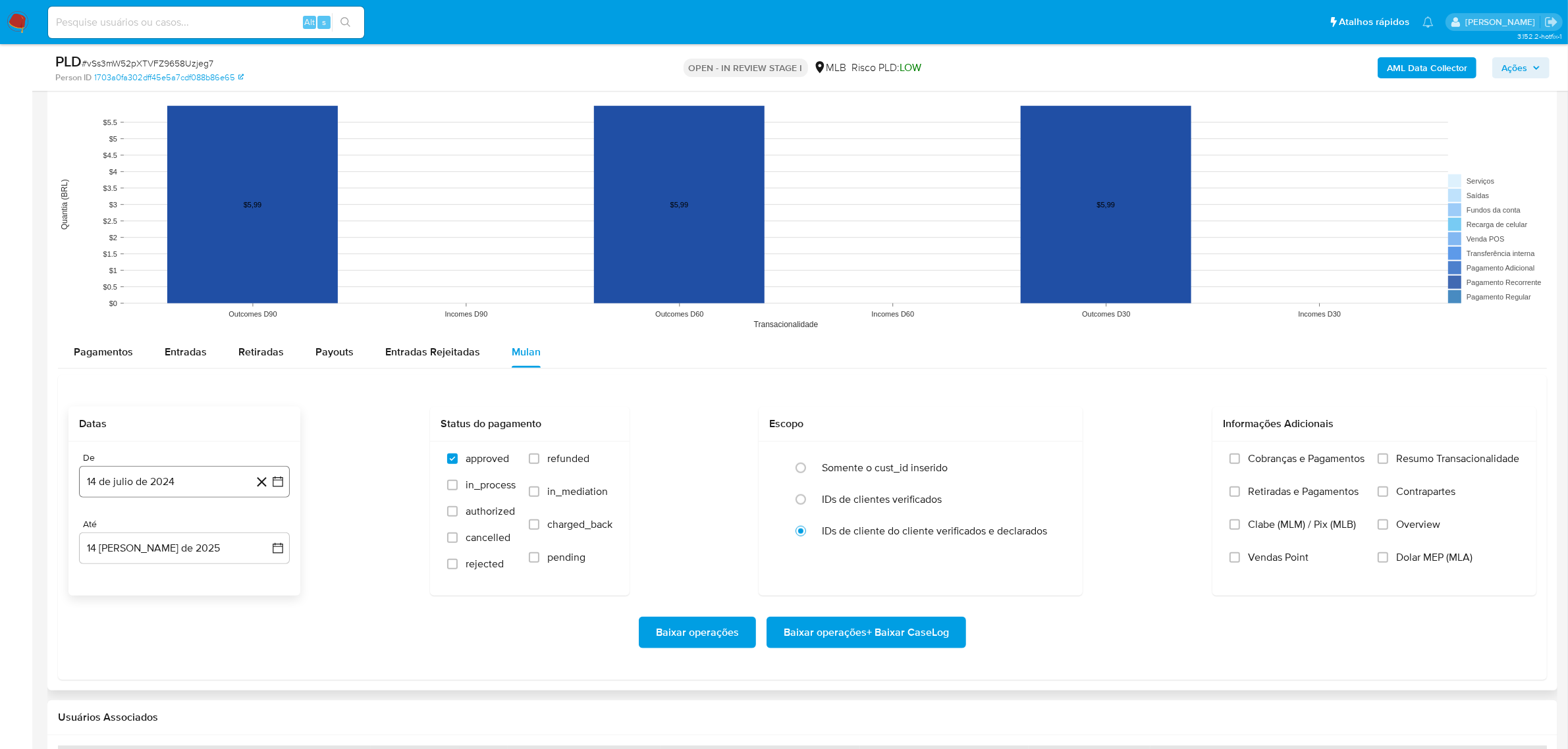
click at [172, 484] on button "14 de julio de 2024" at bounding box center [185, 482] width 211 height 32
drag, startPoint x: 185, startPoint y: 522, endPoint x: 250, endPoint y: 528, distance: 65.3
click at [185, 522] on div "julio 2024 julio 2024 lun lunes mar martes mié miércoles jue jueves vie viernes…" at bounding box center [185, 606] width 211 height 208
click at [209, 532] on icon "Seleccionar mes y año" at bounding box center [211, 529] width 11 height 11
click at [259, 535] on icon "Año siguiente" at bounding box center [263, 529] width 16 height 16
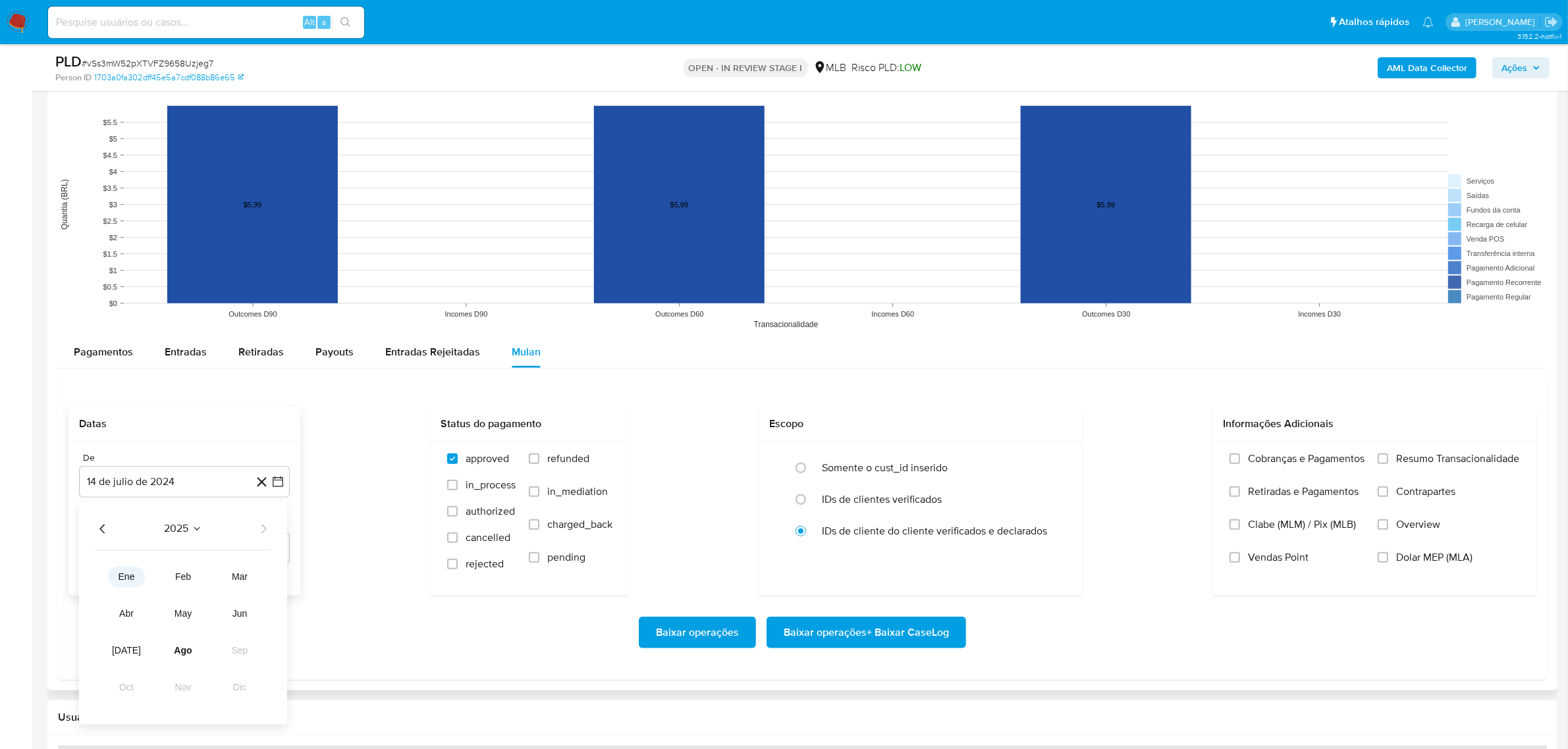
click at [122, 580] on span "ene" at bounding box center [126, 577] width 17 height 11
click at [162, 579] on button "1" at bounding box center [158, 577] width 21 height 21
click at [1422, 466] on span "Resumo Transacionalidade" at bounding box center [1458, 458] width 123 height 13
click at [1388, 464] on input "Resumo Transacionalidade" at bounding box center [1383, 458] width 11 height 11
click at [910, 629] on span "Baixar operações + Baixar CaseLog" at bounding box center [866, 632] width 165 height 29
